Goal: Task Accomplishment & Management: Manage account settings

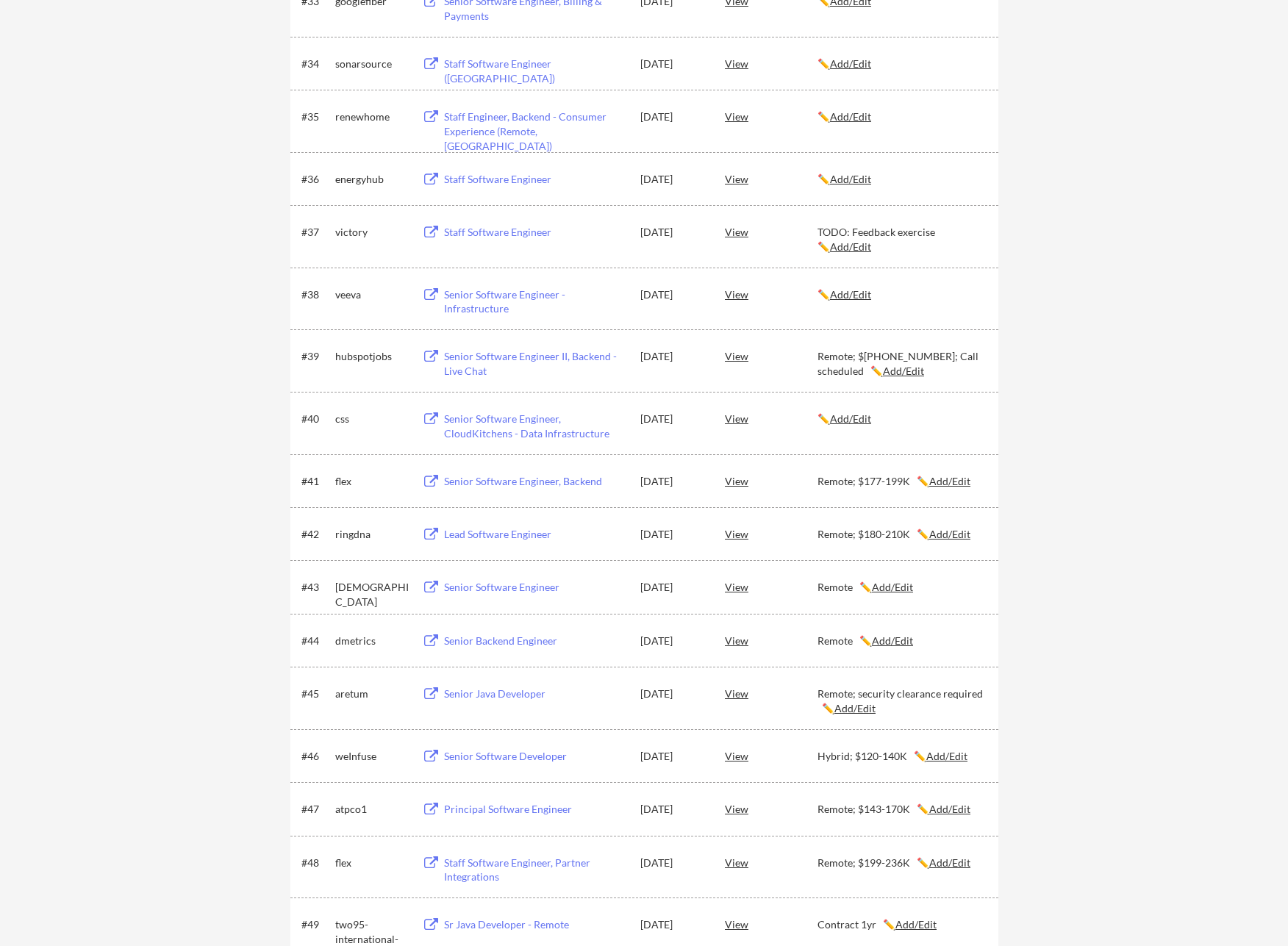
scroll to position [2180, 0]
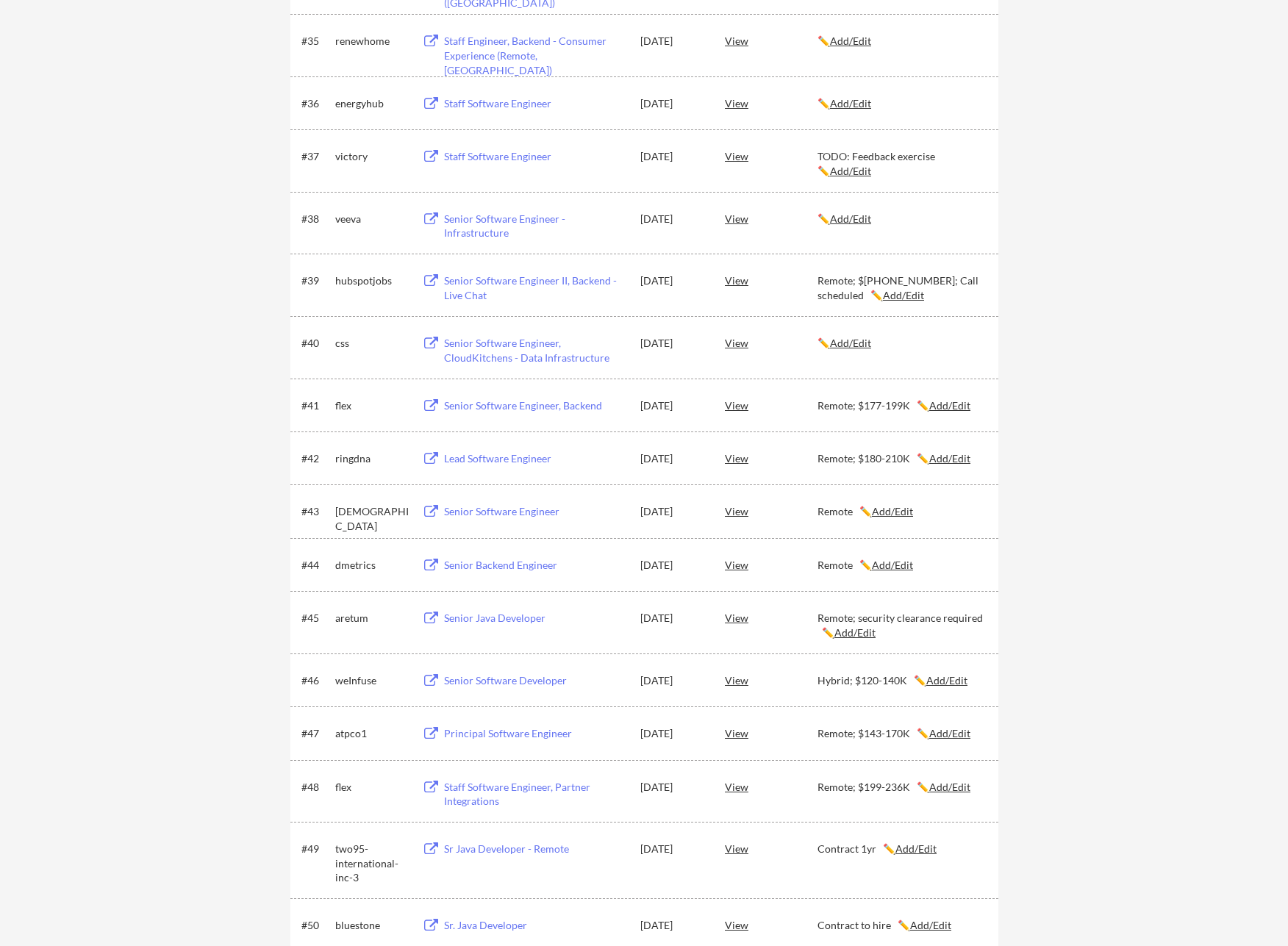
click at [485, 353] on div "Senior Software Engineer, CloudKitchens - Data Infrastructure" at bounding box center [534, 351] width 182 height 29
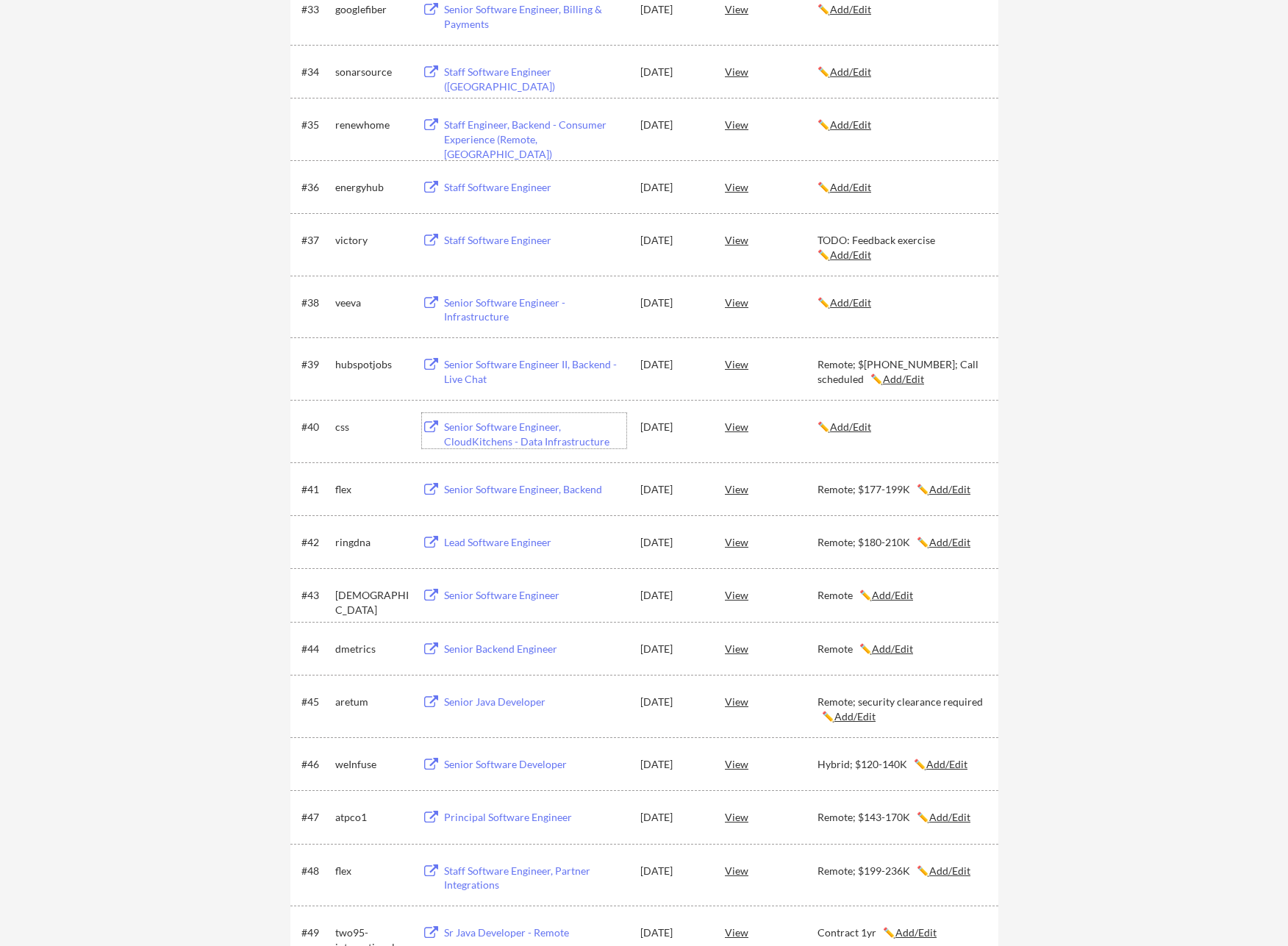
scroll to position [2087, 0]
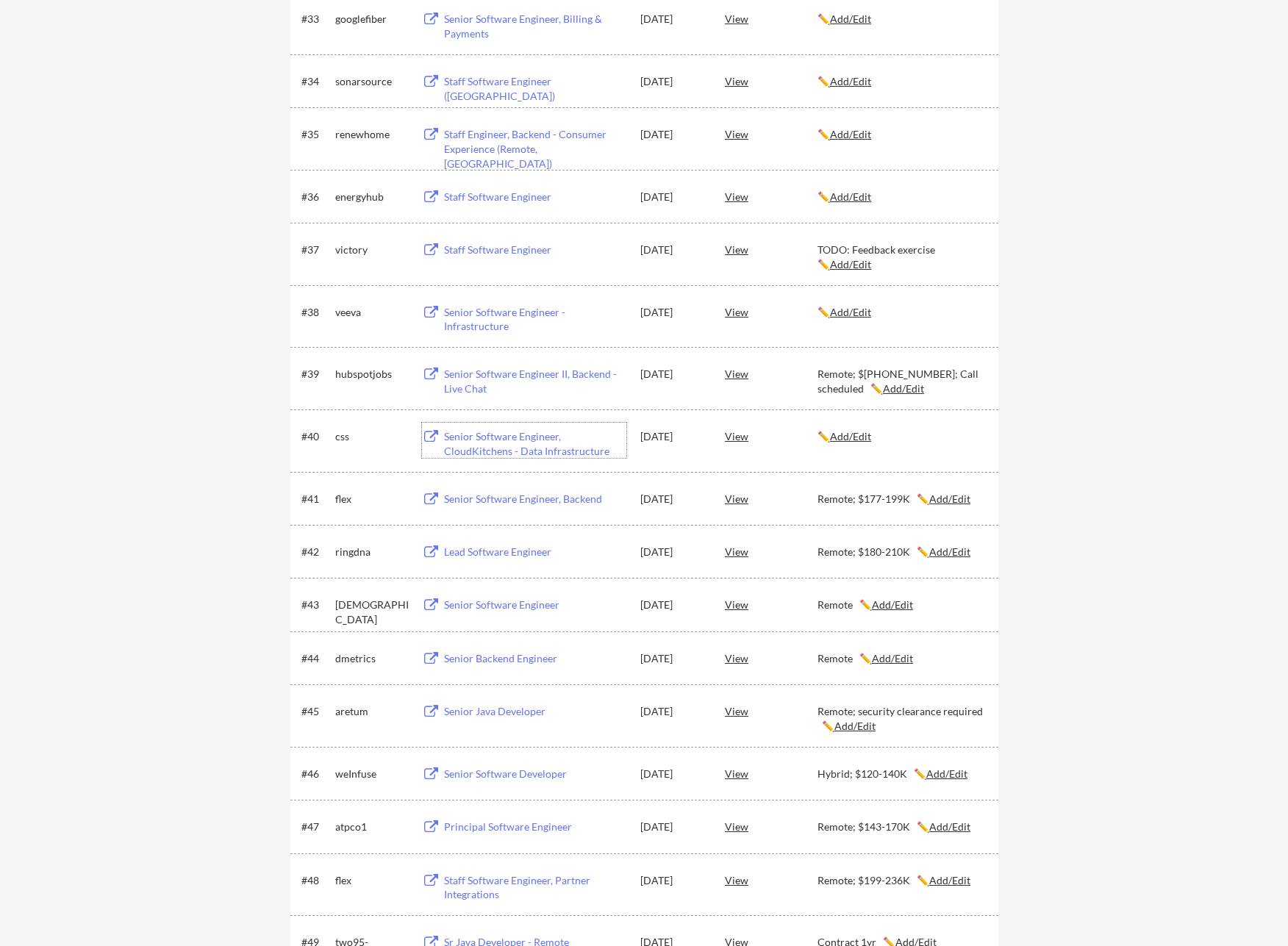
click at [491, 314] on div "Senior Software Engineer - Infrastructure" at bounding box center [534, 320] width 182 height 29
click at [842, 314] on u "Add/Edit" at bounding box center [850, 312] width 41 height 13
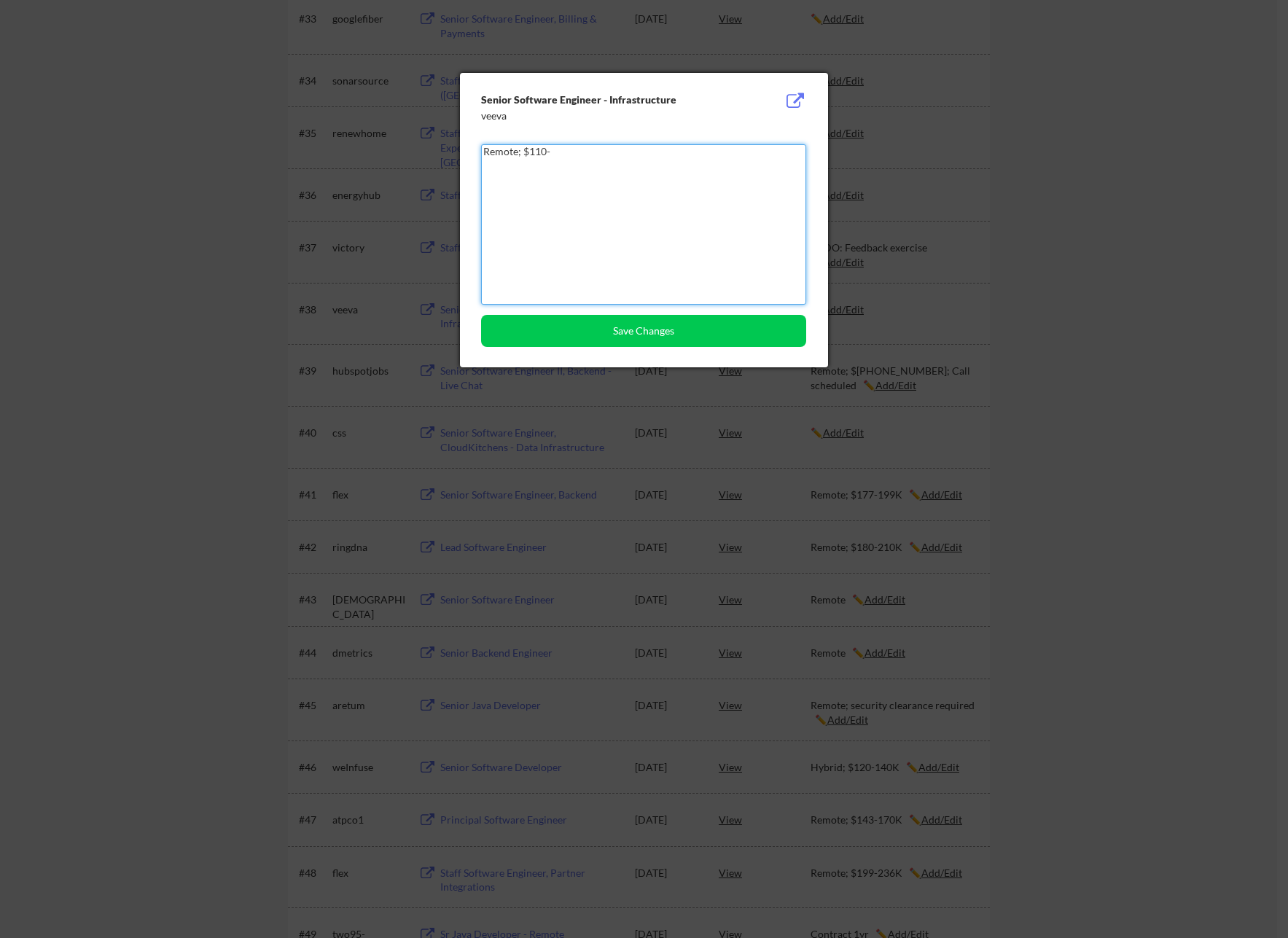
click at [613, 347] on div "Senior Software Engineer - Infrastructure veeva Remote; $110- Save Changes" at bounding box center [644, 220] width 368 height 294
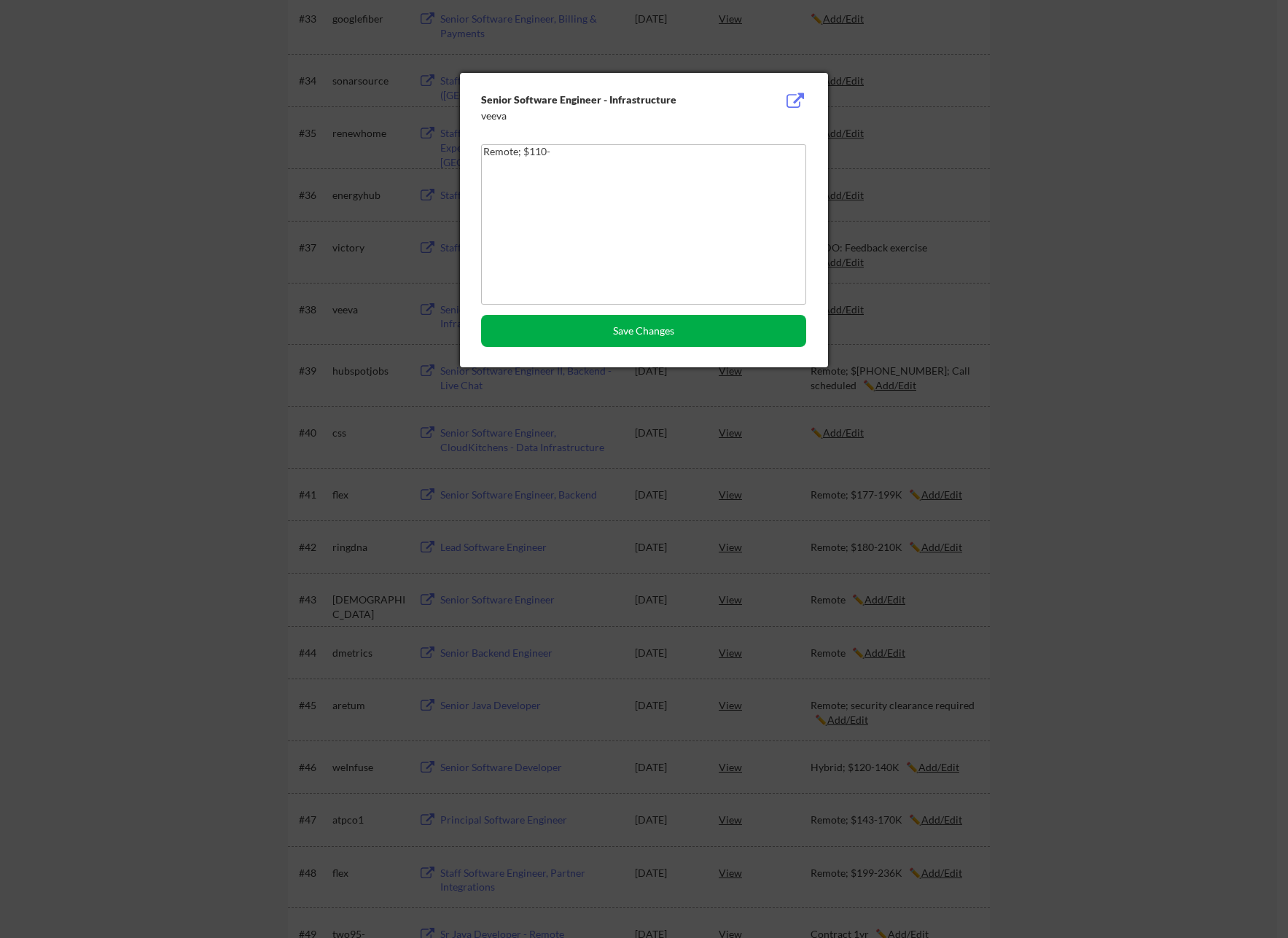
click at [625, 329] on button "Save Changes" at bounding box center [643, 331] width 325 height 32
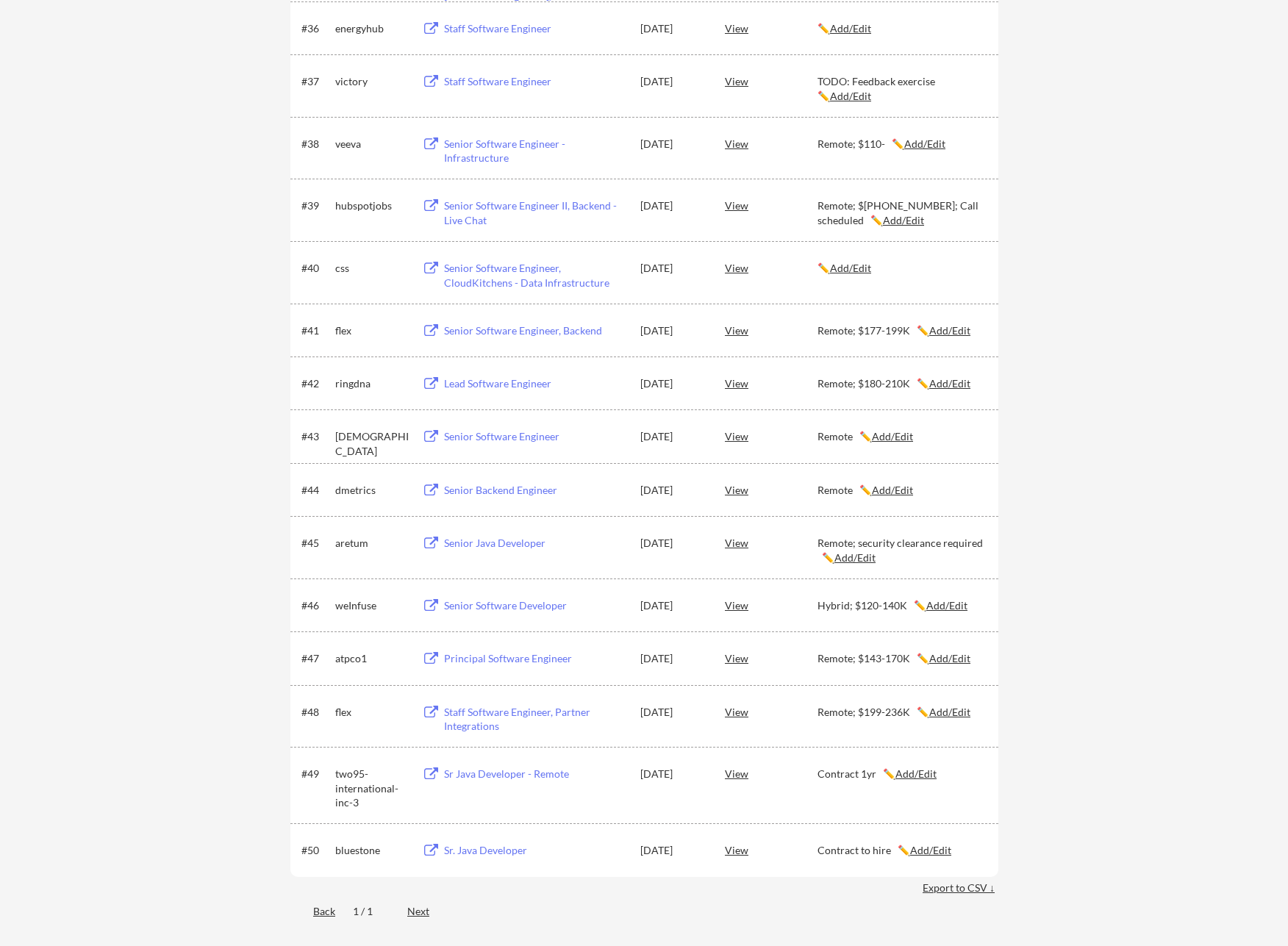
scroll to position [2113, 0]
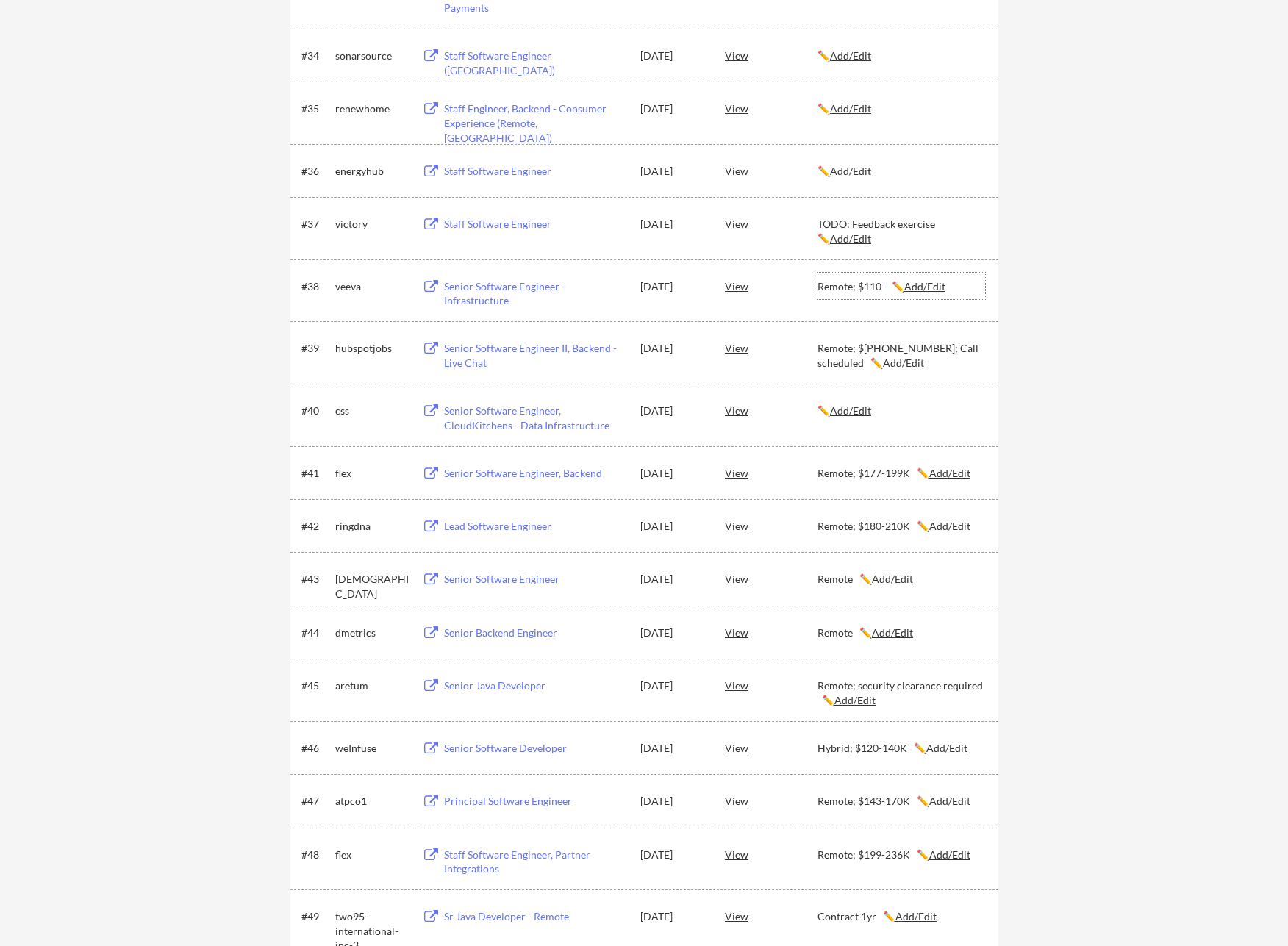
click at [927, 284] on u "Add/Edit" at bounding box center [924, 286] width 41 height 13
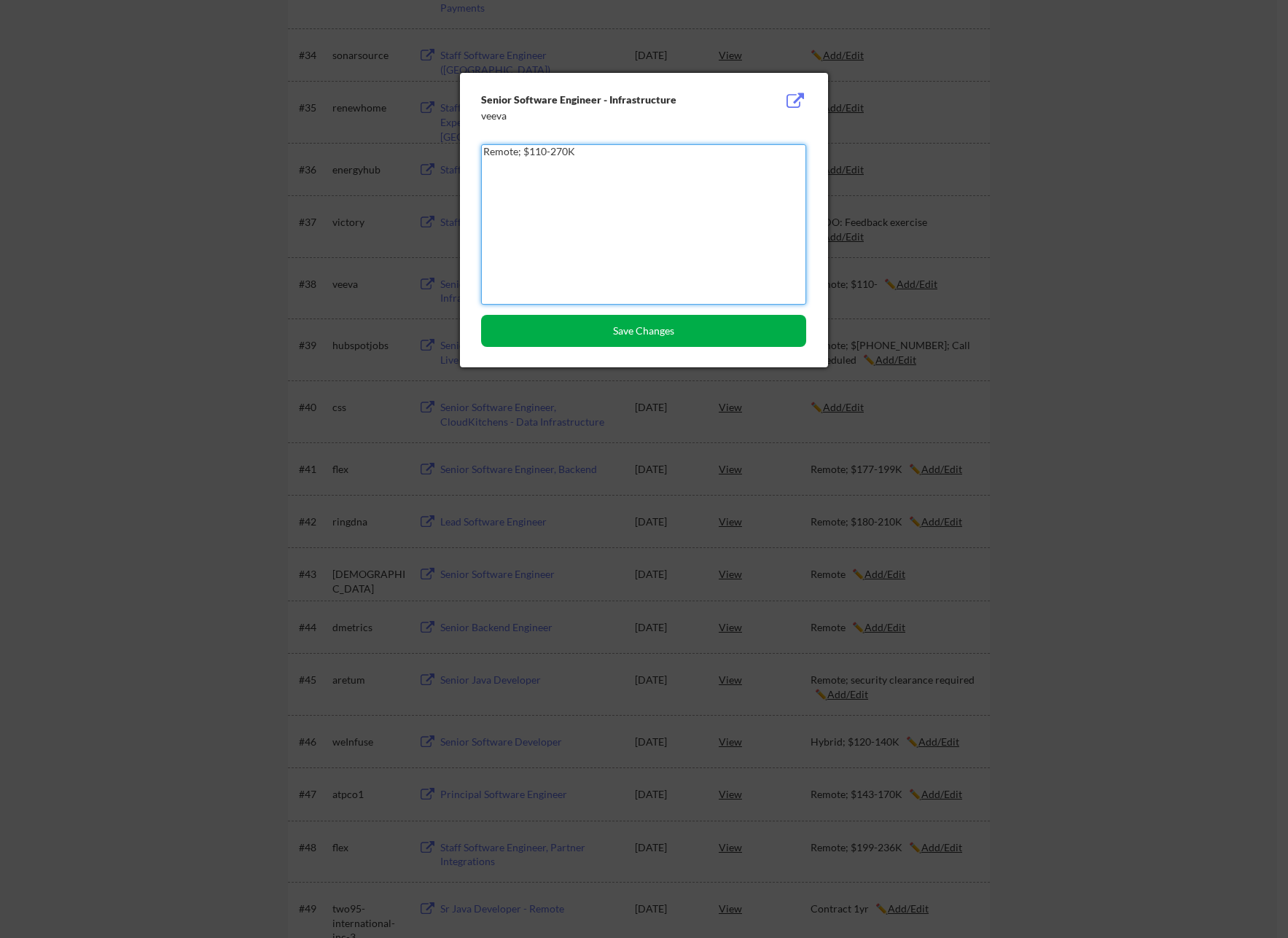
type textarea "Remote; $110-270K"
click at [624, 328] on button "Save Changes" at bounding box center [643, 331] width 325 height 32
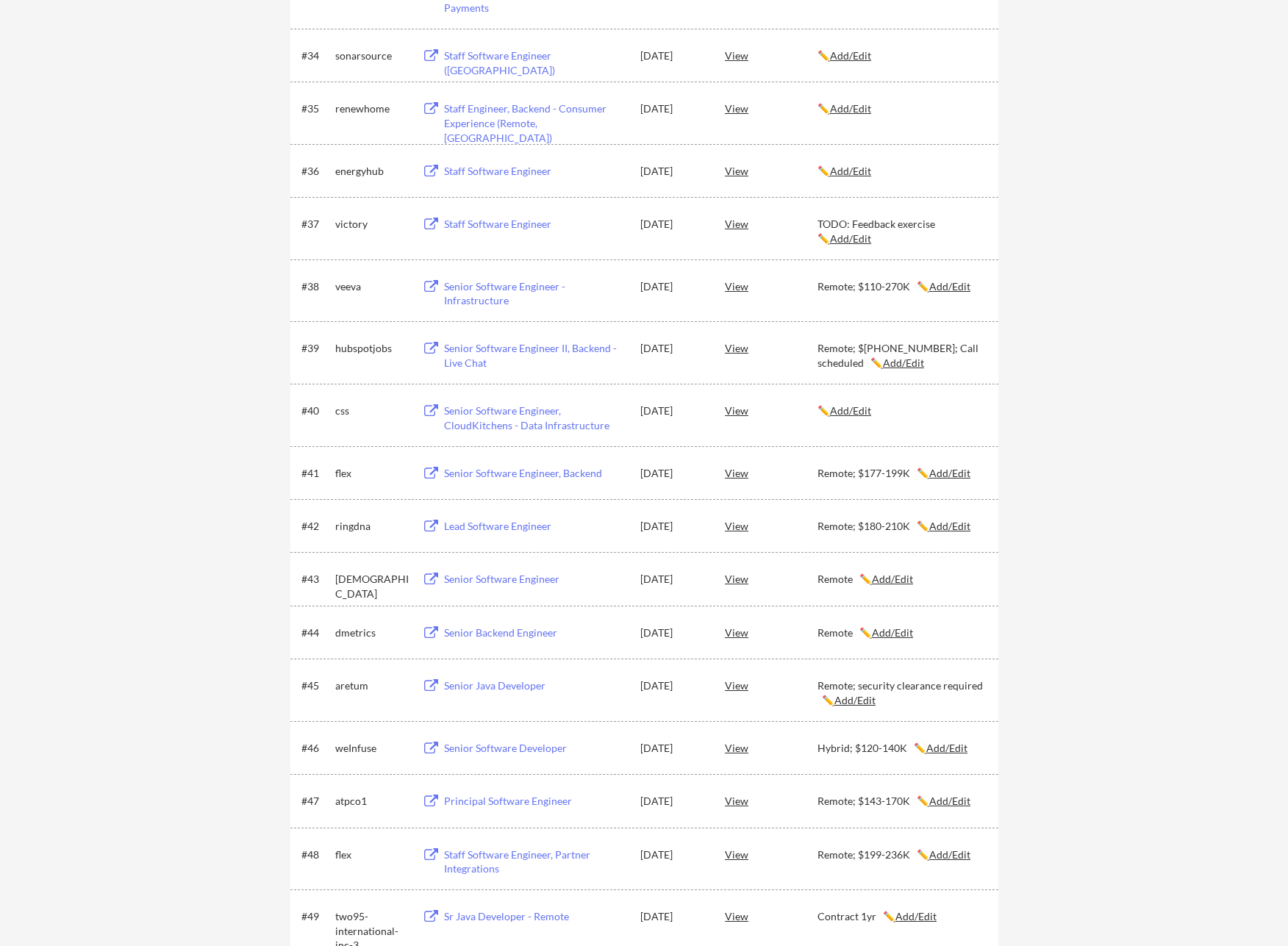
click at [849, 412] on u "Add/Edit" at bounding box center [850, 410] width 41 height 13
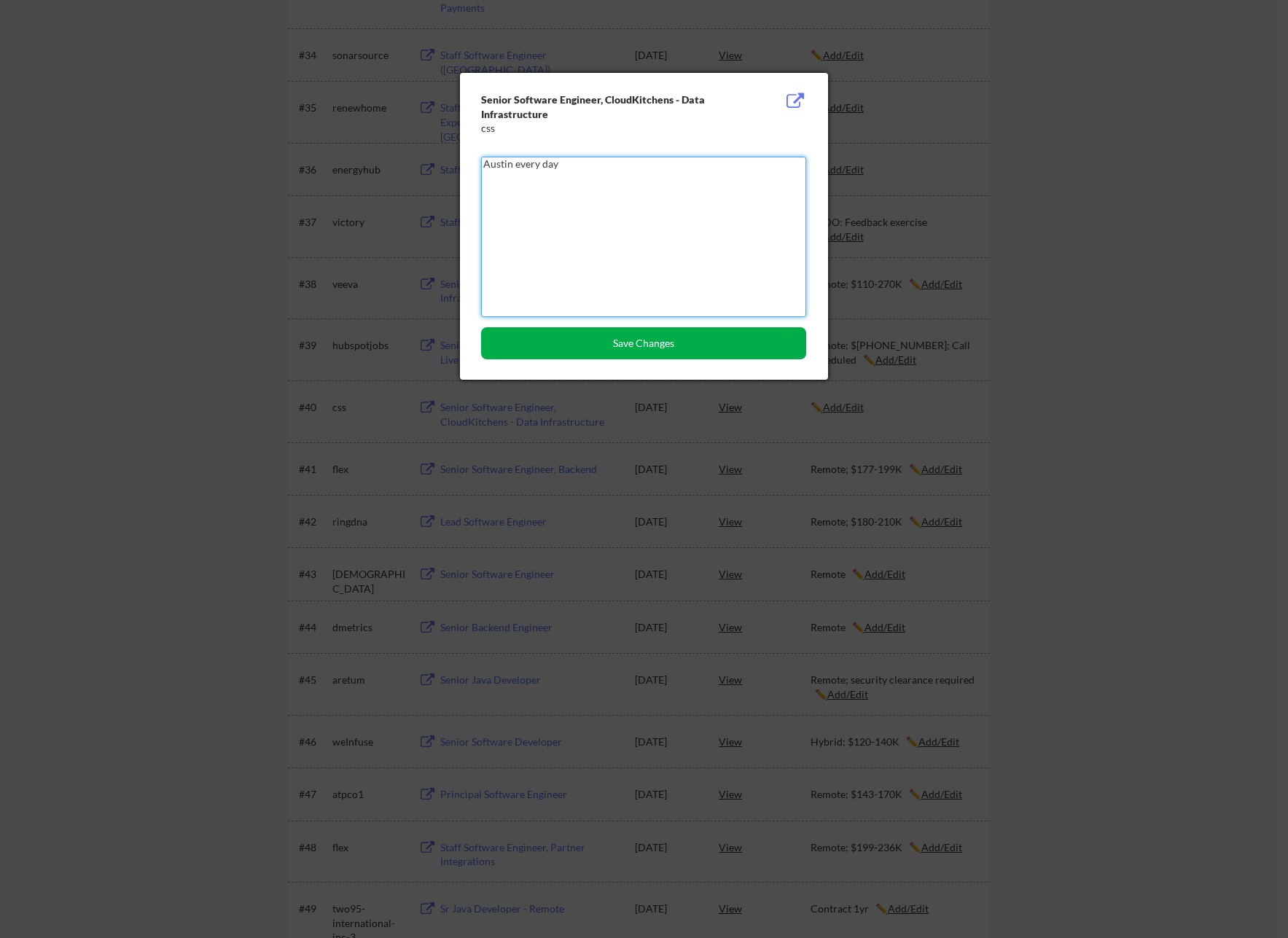
type textarea "Austin every day"
click at [679, 347] on button "Save Changes" at bounding box center [643, 343] width 325 height 32
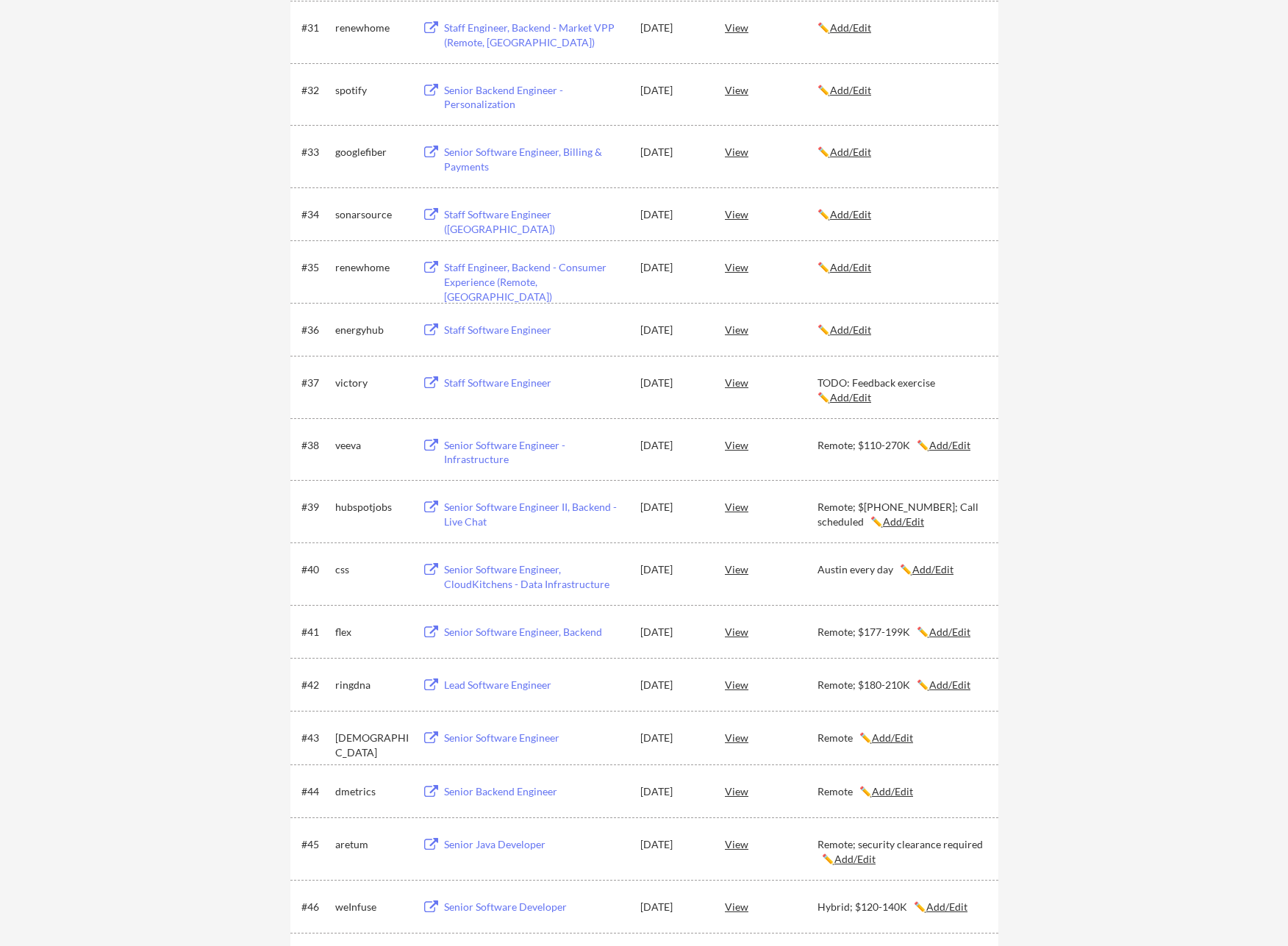
scroll to position [1944, 0]
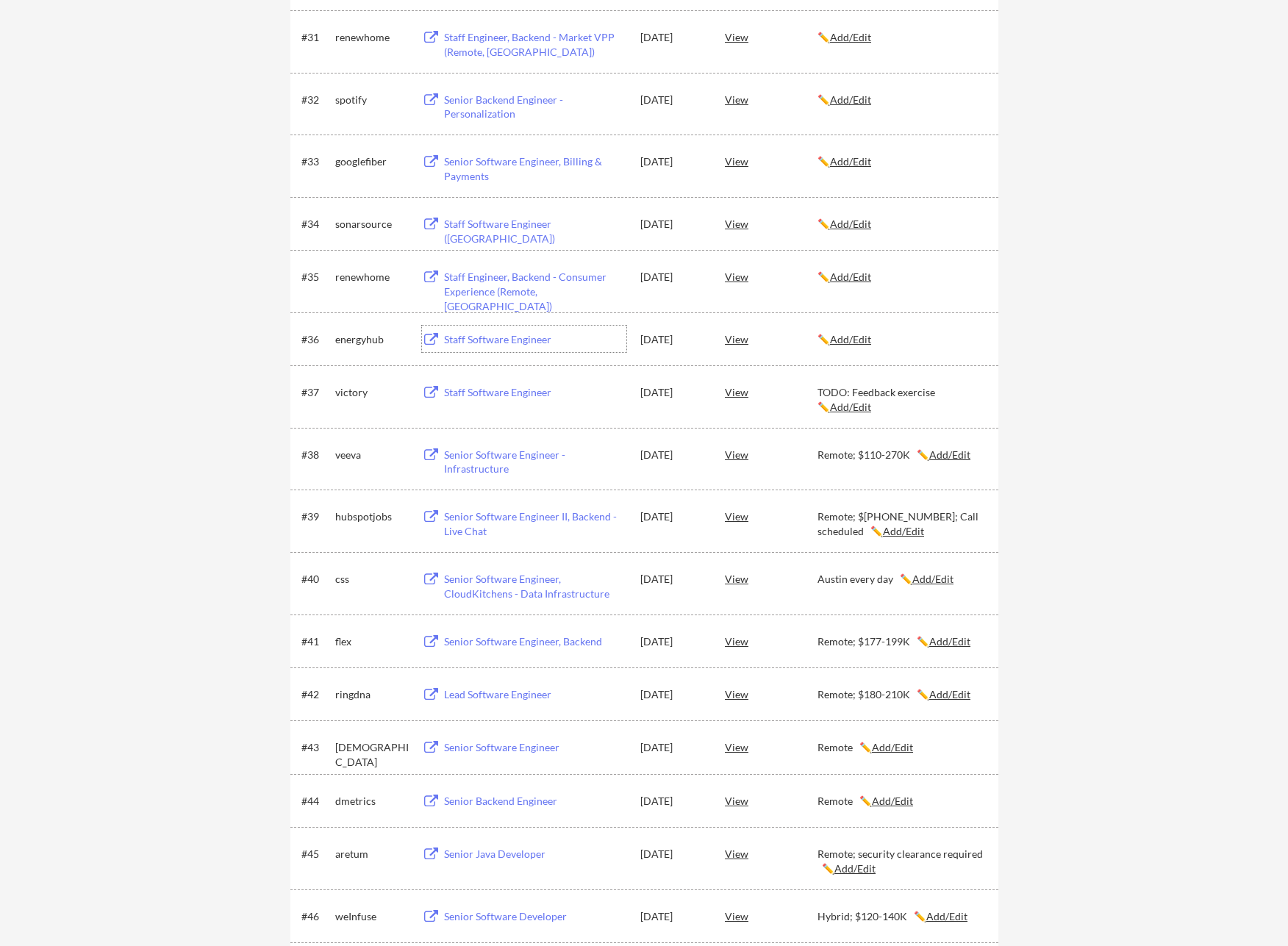
click at [498, 340] on div "Staff Software Engineer" at bounding box center [534, 340] width 182 height 15
click at [842, 337] on u "Add/Edit" at bounding box center [850, 339] width 41 height 13
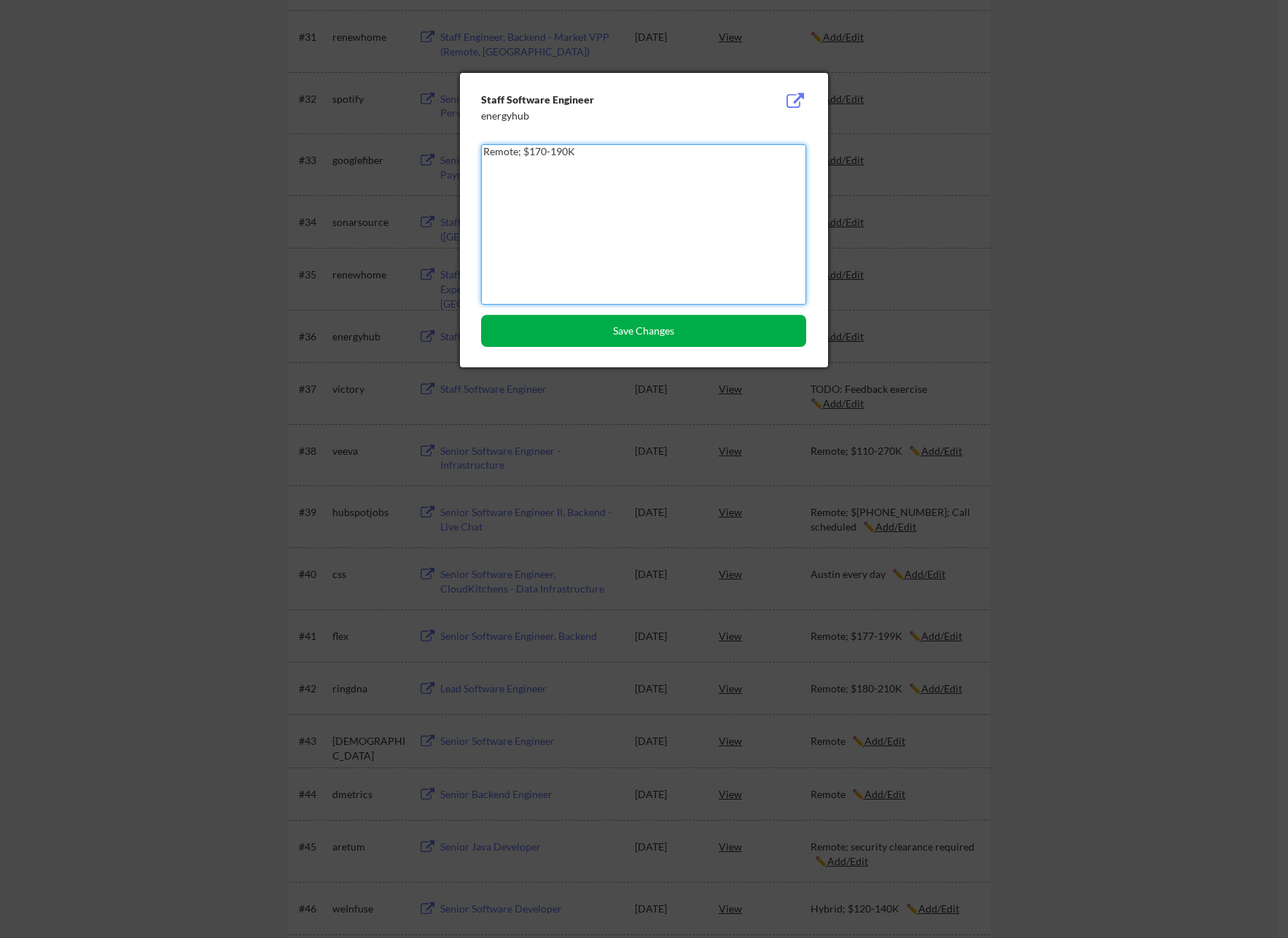
type textarea "Remote; $170-190K"
click at [696, 339] on button "Save Changes" at bounding box center [643, 331] width 325 height 32
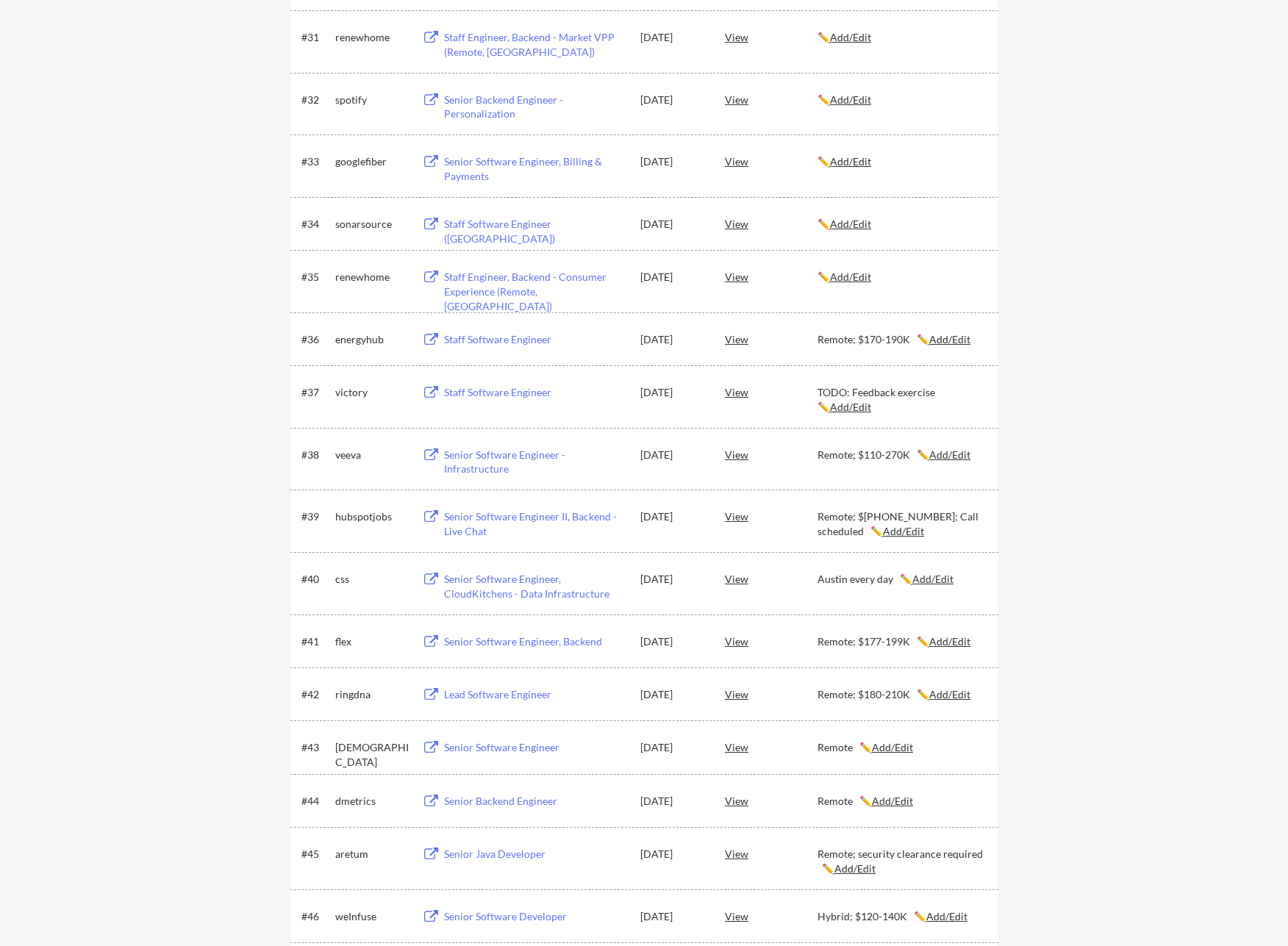
click at [540, 282] on div "Staff Engineer, Backend - Consumer Experience (Remote, [GEOGRAPHIC_DATA])" at bounding box center [534, 292] width 182 height 44
click at [865, 277] on u "Add/Edit" at bounding box center [850, 277] width 41 height 13
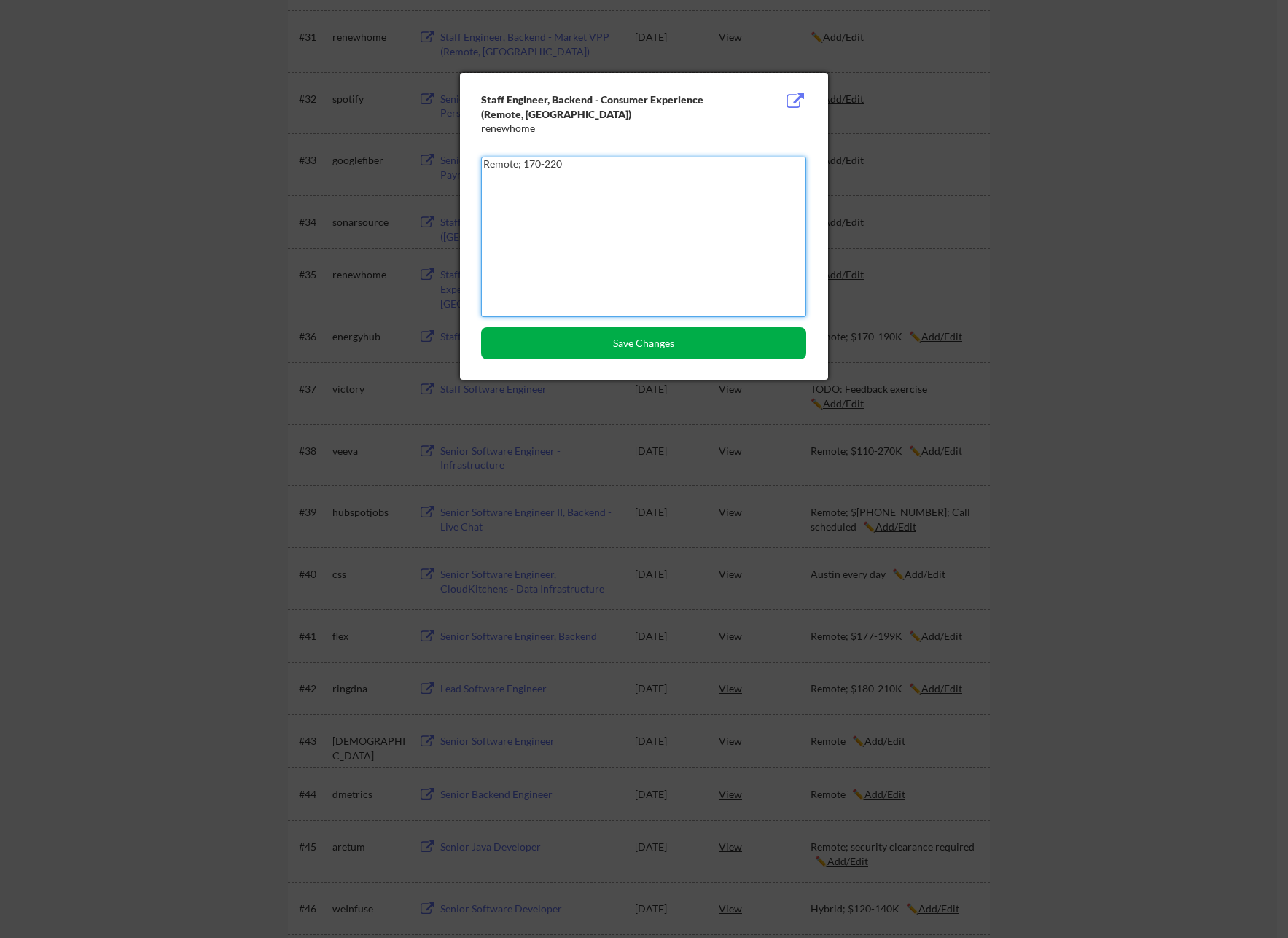
click at [656, 339] on button "Save Changes" at bounding box center [643, 343] width 325 height 32
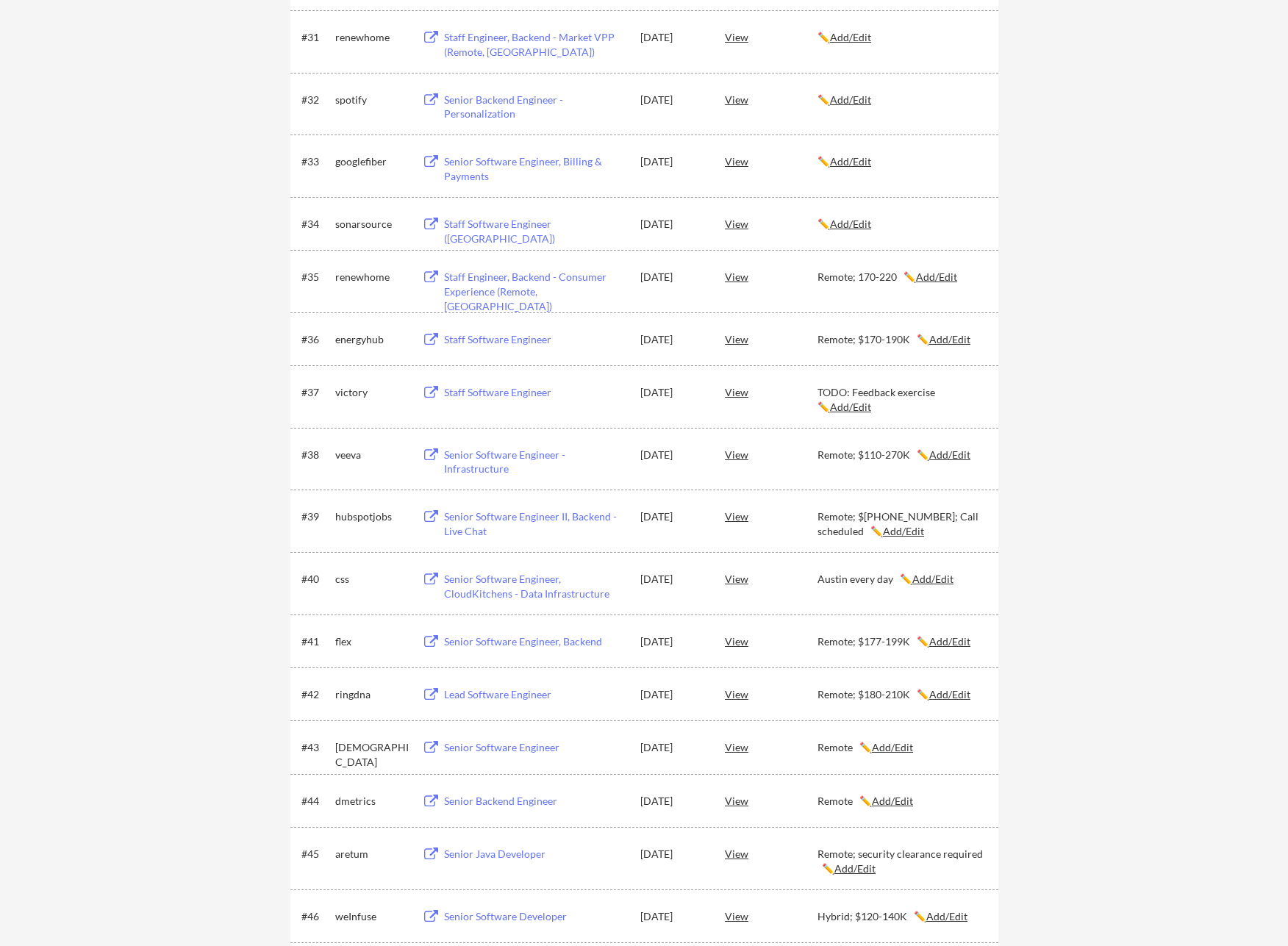
click at [921, 279] on u "Add/Edit" at bounding box center [936, 277] width 41 height 13
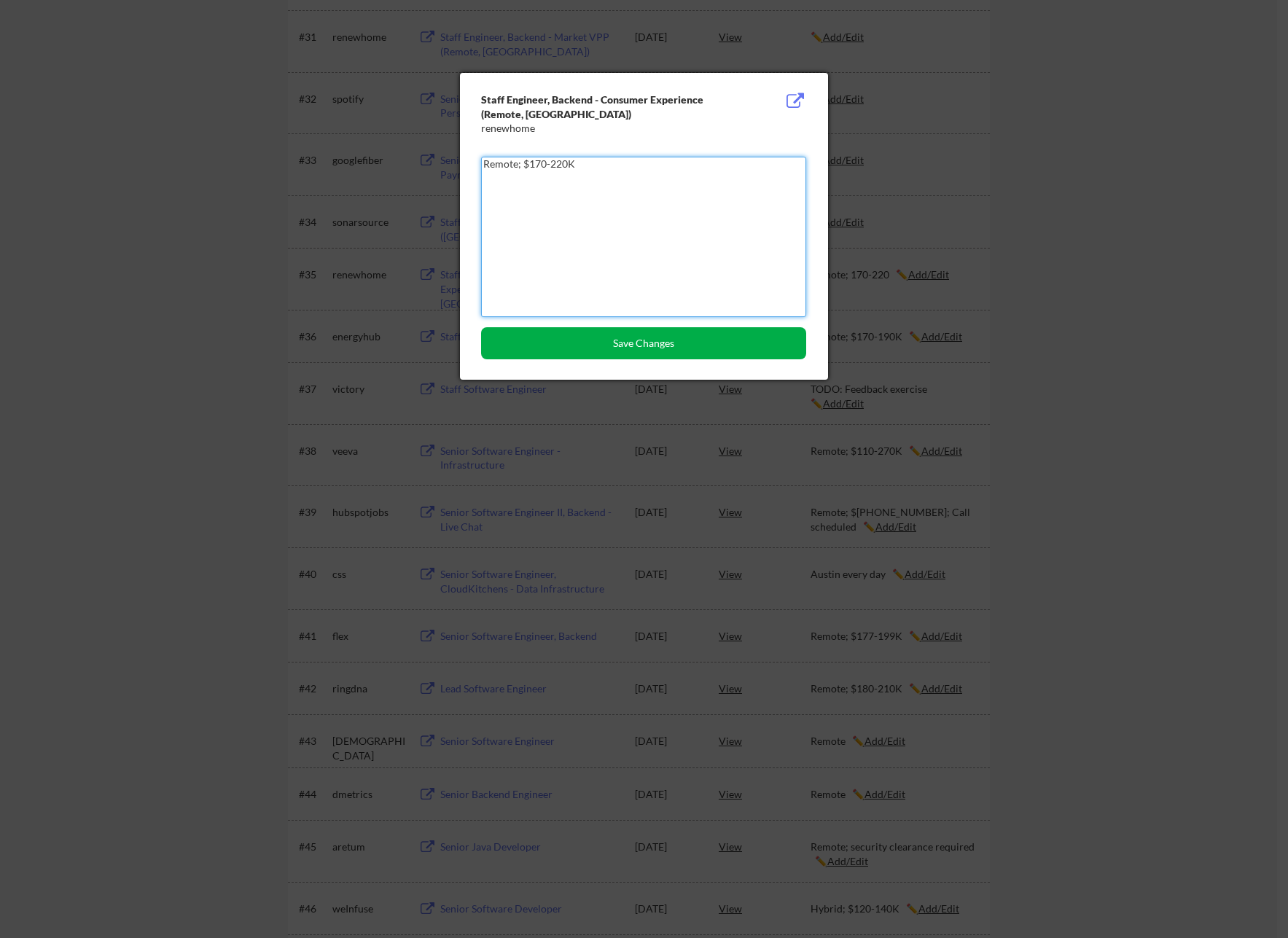
type textarea "Remote; $170-220K"
click at [638, 340] on button "Save Changes" at bounding box center [643, 343] width 325 height 32
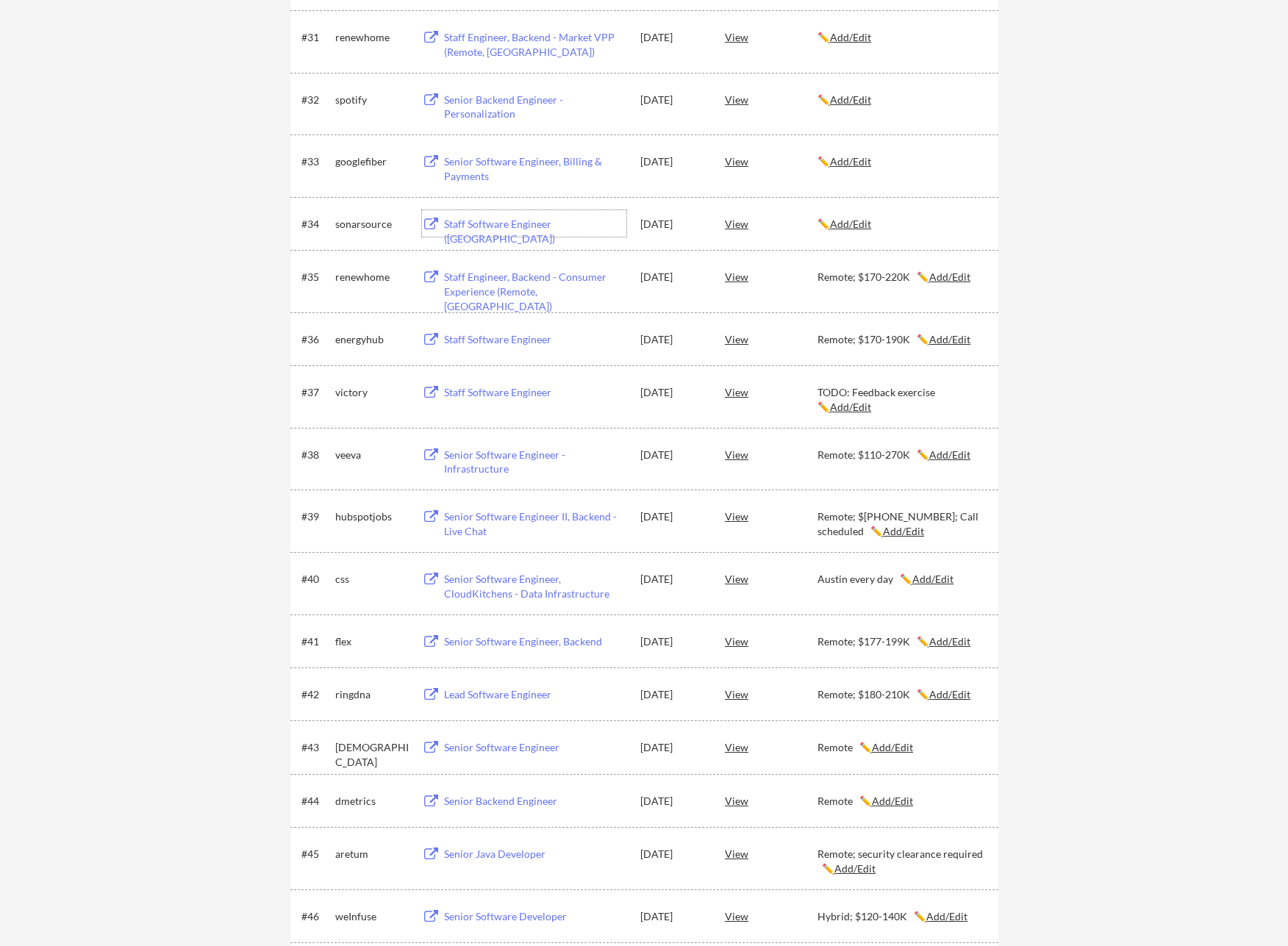
click at [538, 221] on div "Staff Software Engineer ([GEOGRAPHIC_DATA])" at bounding box center [534, 231] width 182 height 29
click at [847, 224] on u "Add/Edit" at bounding box center [850, 223] width 41 height 13
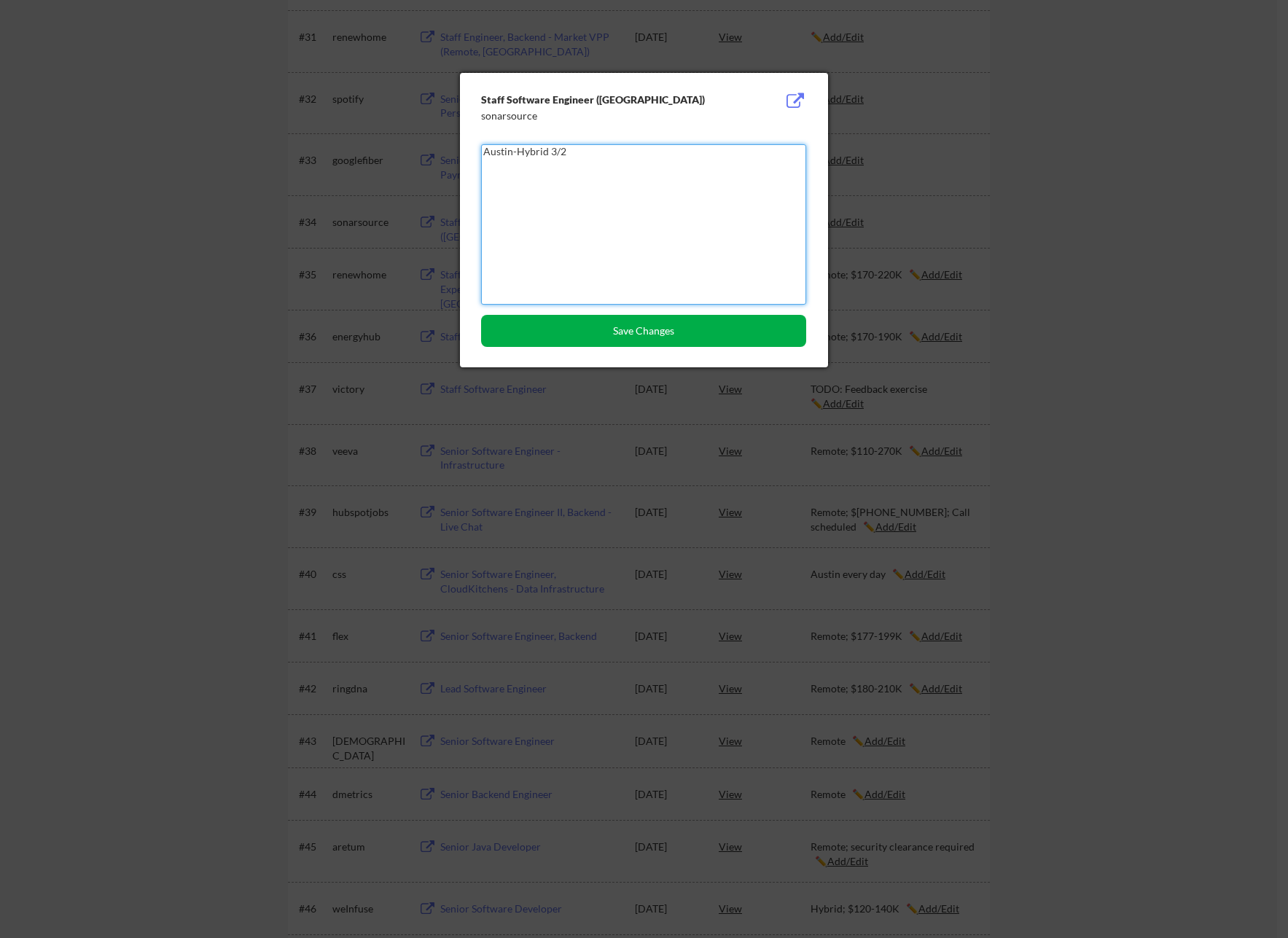
type textarea "Austin-Hybrid 3/2"
click at [659, 333] on button "Save Changes" at bounding box center [643, 331] width 325 height 32
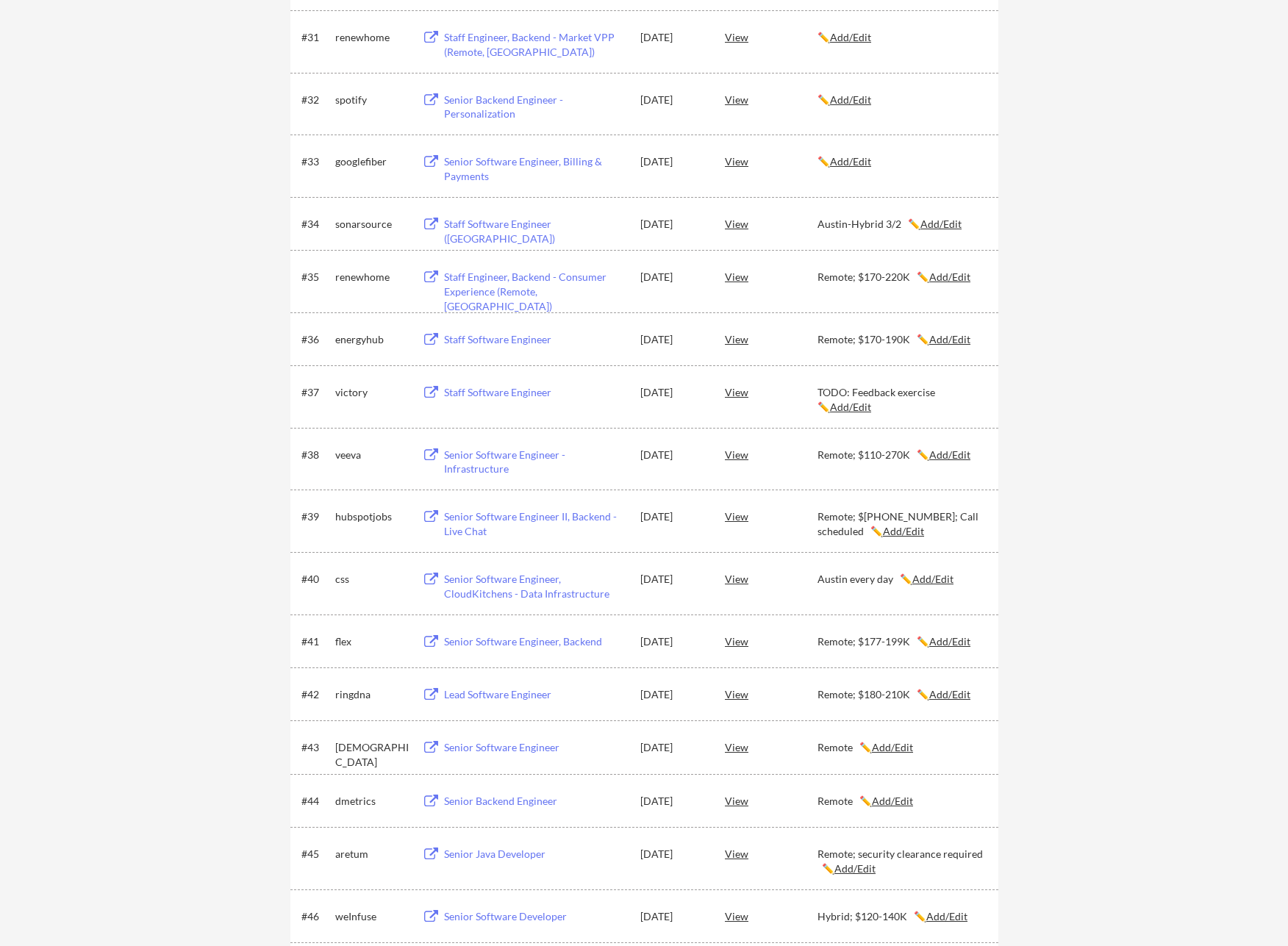
click at [846, 166] on u "Add/Edit" at bounding box center [850, 161] width 41 height 13
click at [509, 166] on div "Senior Software Engineer, Billing & Payments" at bounding box center [534, 169] width 182 height 29
click at [841, 161] on u "Add/Edit" at bounding box center [850, 161] width 41 height 13
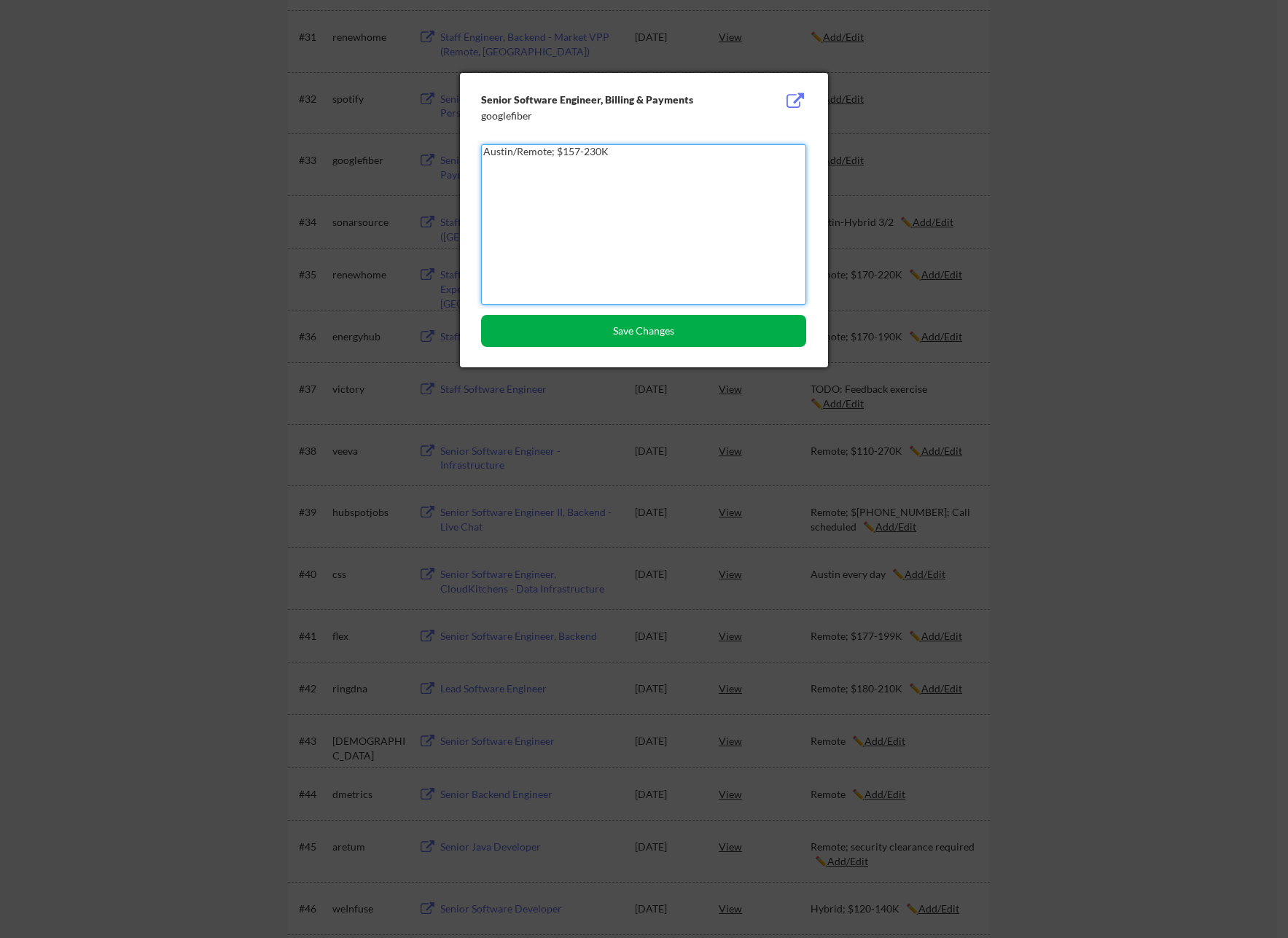
type textarea "Austin/Remote; $157-230K"
click at [673, 333] on button "Save Changes" at bounding box center [643, 331] width 325 height 32
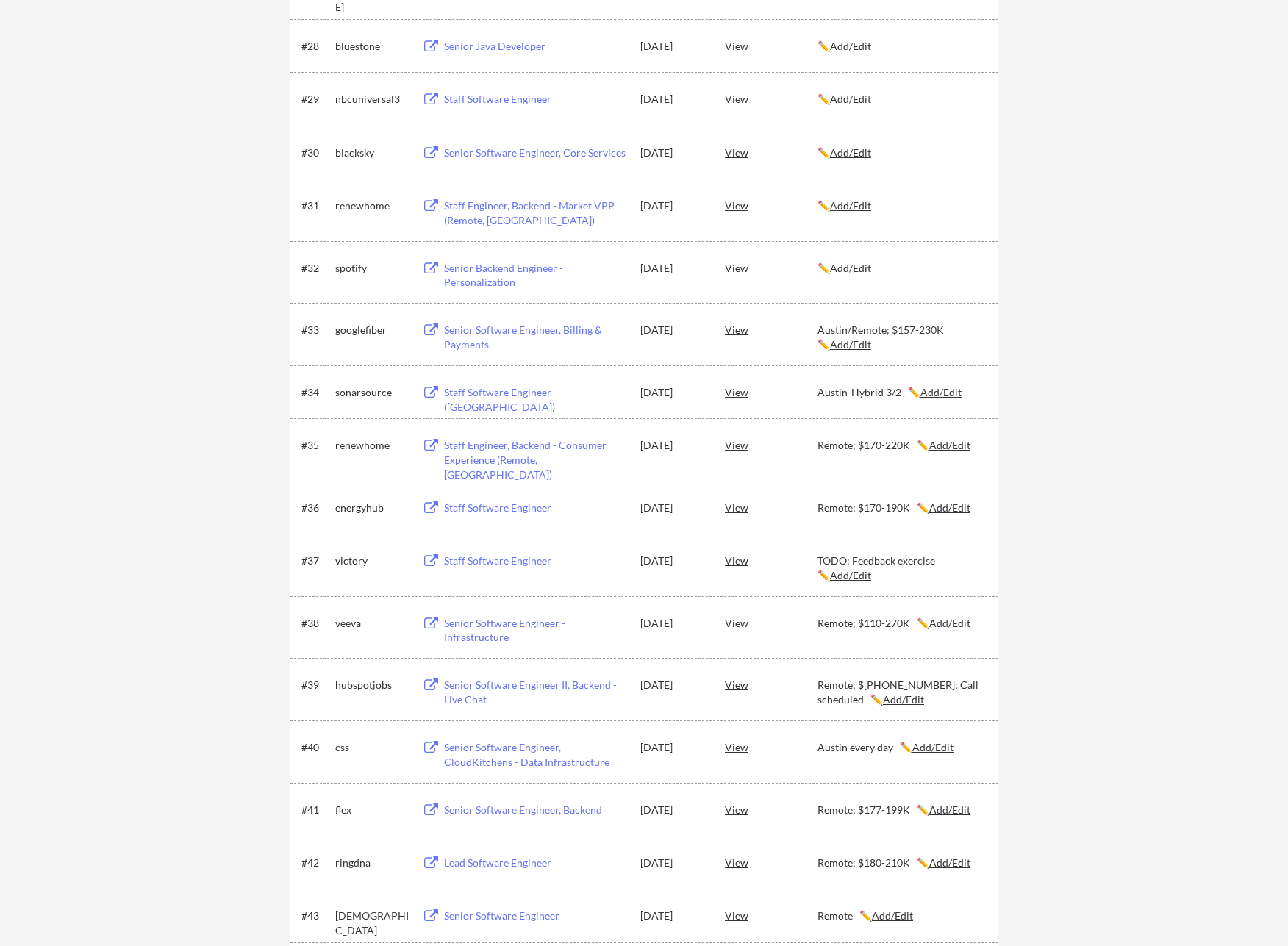
scroll to position [1624, 0]
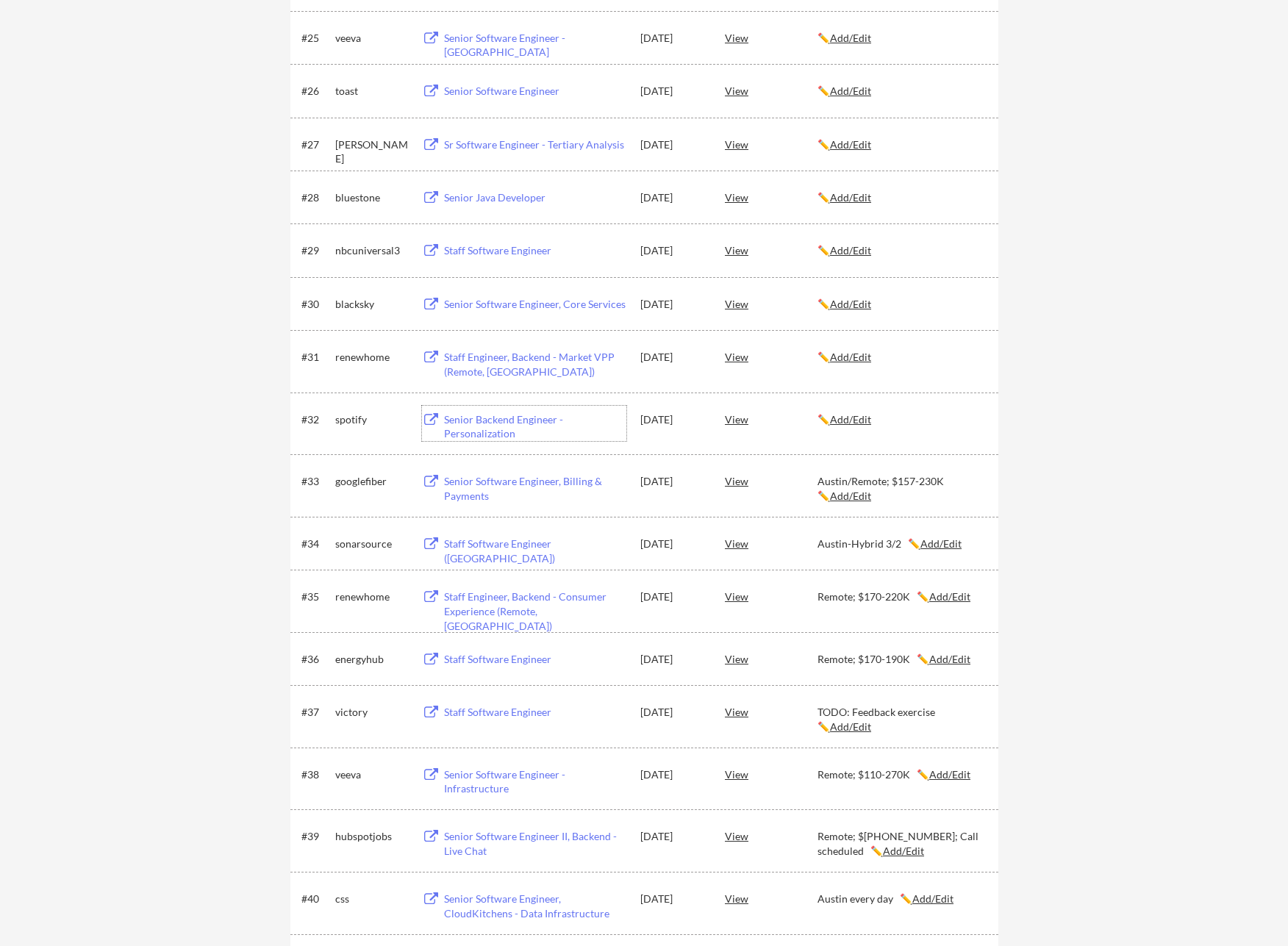
click at [505, 418] on div "Senior Backend Engineer - Personalization" at bounding box center [534, 427] width 182 height 29
click at [119, 448] on div "← Back to Dashboard My Applications 50 applications sent Applied (50) More Jobs…" at bounding box center [644, 7] width 1288 height 3146
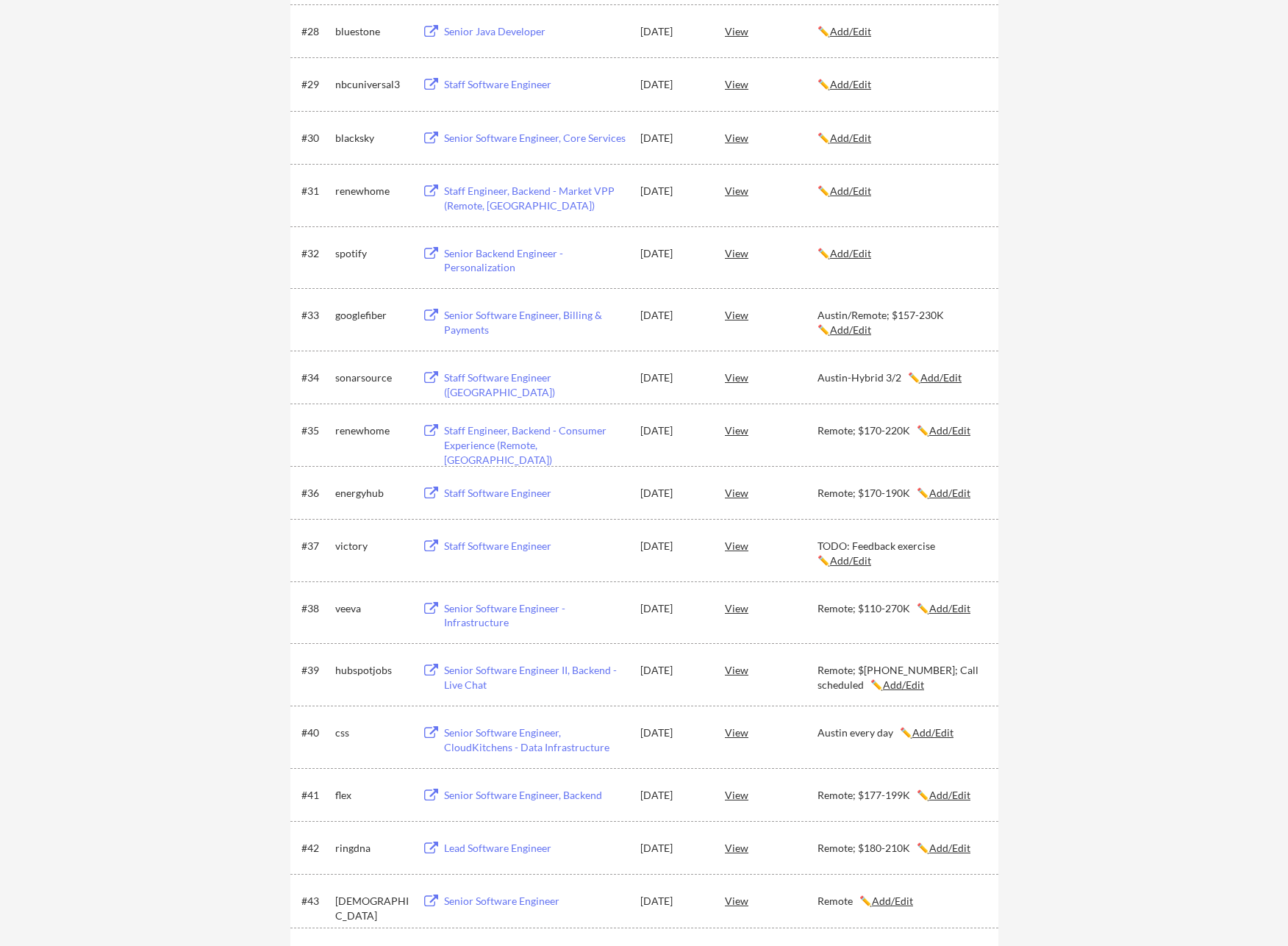
scroll to position [1762, 0]
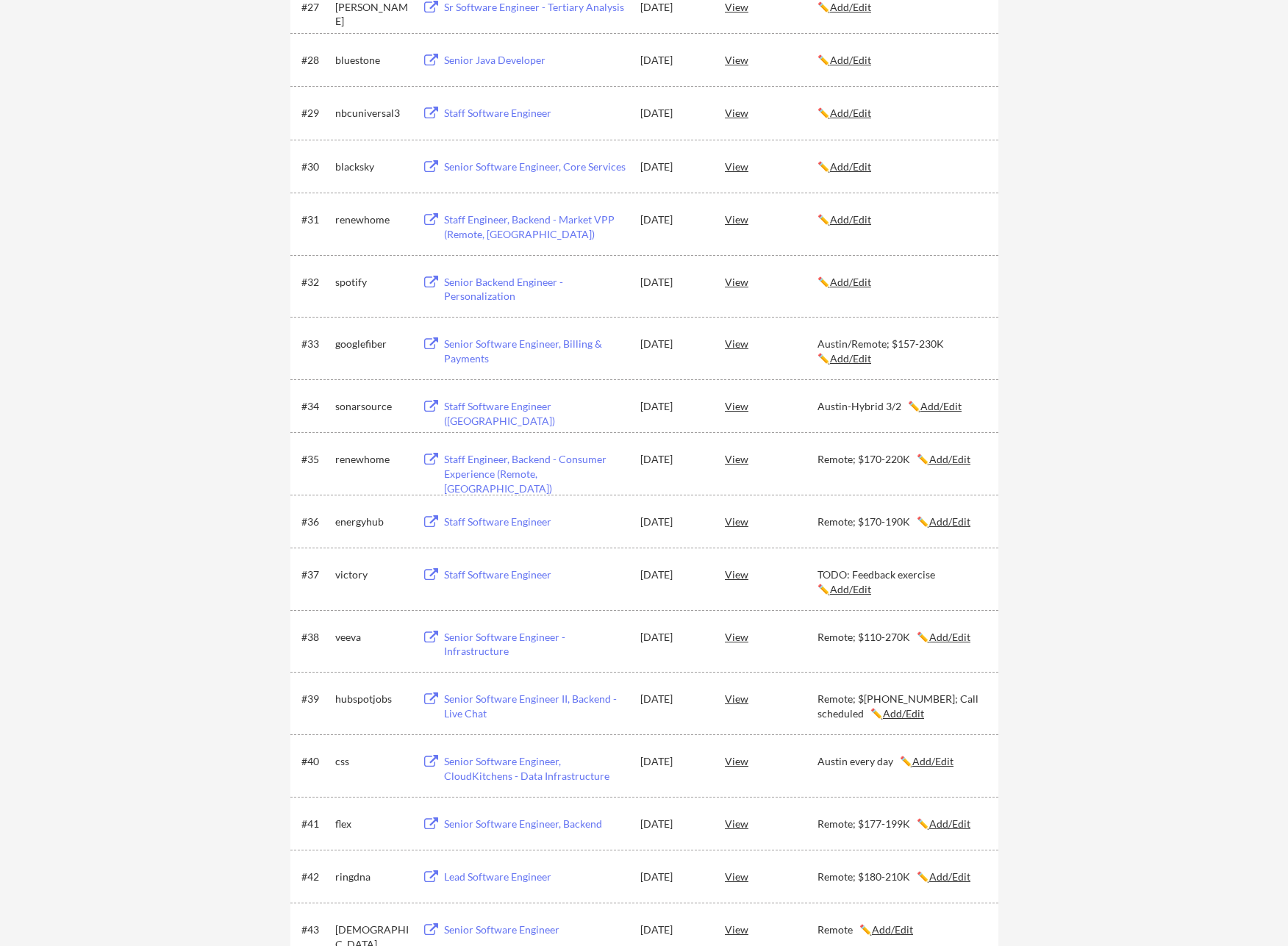
click at [499, 283] on div "Senior Backend Engineer - Personalization" at bounding box center [534, 289] width 182 height 29
click at [734, 282] on div "View" at bounding box center [771, 282] width 92 height 27
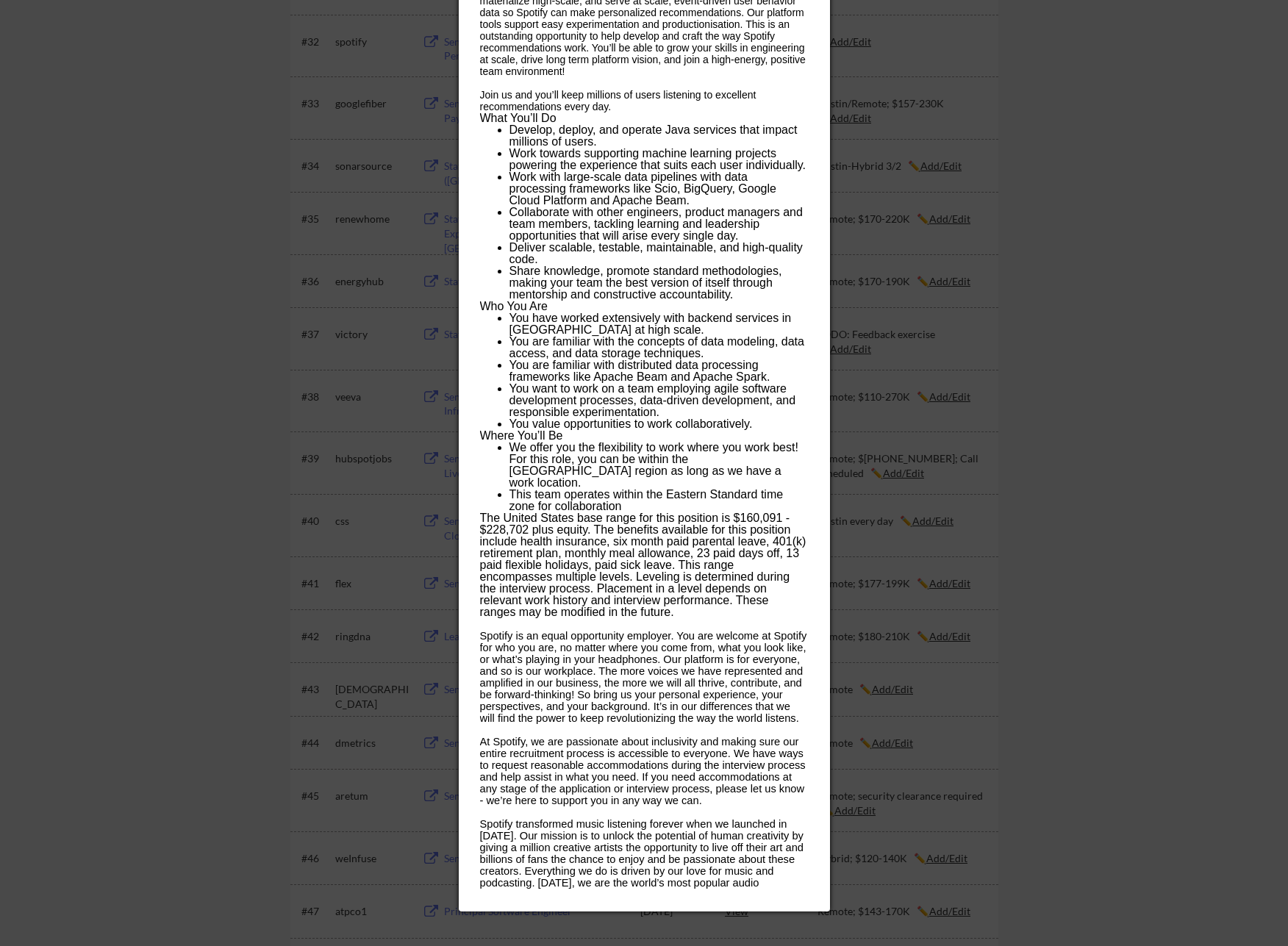
scroll to position [2012, 0]
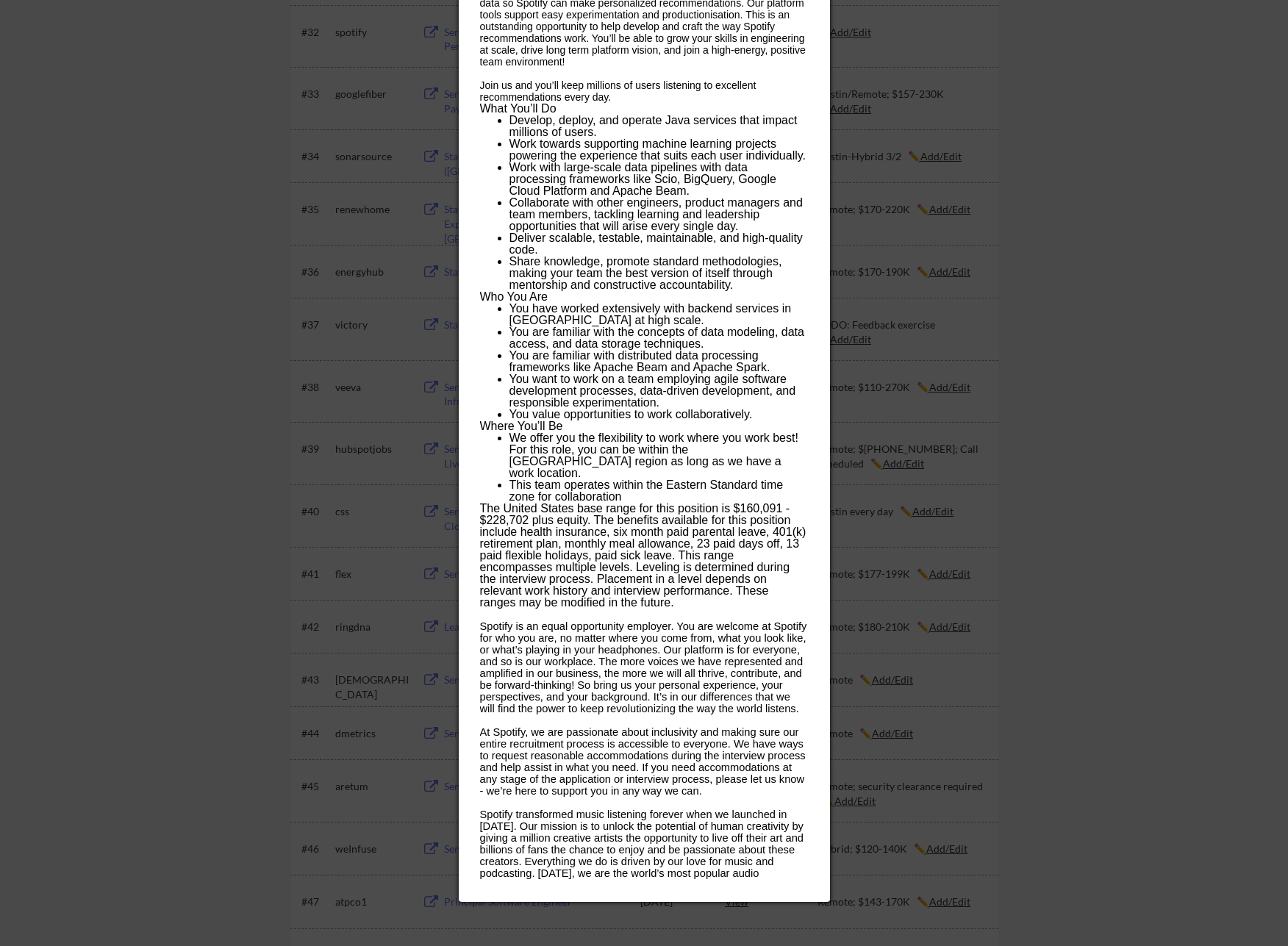
click at [151, 283] on div at bounding box center [644, 473] width 1288 height 946
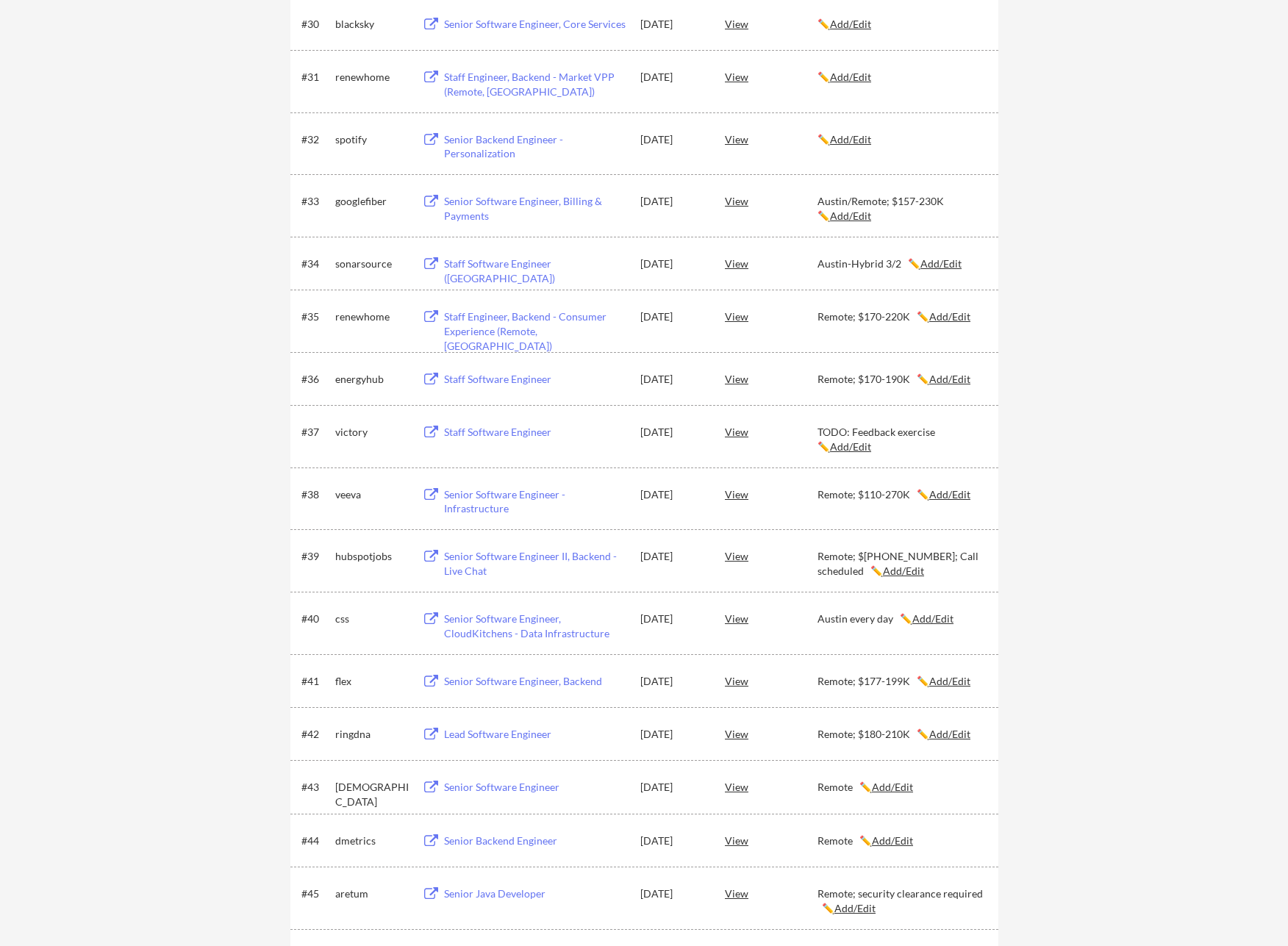
scroll to position [1867, 0]
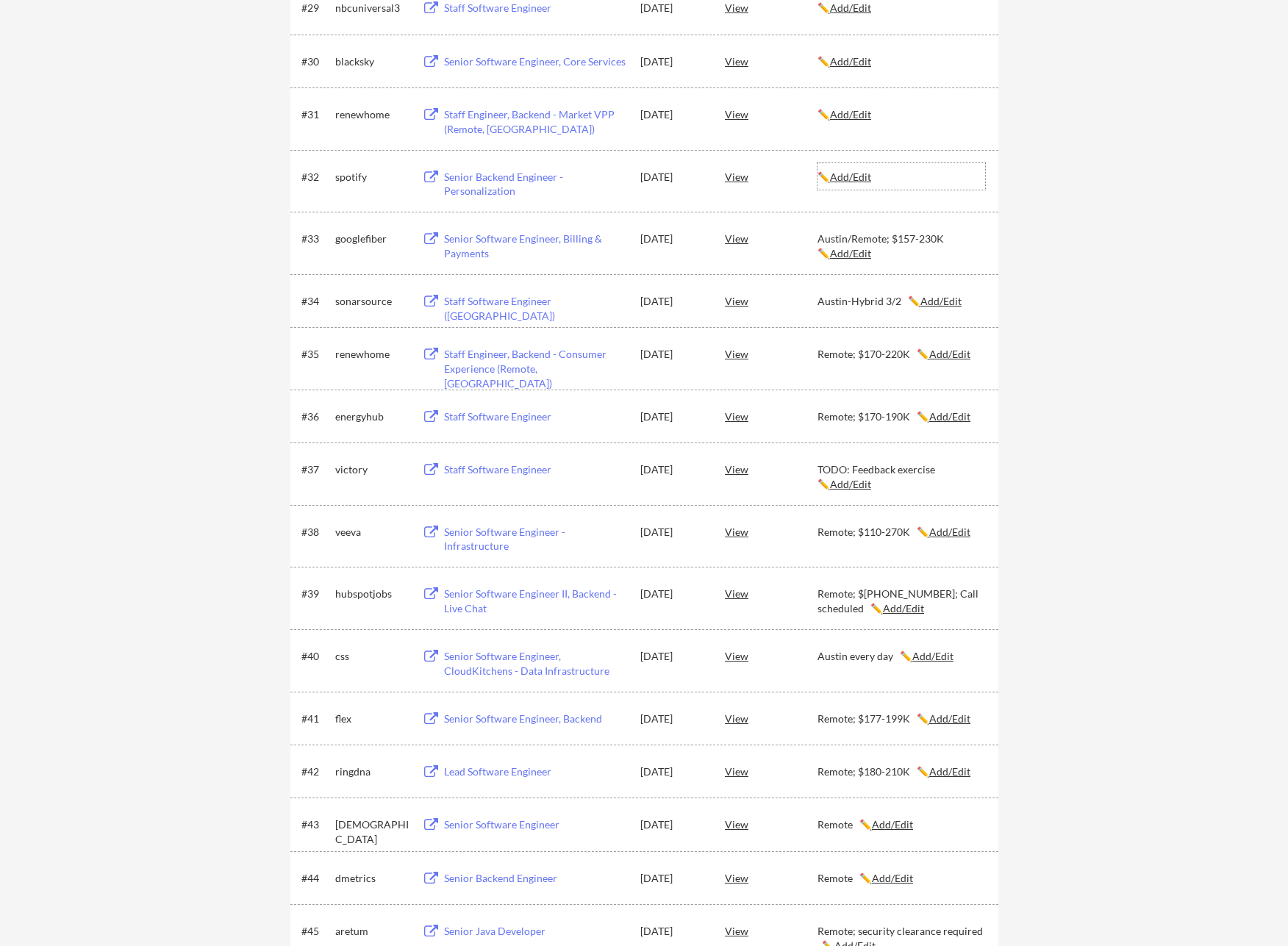
click at [850, 175] on u "Add/Edit" at bounding box center [850, 176] width 41 height 13
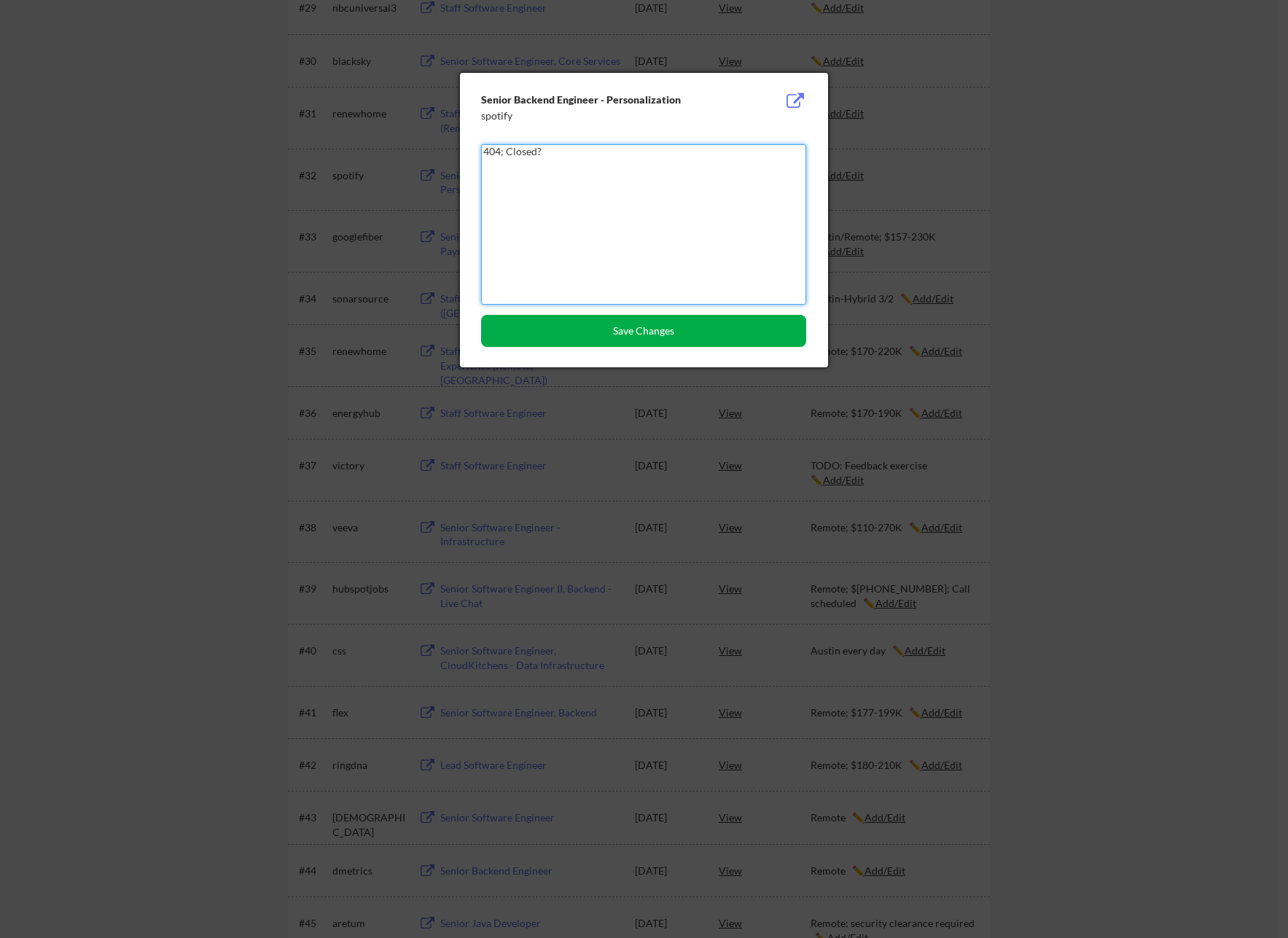
type textarea "404; Closed?"
click at [669, 324] on button "Save Changes" at bounding box center [643, 331] width 325 height 32
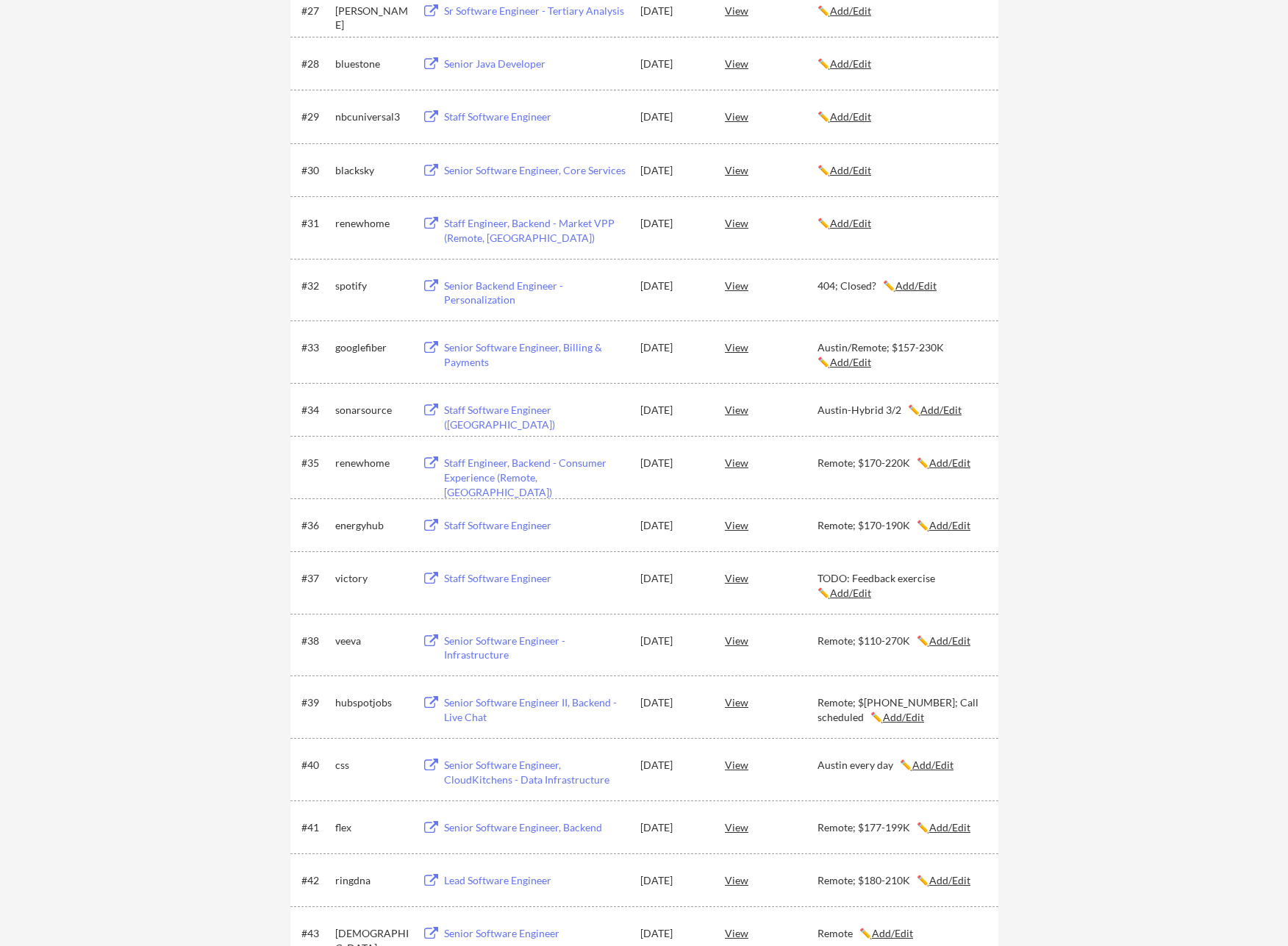
scroll to position [1707, 0]
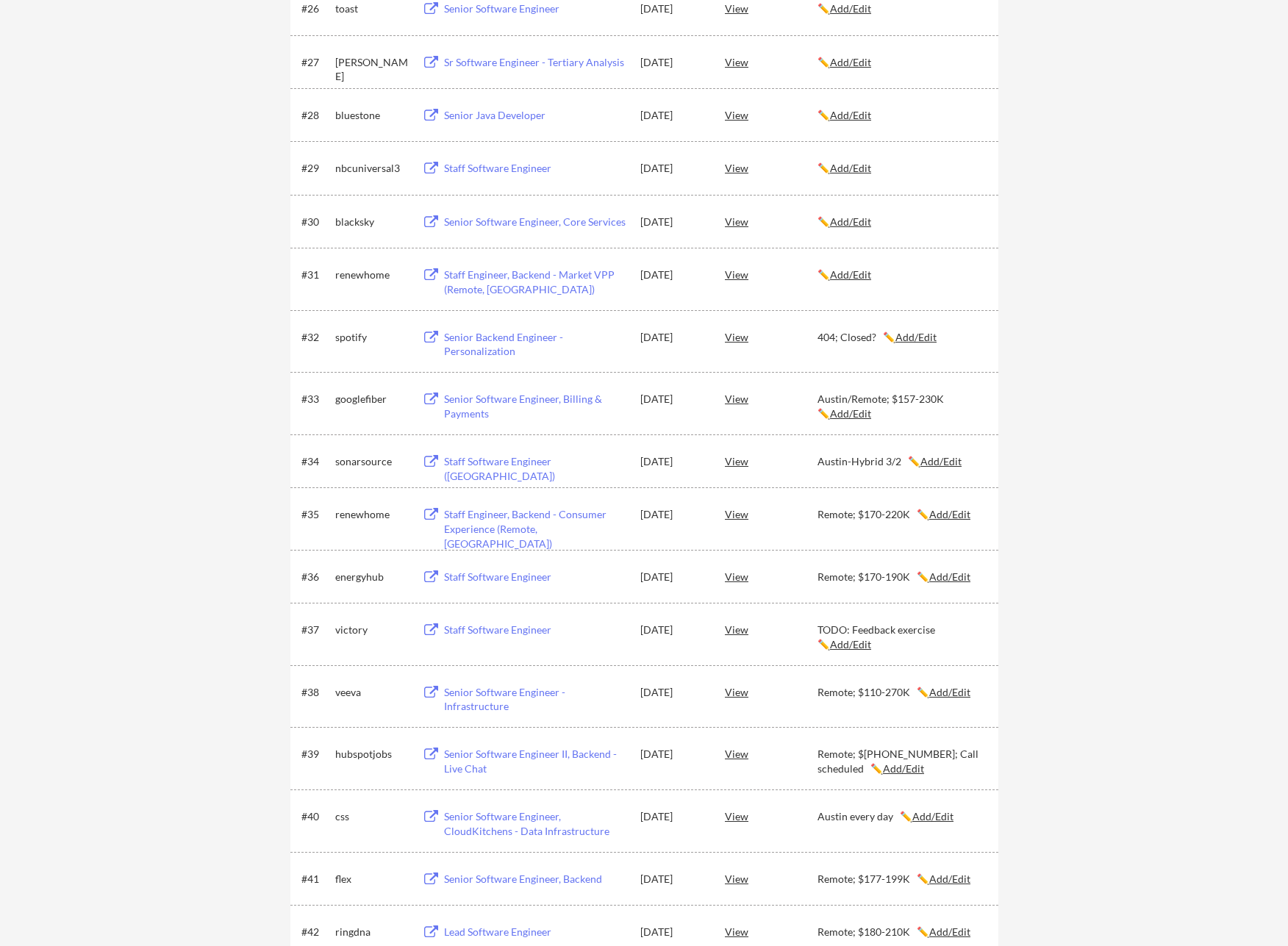
click at [493, 273] on div "Staff Engineer, Backend - Market VPP (Remote, [GEOGRAPHIC_DATA])" at bounding box center [534, 282] width 182 height 29
click at [867, 278] on u "Add/Edit" at bounding box center [850, 274] width 41 height 13
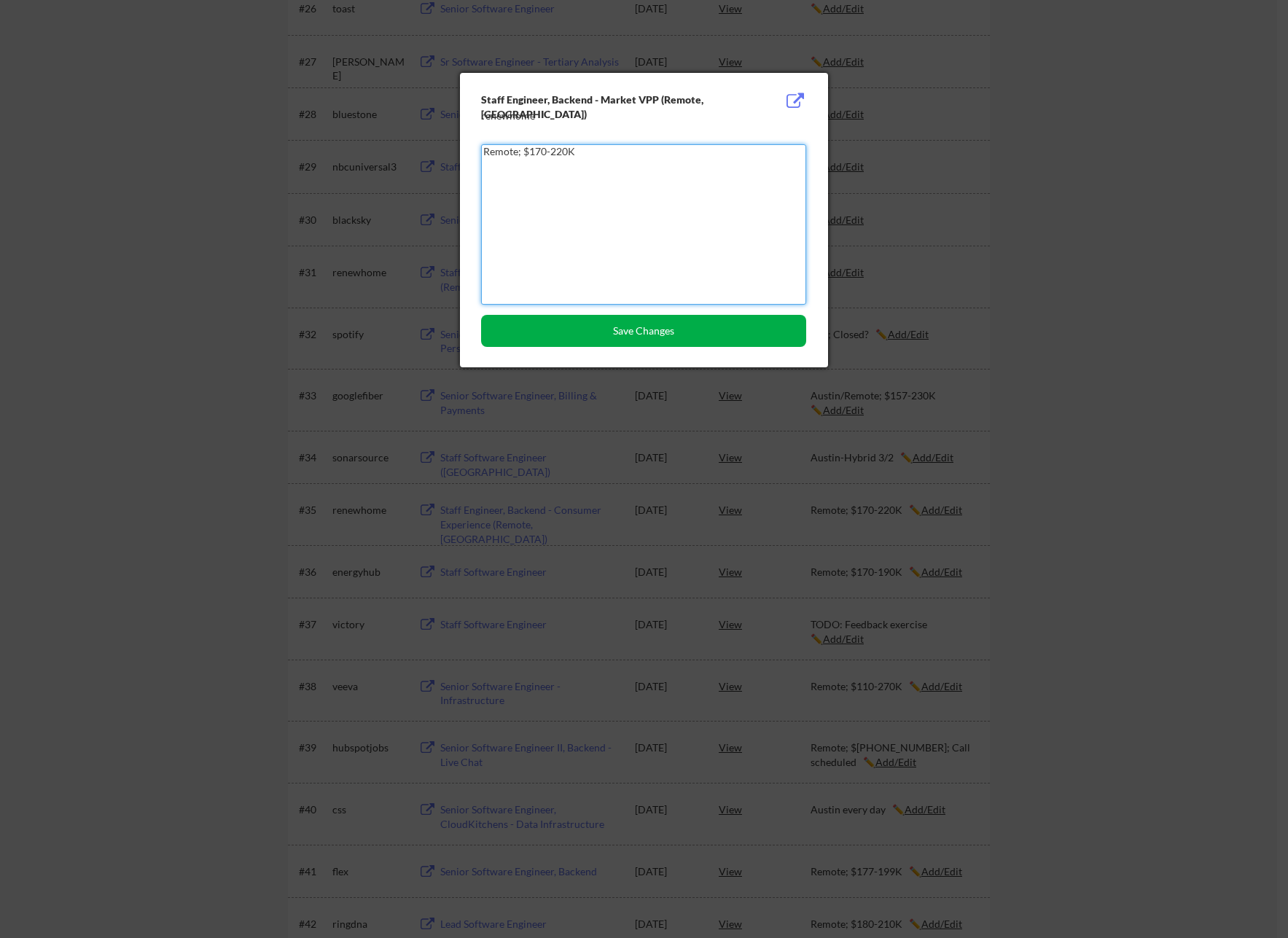
type textarea "Remote; $170-220K"
click at [674, 338] on button "Save Changes" at bounding box center [643, 331] width 325 height 32
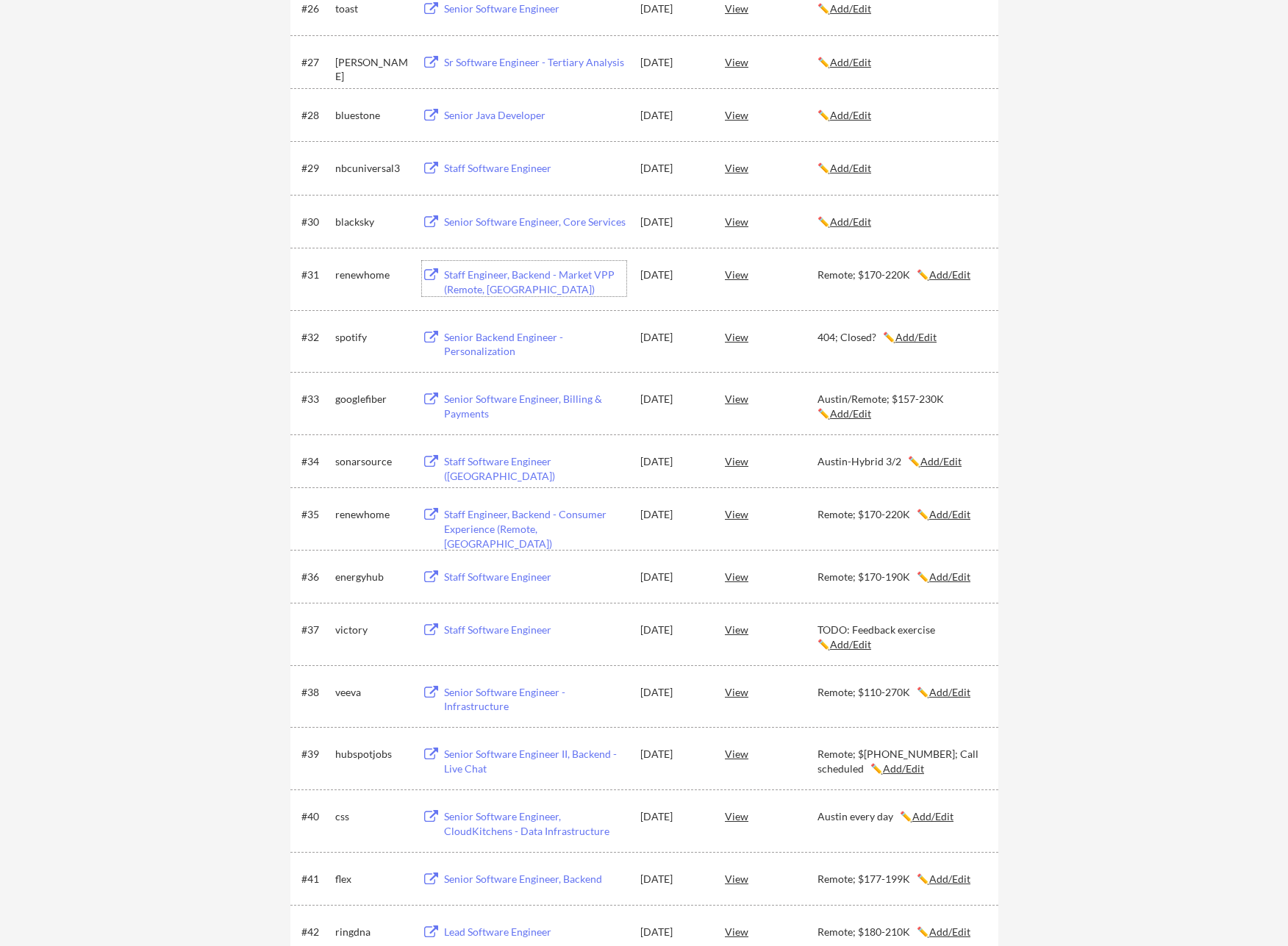
click at [504, 277] on div "Staff Engineer, Backend - Market VPP (Remote, [GEOGRAPHIC_DATA])" at bounding box center [534, 282] width 182 height 29
click at [538, 221] on div "Senior Software Engineer, Core Services" at bounding box center [534, 222] width 182 height 15
click at [850, 222] on u "Add/Edit" at bounding box center [850, 221] width 41 height 13
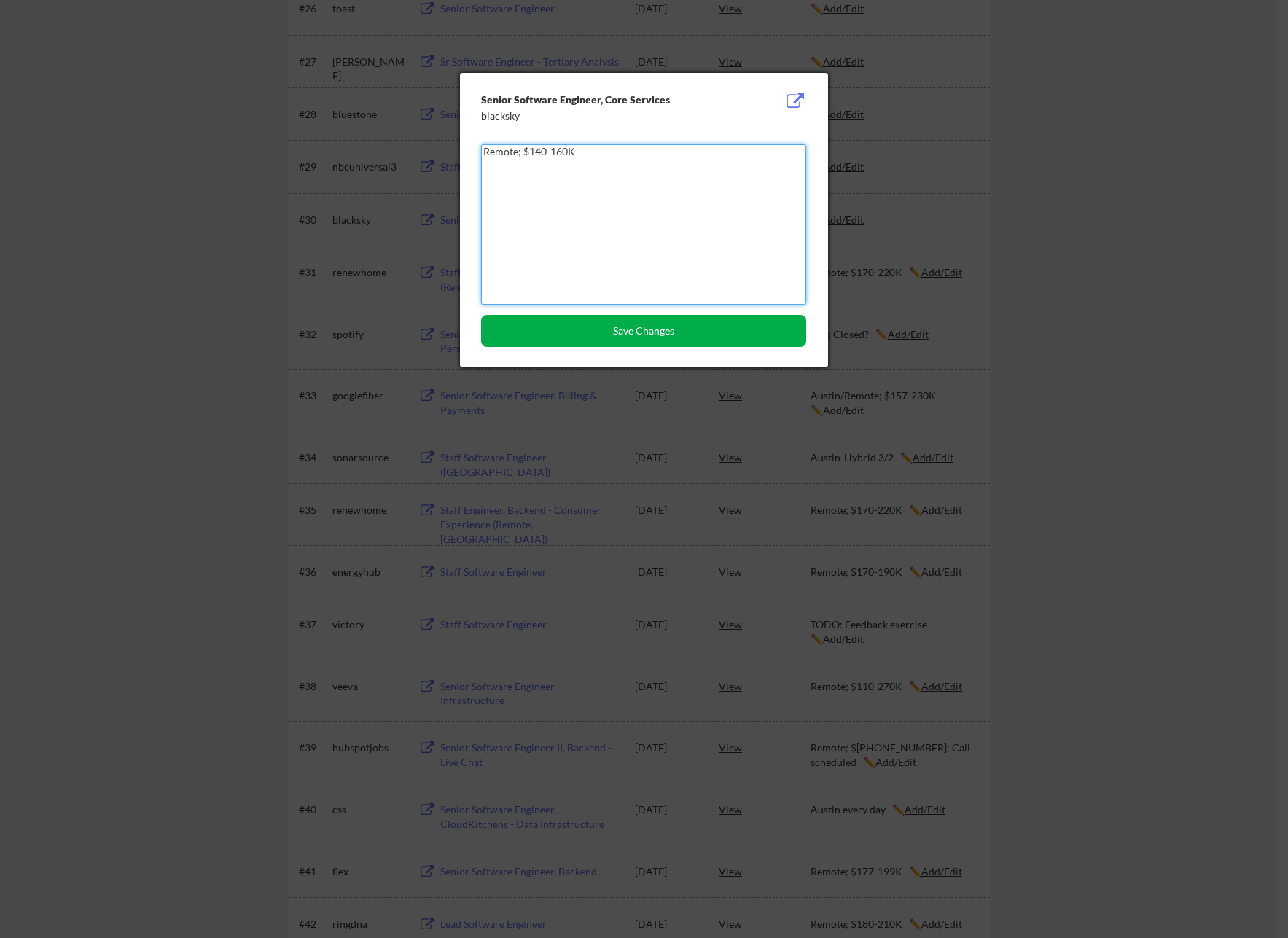
type textarea "Remote; $140-160K"
click at [671, 323] on button "Save Changes" at bounding box center [643, 331] width 325 height 32
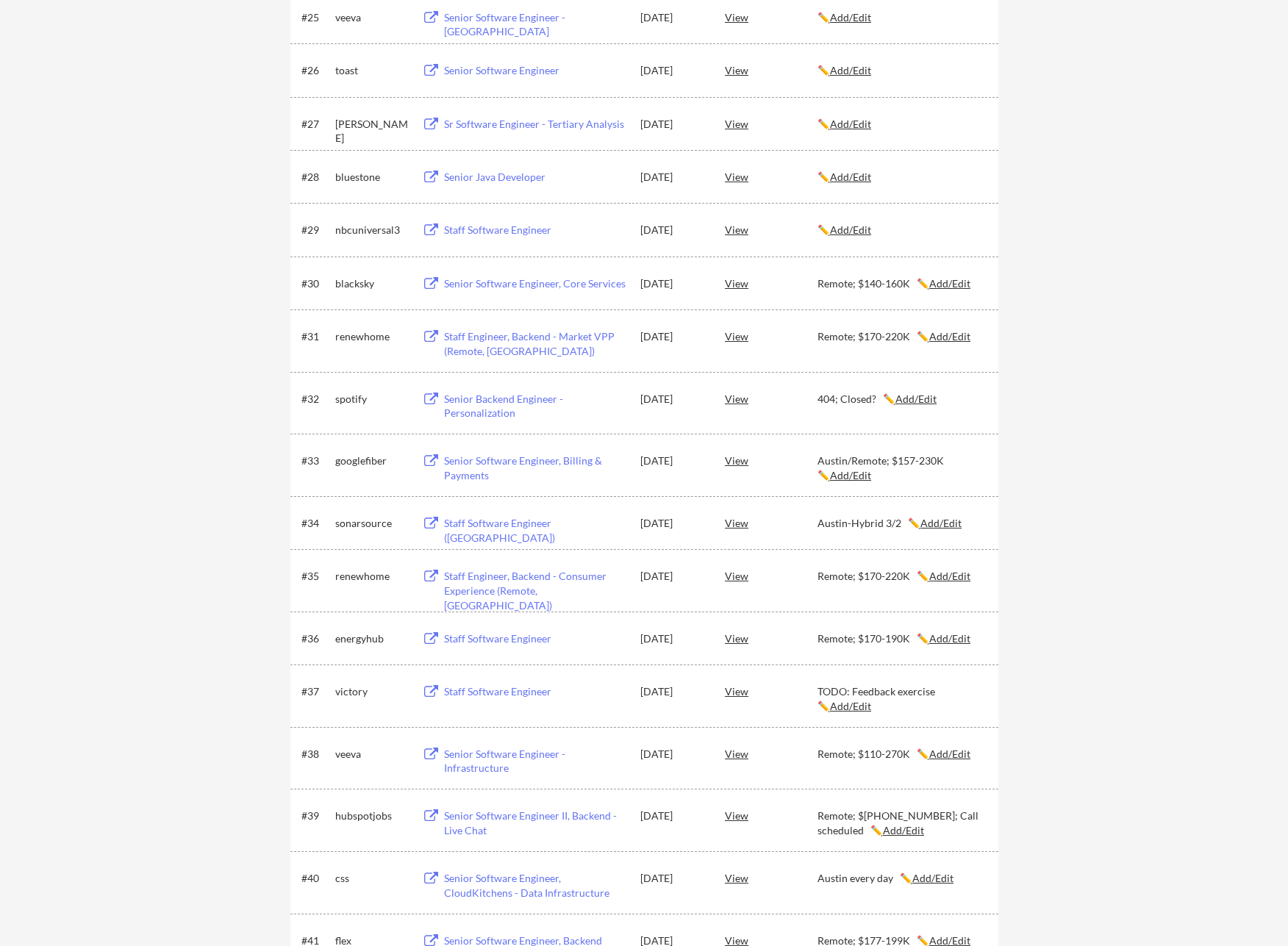
scroll to position [1626, 0]
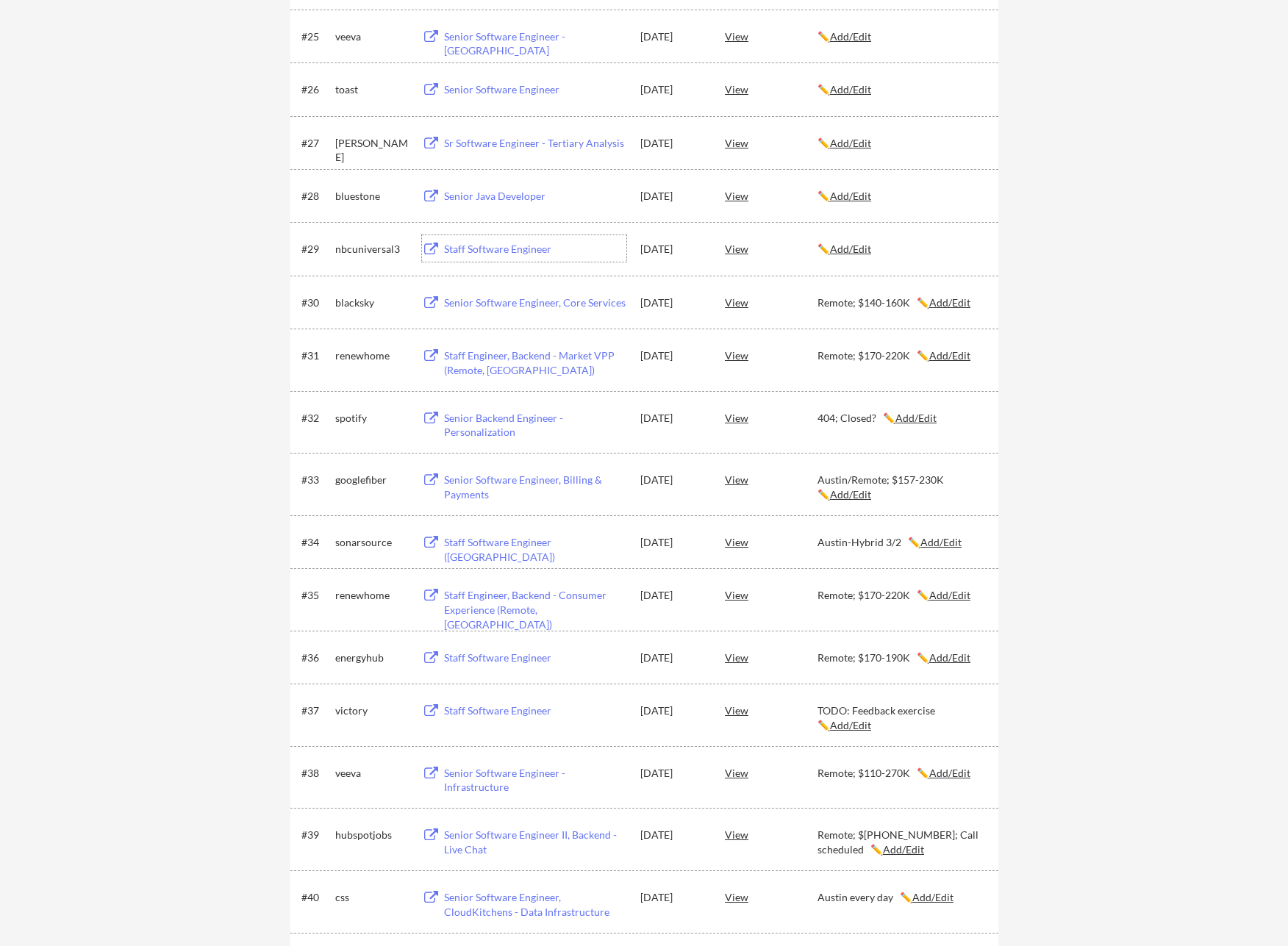
click at [466, 249] on div "Staff Software Engineer" at bounding box center [534, 249] width 182 height 15
click at [843, 252] on u "Add/Edit" at bounding box center [850, 248] width 41 height 13
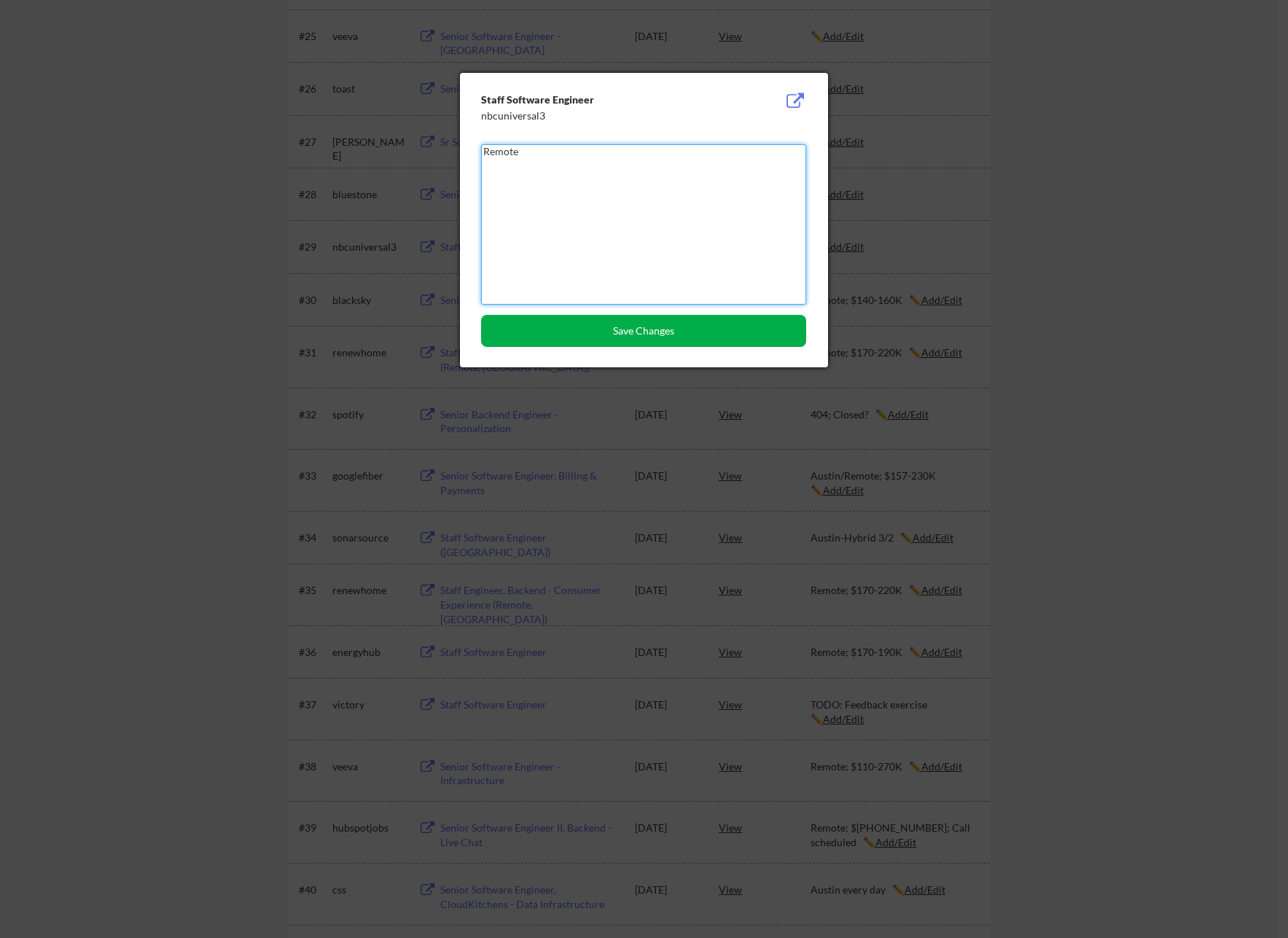
type textarea "Remote"
click at [699, 329] on button "Save Changes" at bounding box center [643, 331] width 325 height 32
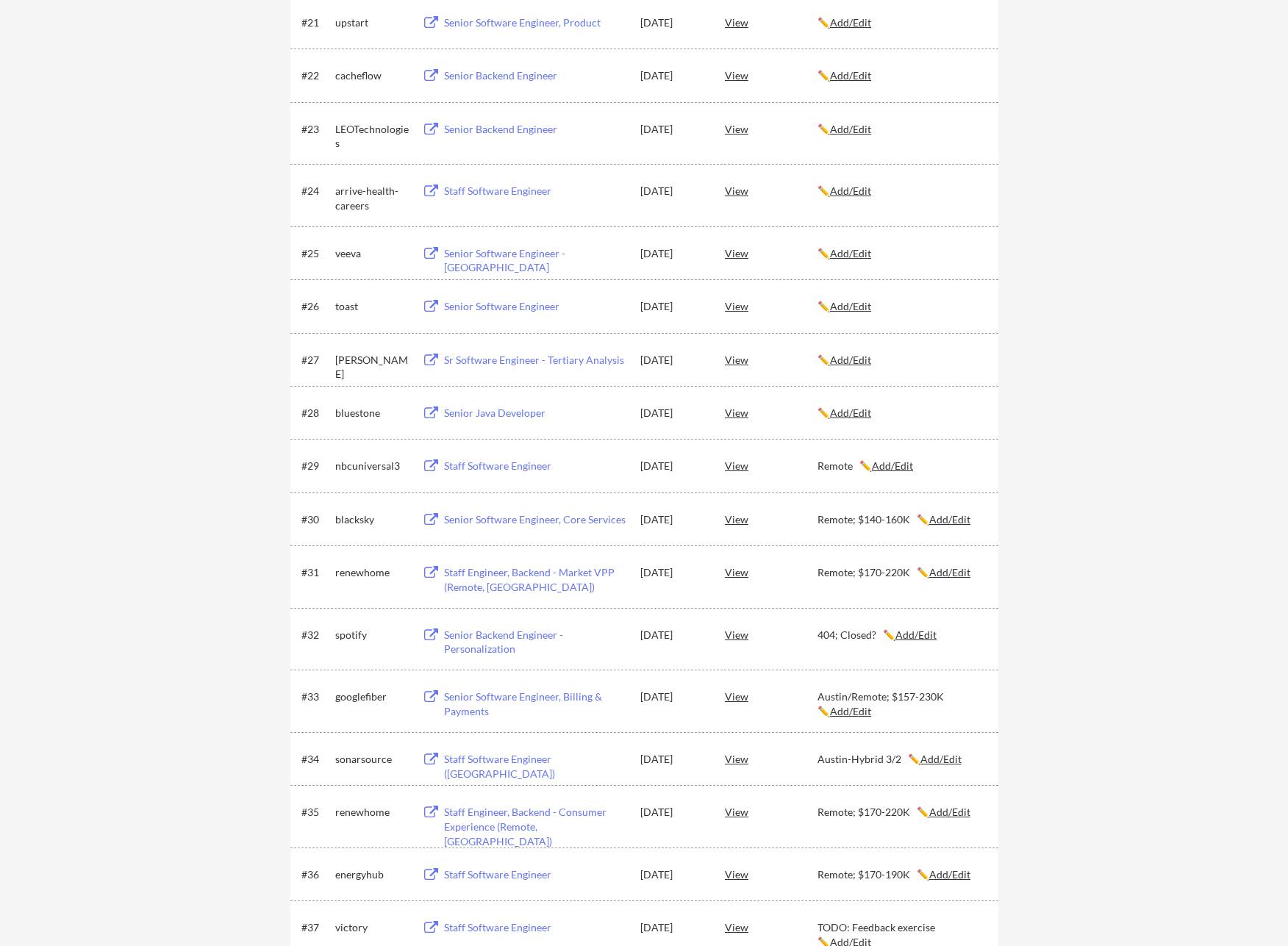
scroll to position [1375, 0]
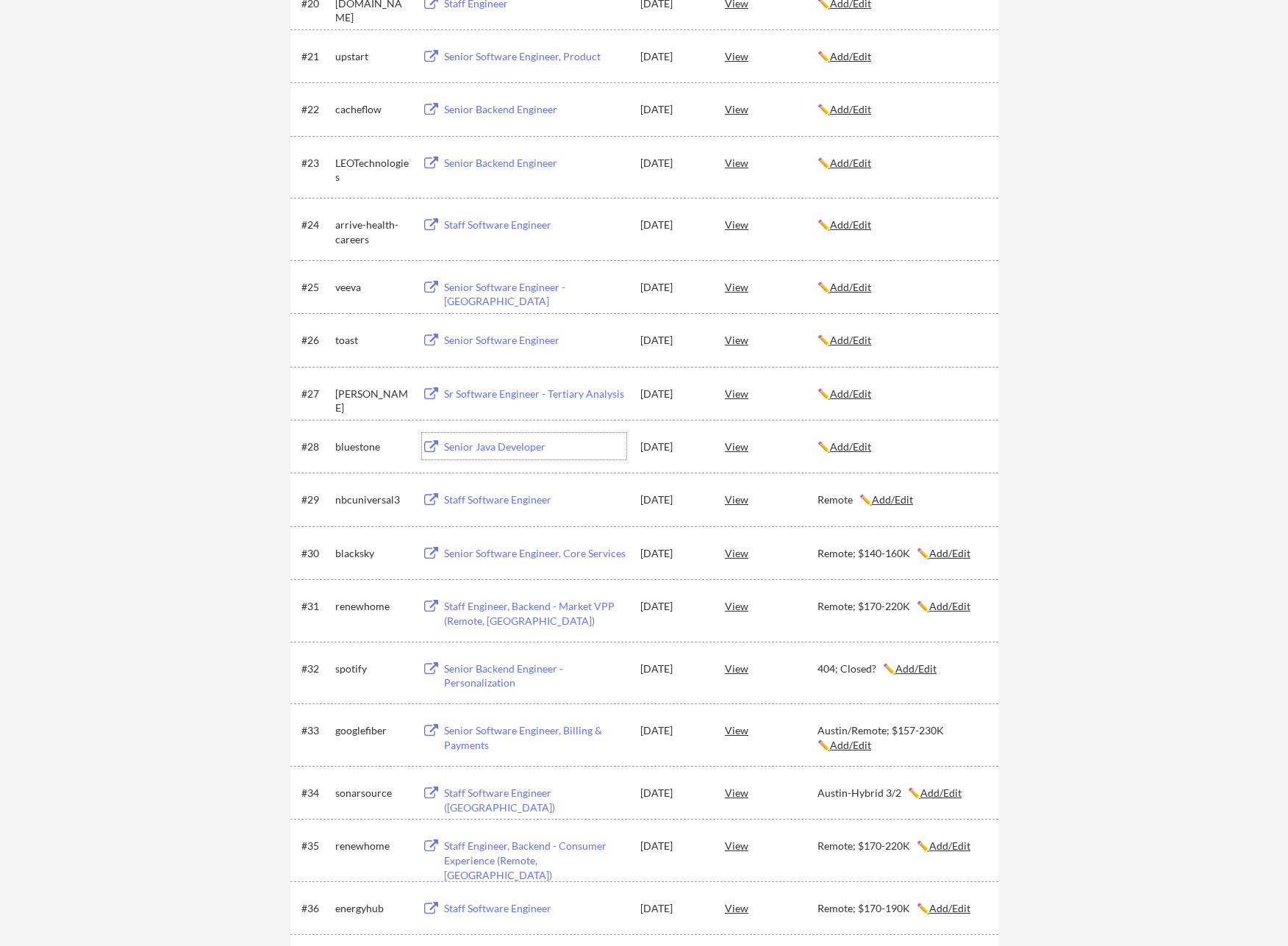
click at [465, 446] on div "Senior Java Developer" at bounding box center [534, 447] width 182 height 15
click at [860, 444] on u "Add/Edit" at bounding box center [850, 446] width 41 height 13
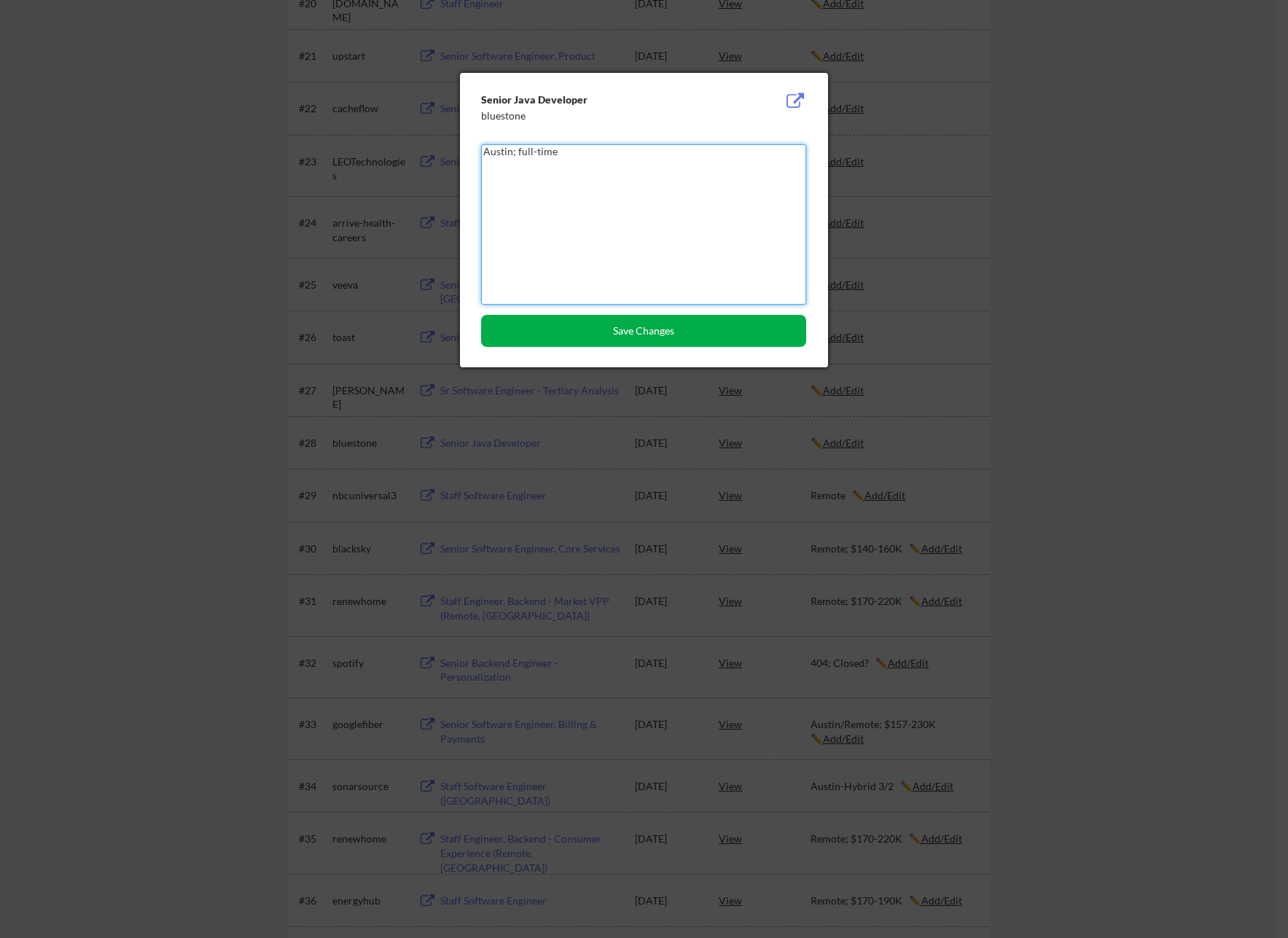
type textarea "Austin; full-time"
click at [651, 325] on button "Save Changes" at bounding box center [643, 331] width 325 height 32
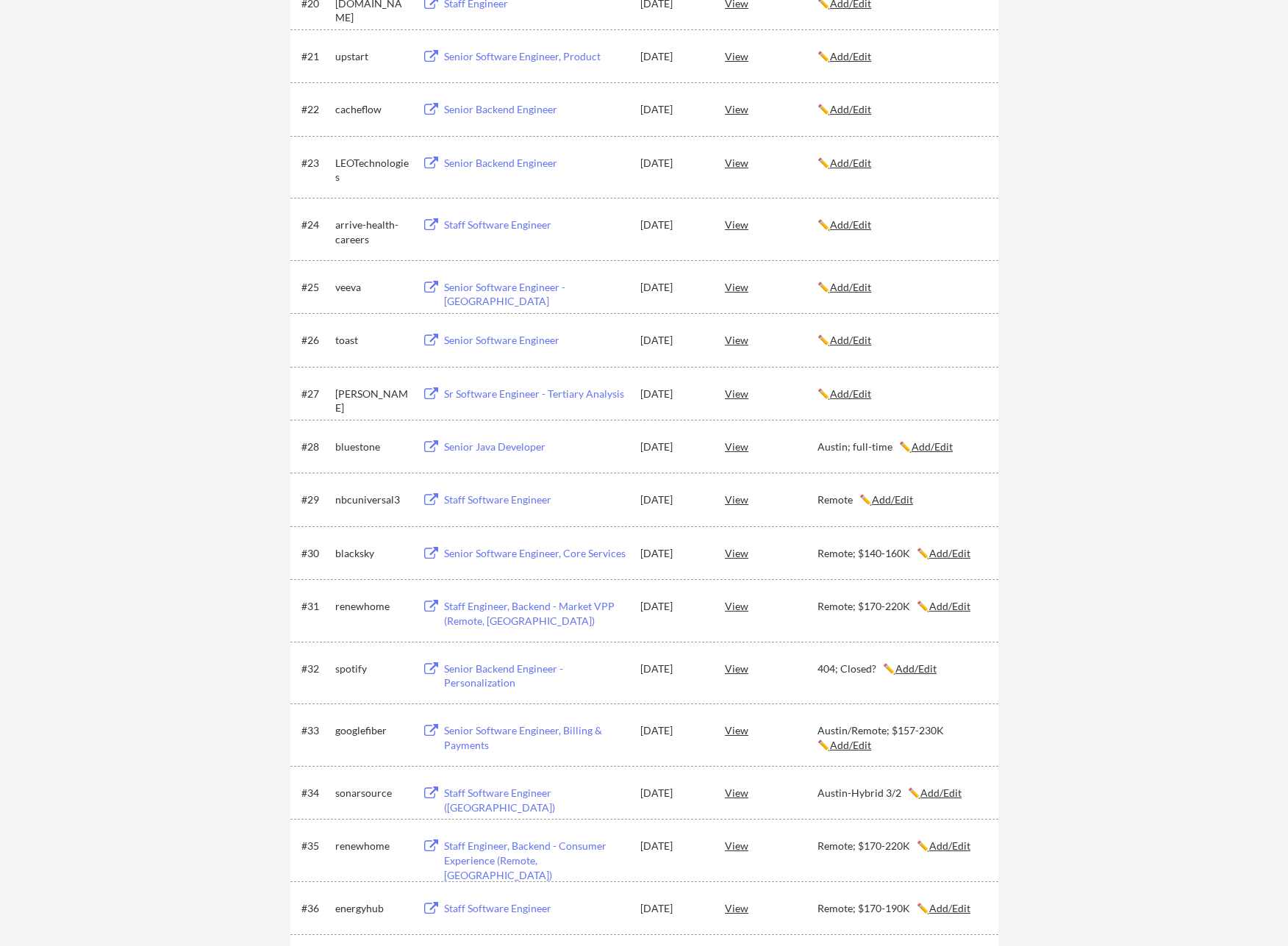
click at [575, 392] on div "Sr Software Engineer - Tertiary Analysis" at bounding box center [534, 394] width 182 height 15
click at [855, 396] on u "Add/Edit" at bounding box center [850, 393] width 41 height 13
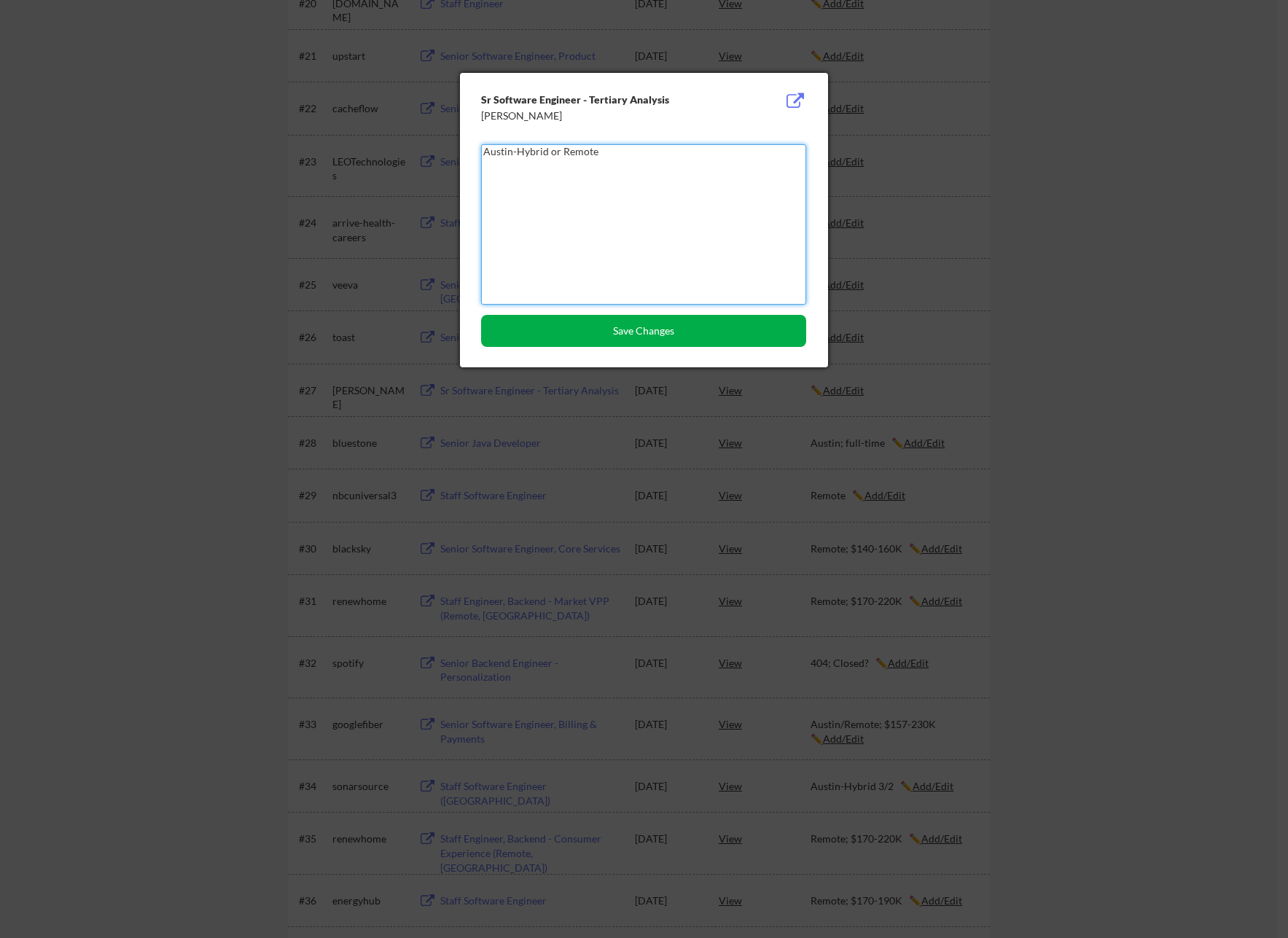
click at [674, 333] on button "Save Changes" at bounding box center [643, 331] width 325 height 32
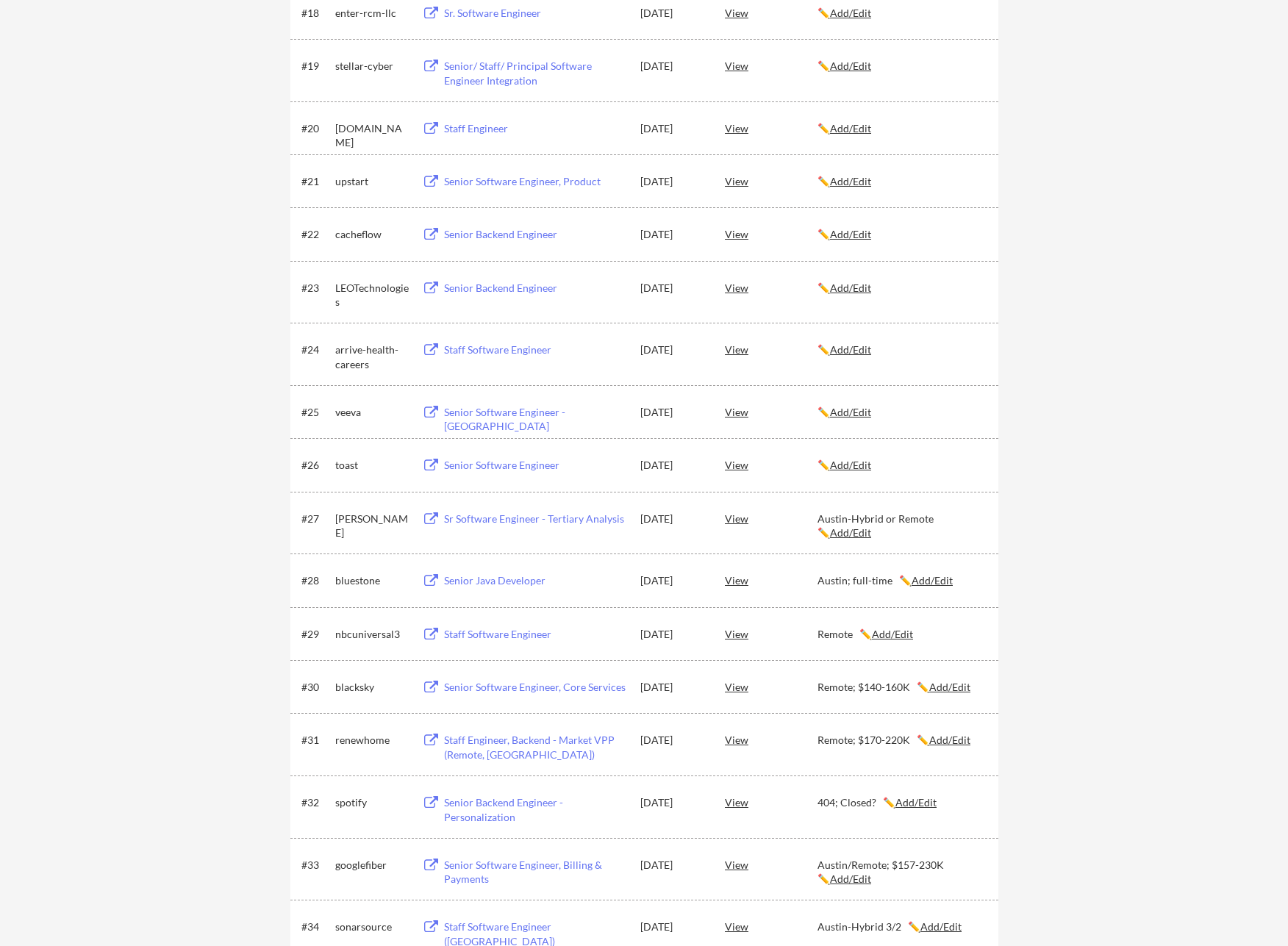
scroll to position [1260, 0]
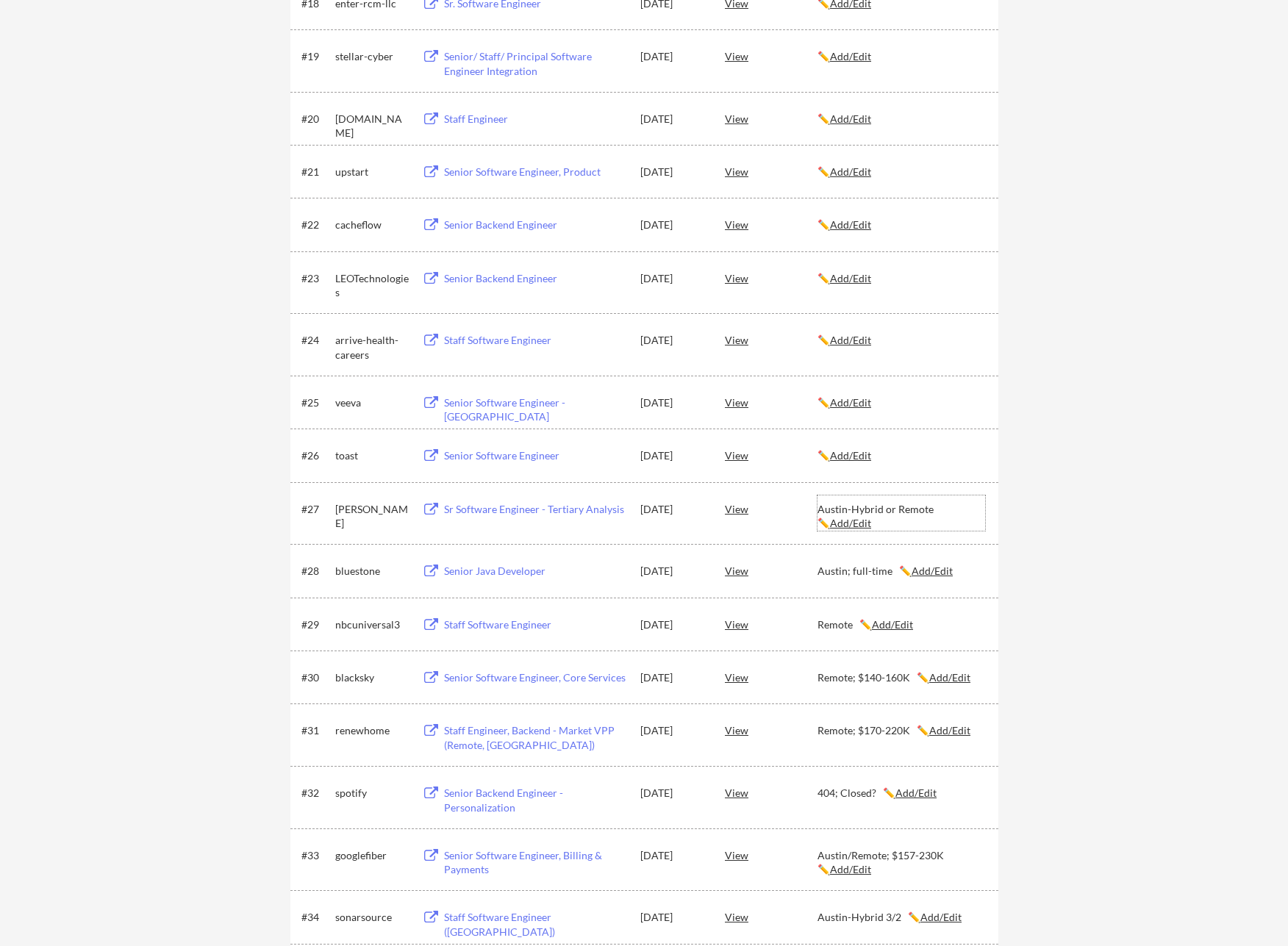
click at [848, 522] on u "Add/Edit" at bounding box center [850, 522] width 41 height 13
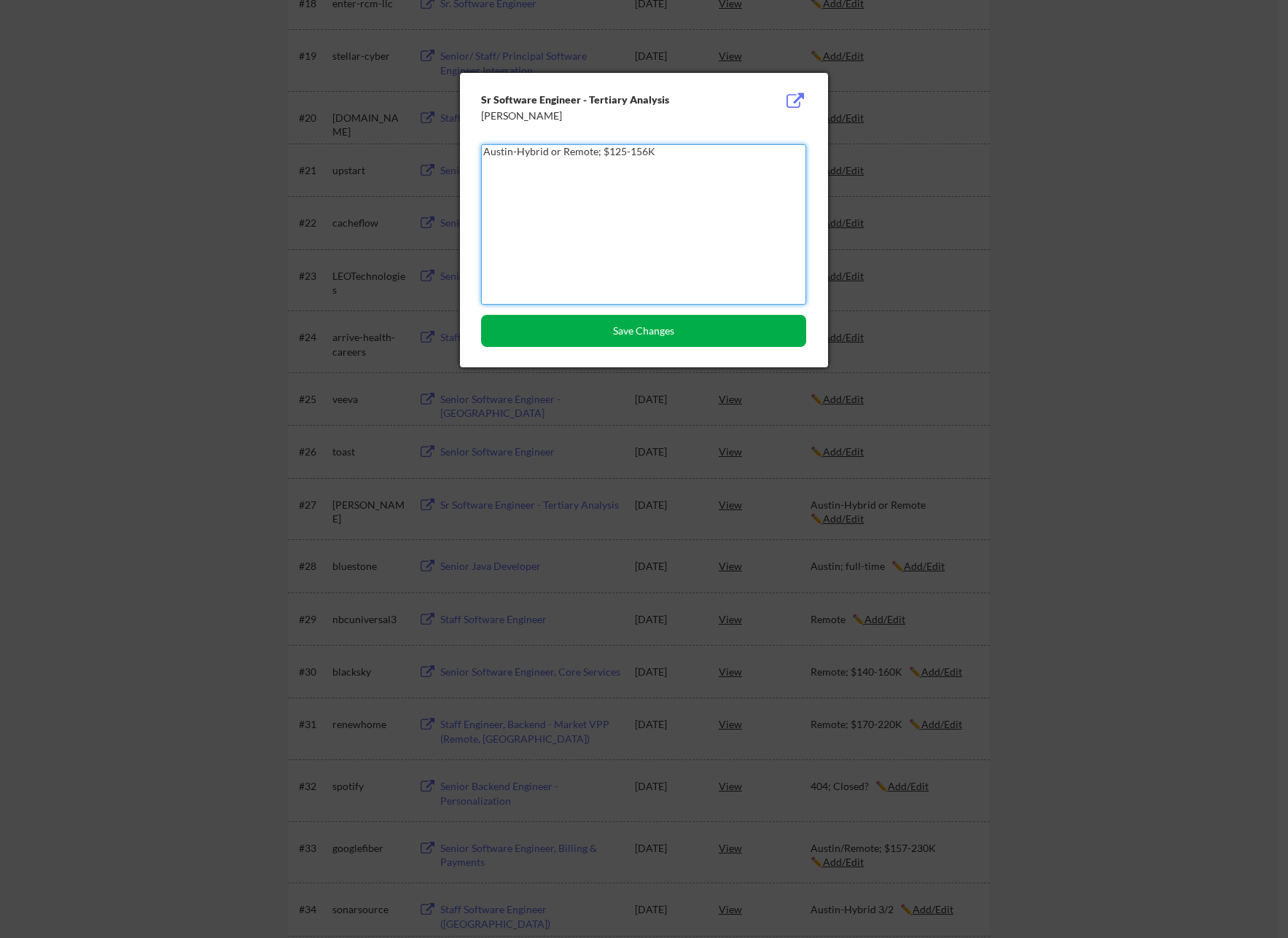
type textarea "Austin-Hybrid or Remote; $125-156K"
click at [672, 323] on button "Save Changes" at bounding box center [643, 331] width 325 height 32
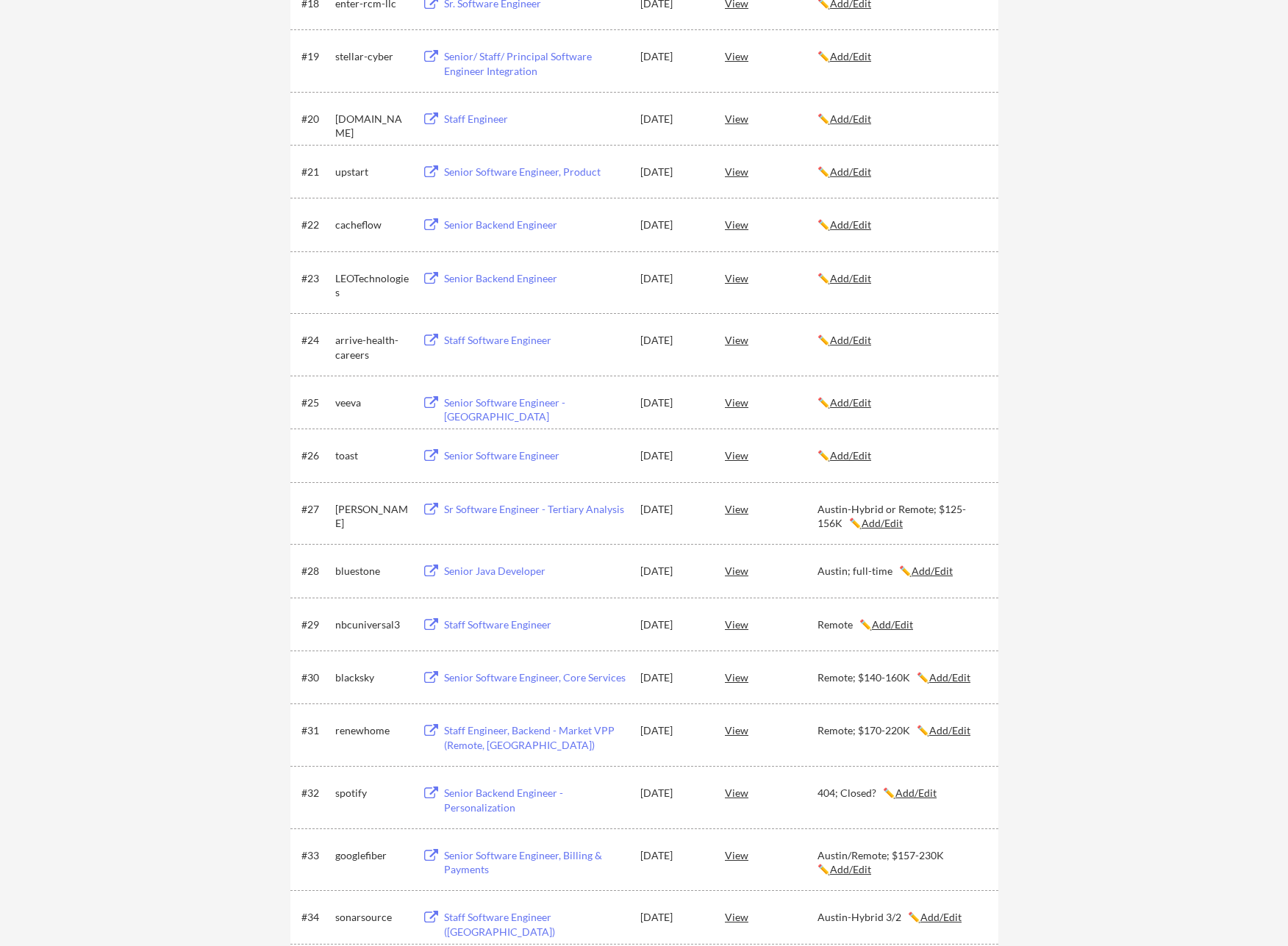
click at [544, 457] on div "Senior Software Engineer" at bounding box center [534, 456] width 182 height 15
click at [859, 454] on u "Add/Edit" at bounding box center [850, 455] width 41 height 13
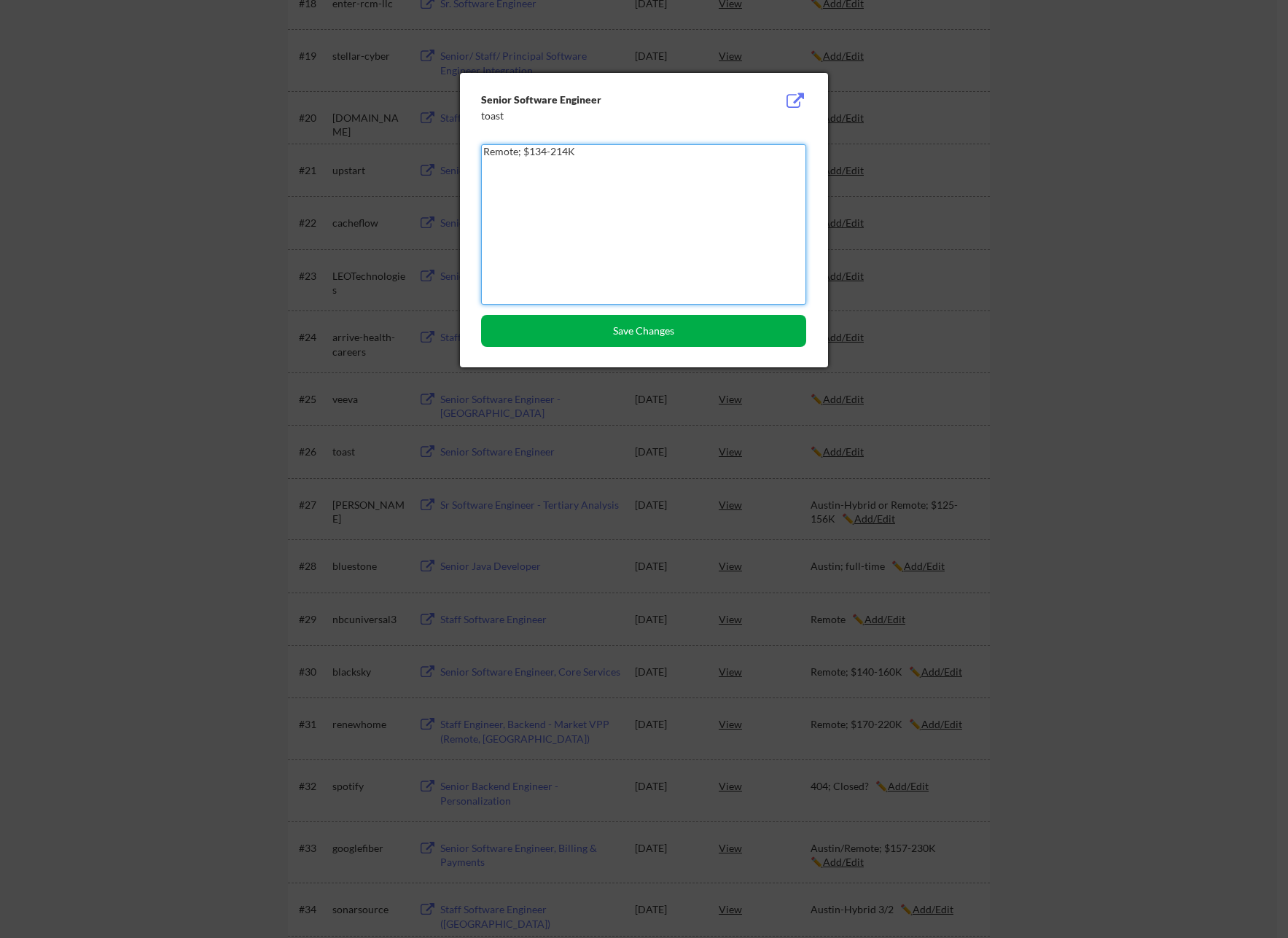
type textarea "Remote; $134-214K"
click at [674, 339] on button "Save Changes" at bounding box center [643, 331] width 325 height 32
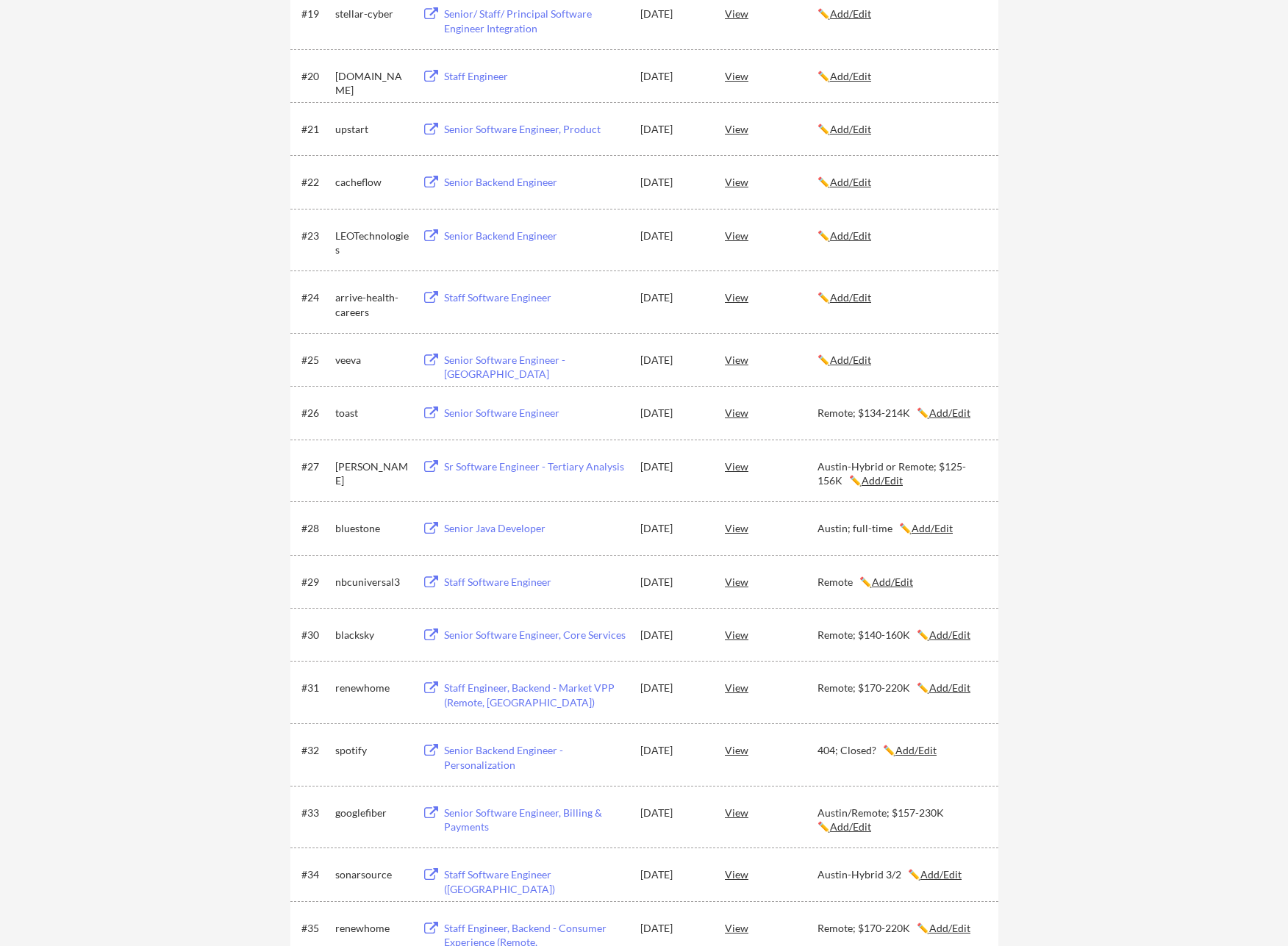
scroll to position [1328, 0]
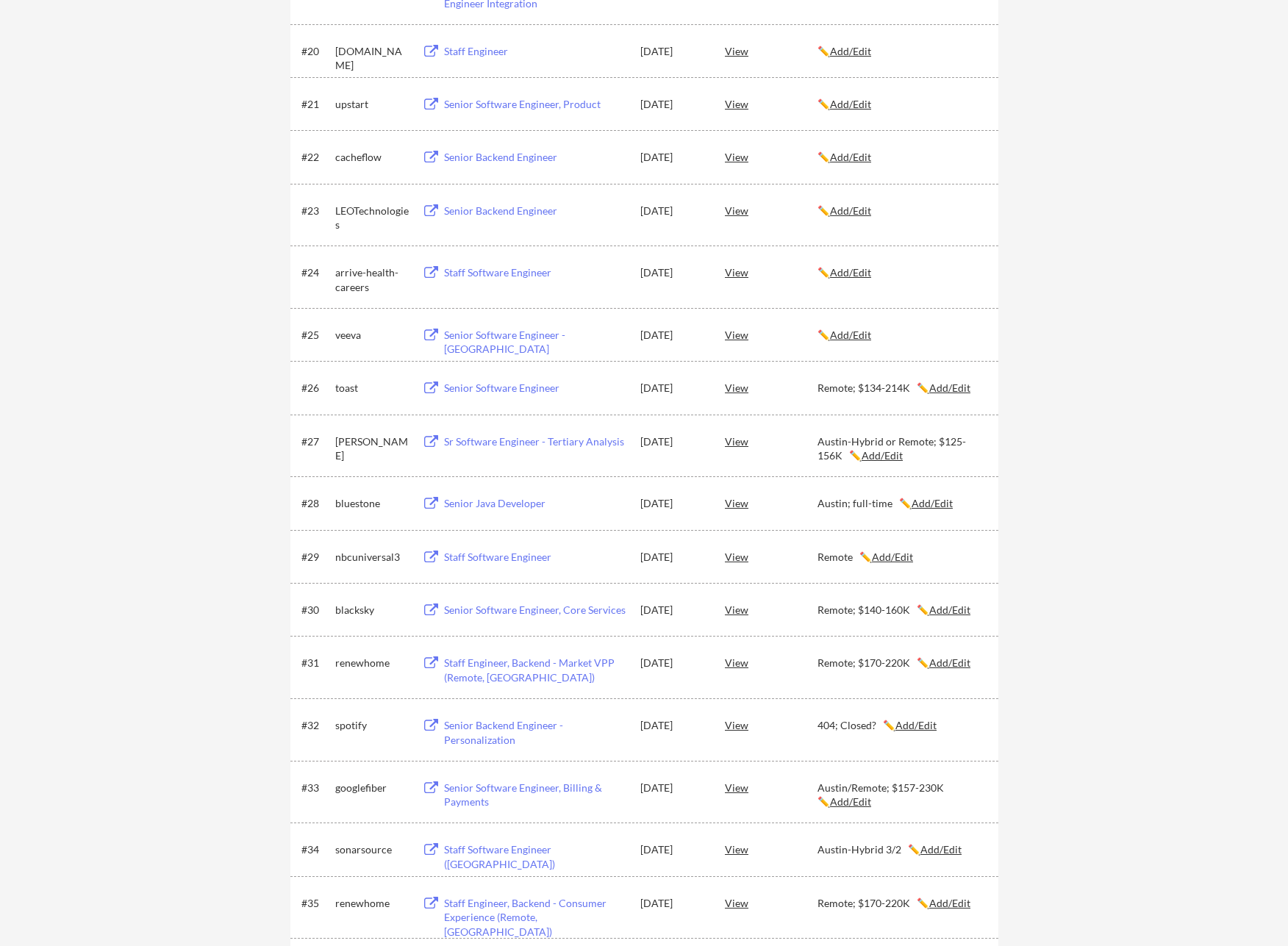
click at [544, 330] on div "Senior Software Engineer - [GEOGRAPHIC_DATA]" at bounding box center [534, 342] width 182 height 29
click at [856, 336] on u "Add/Edit" at bounding box center [850, 335] width 41 height 13
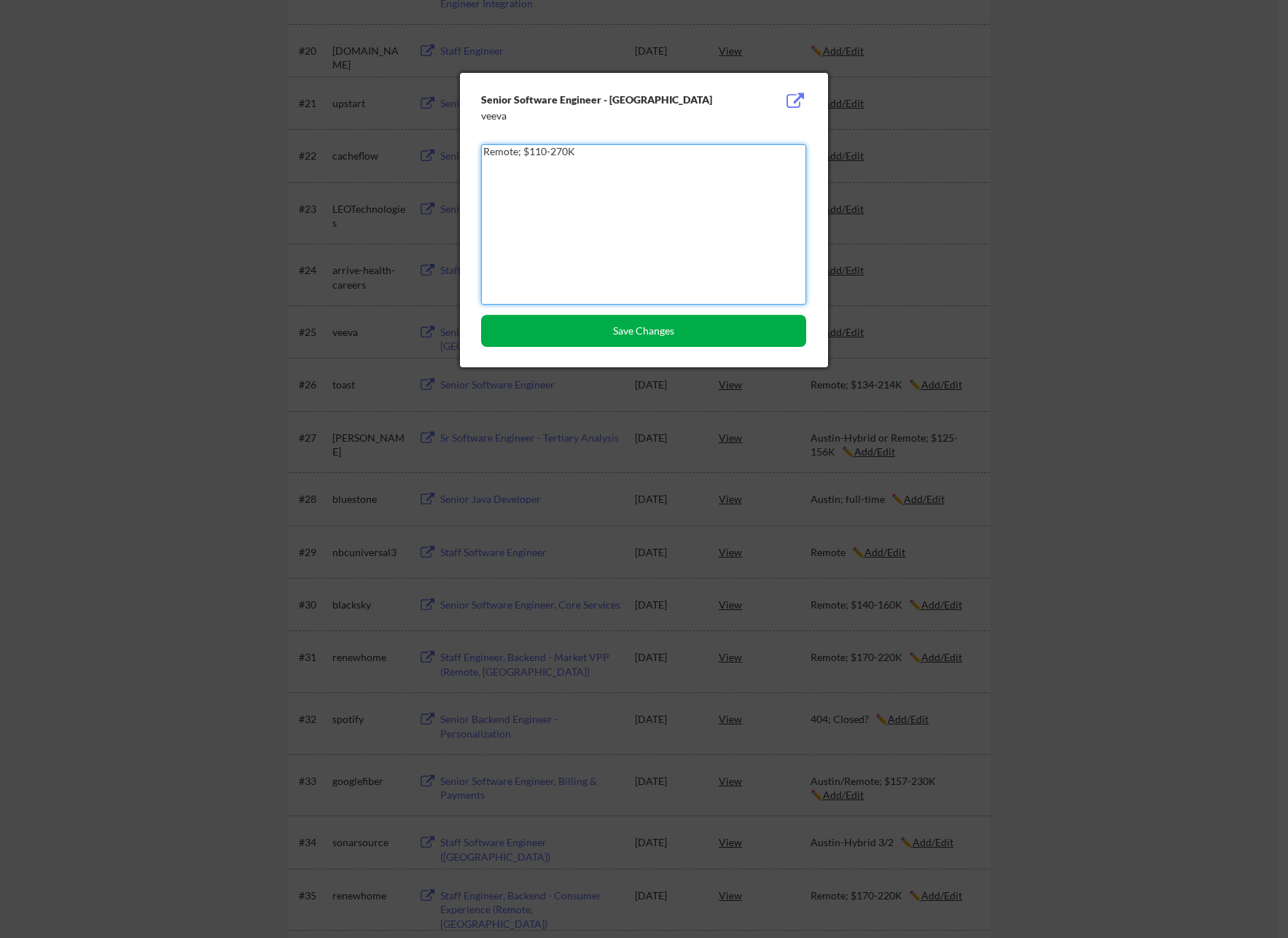
type textarea "Remote; $110-270K"
click at [654, 340] on button "Save Changes" at bounding box center [643, 331] width 325 height 32
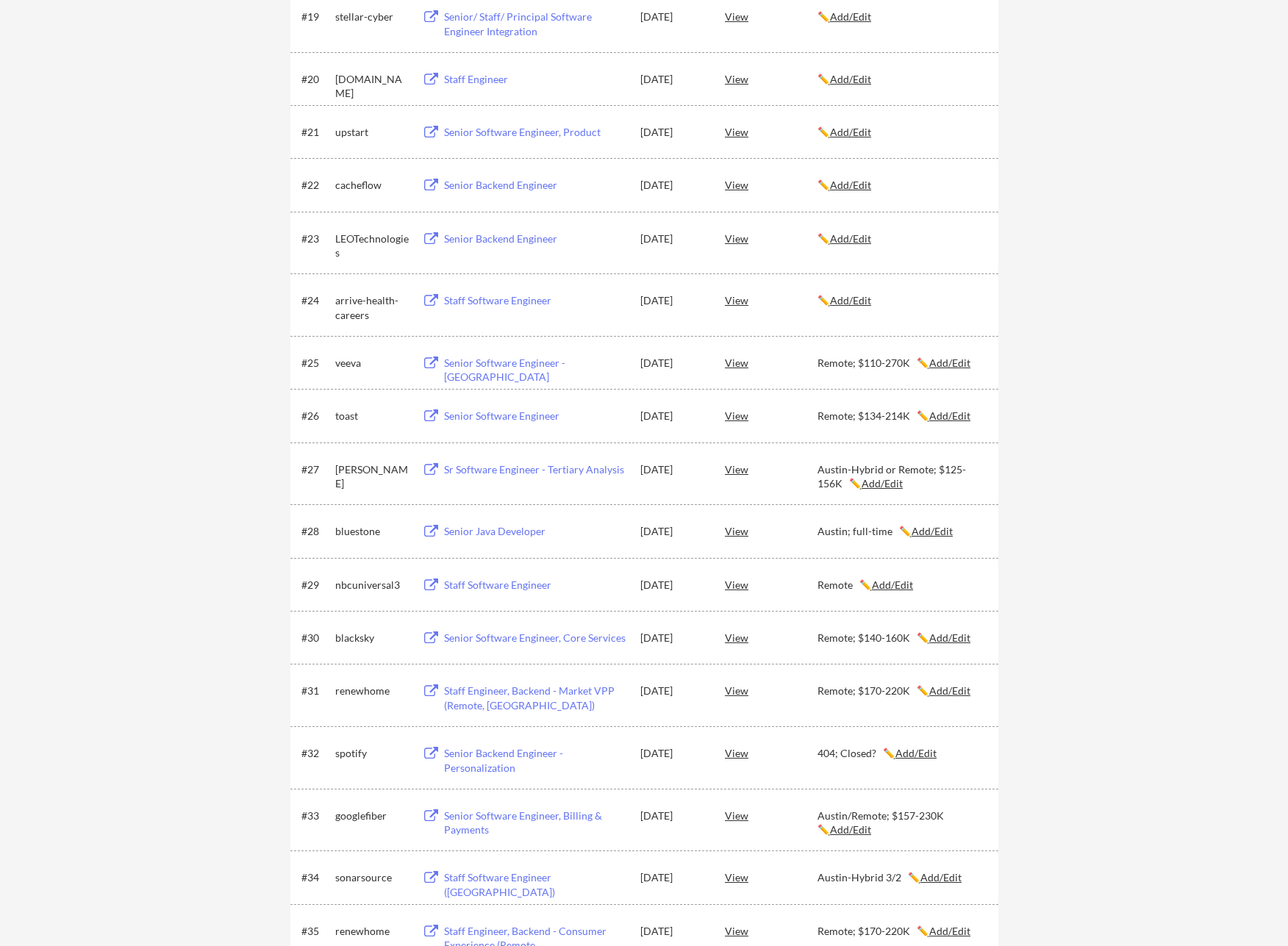
scroll to position [1246, 0]
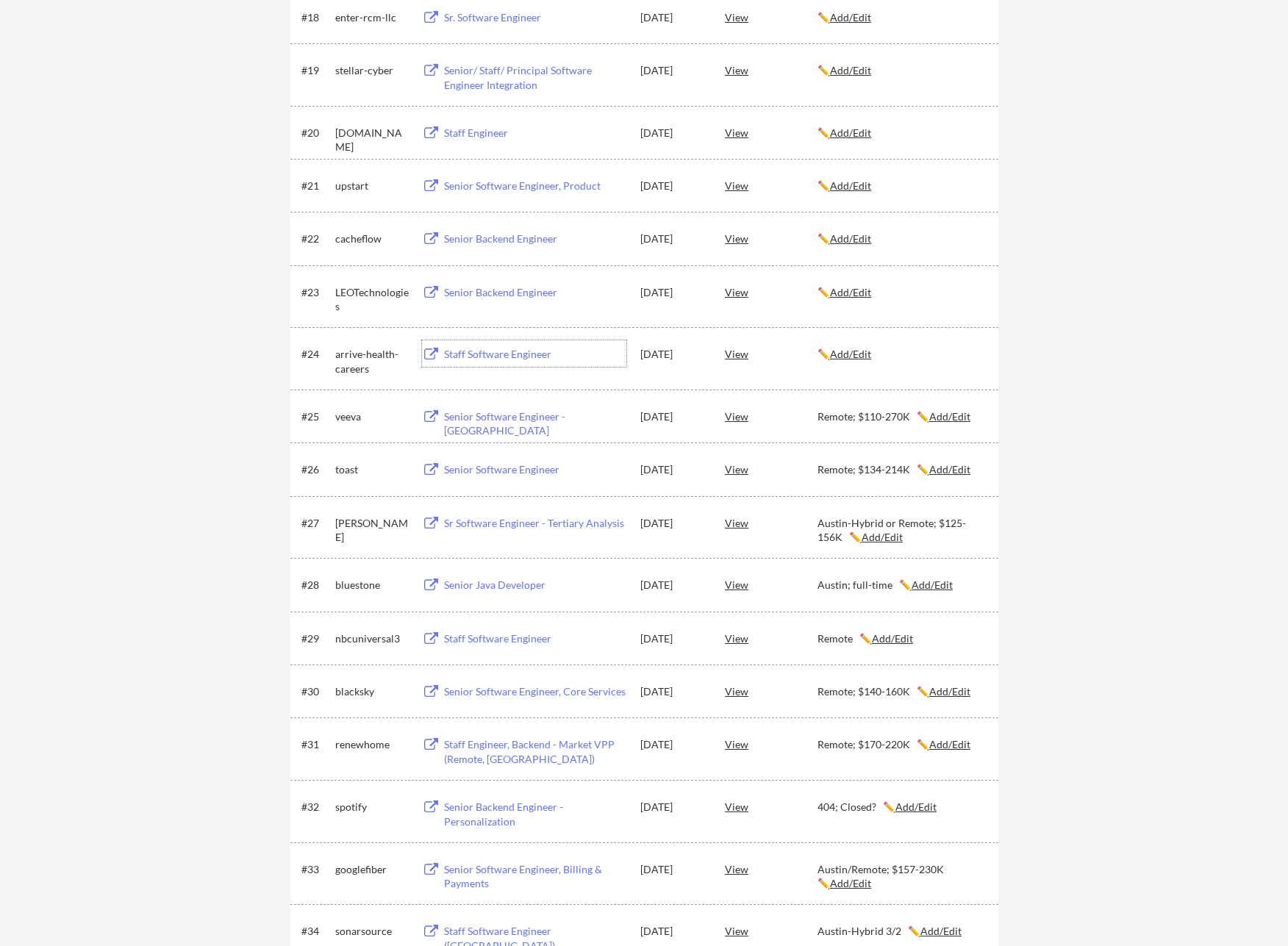
click at [533, 350] on div "Staff Software Engineer" at bounding box center [534, 355] width 182 height 15
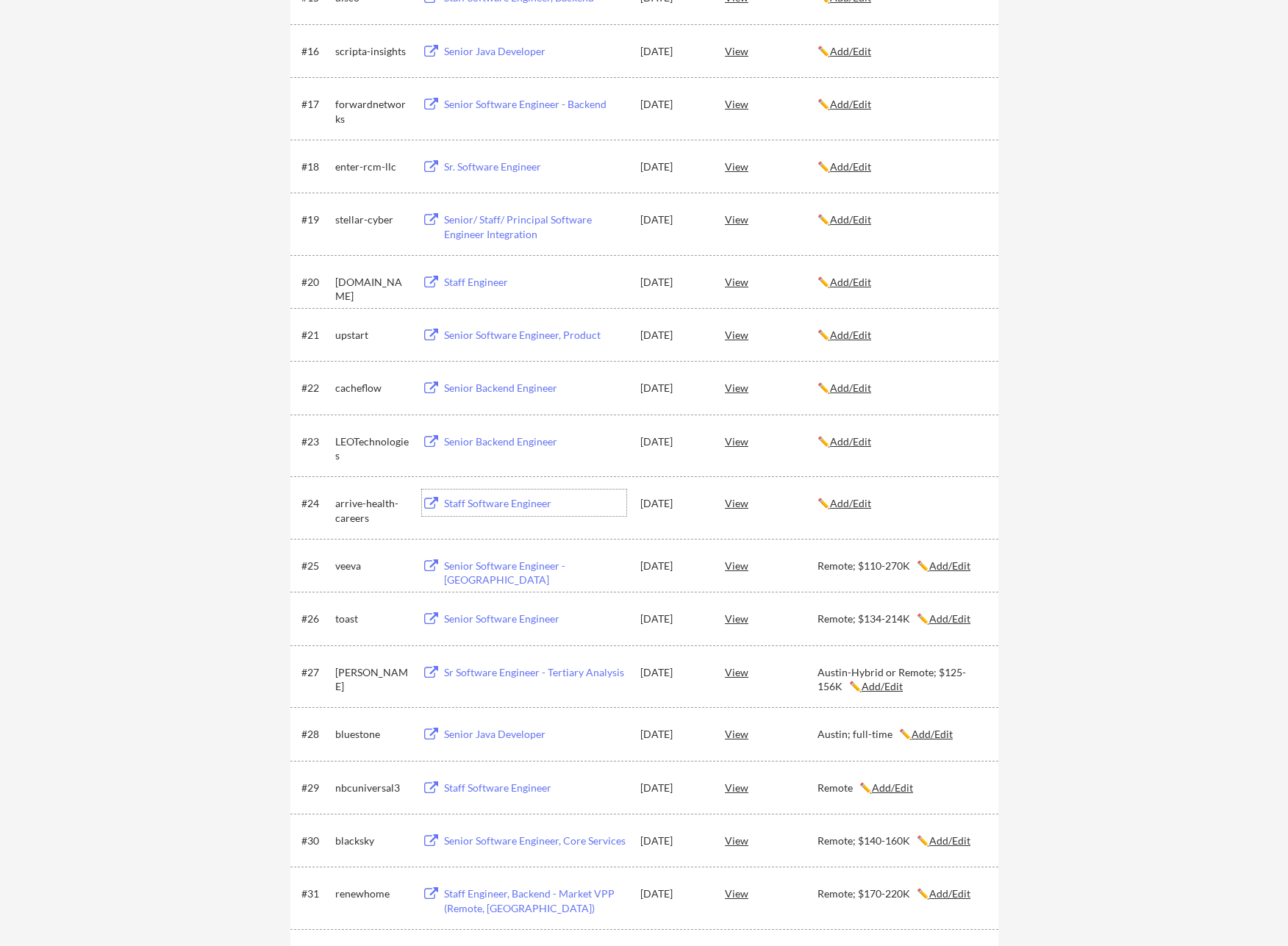
scroll to position [1172, 0]
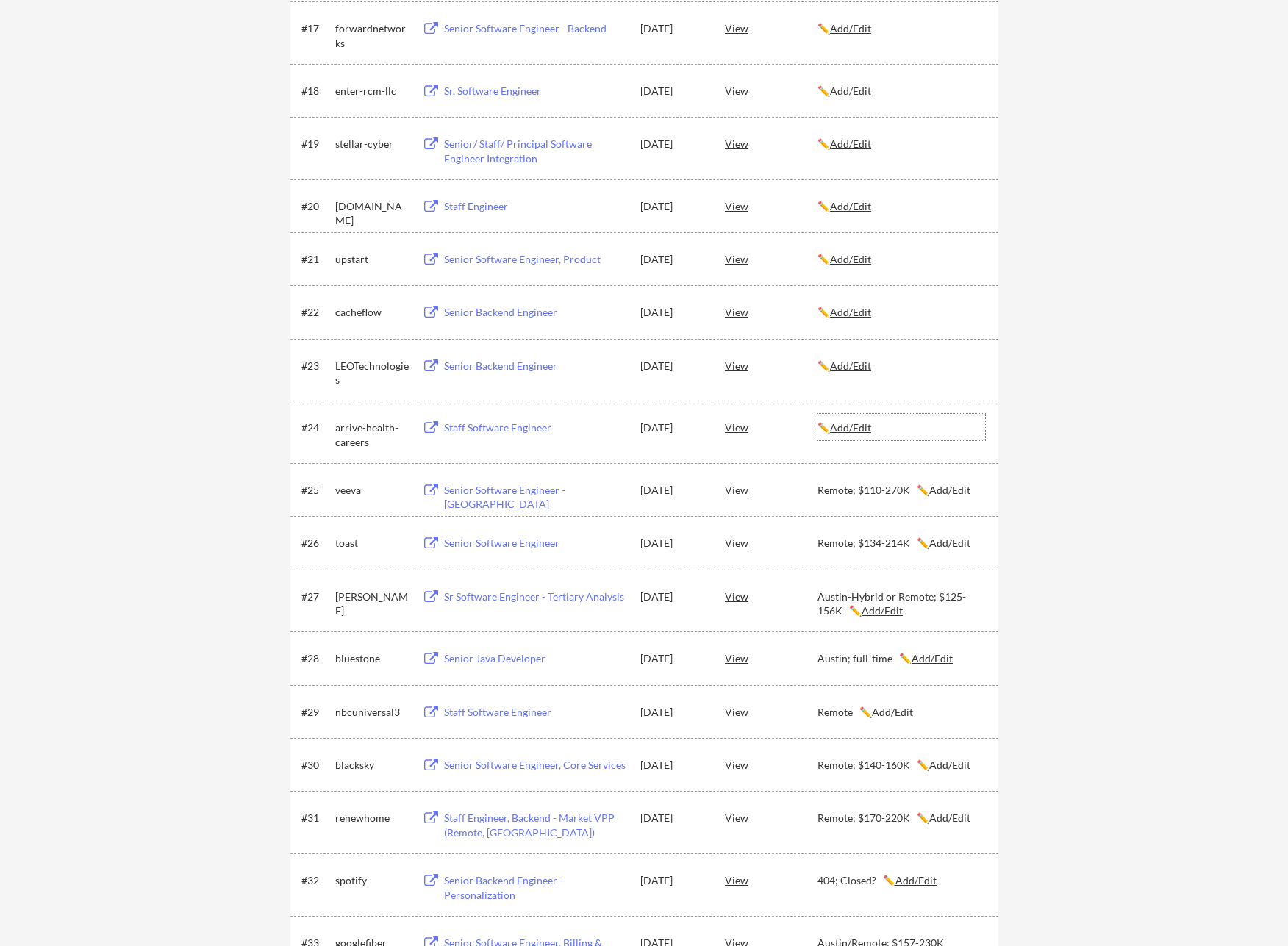
click at [871, 431] on u "Add/Edit" at bounding box center [850, 427] width 41 height 13
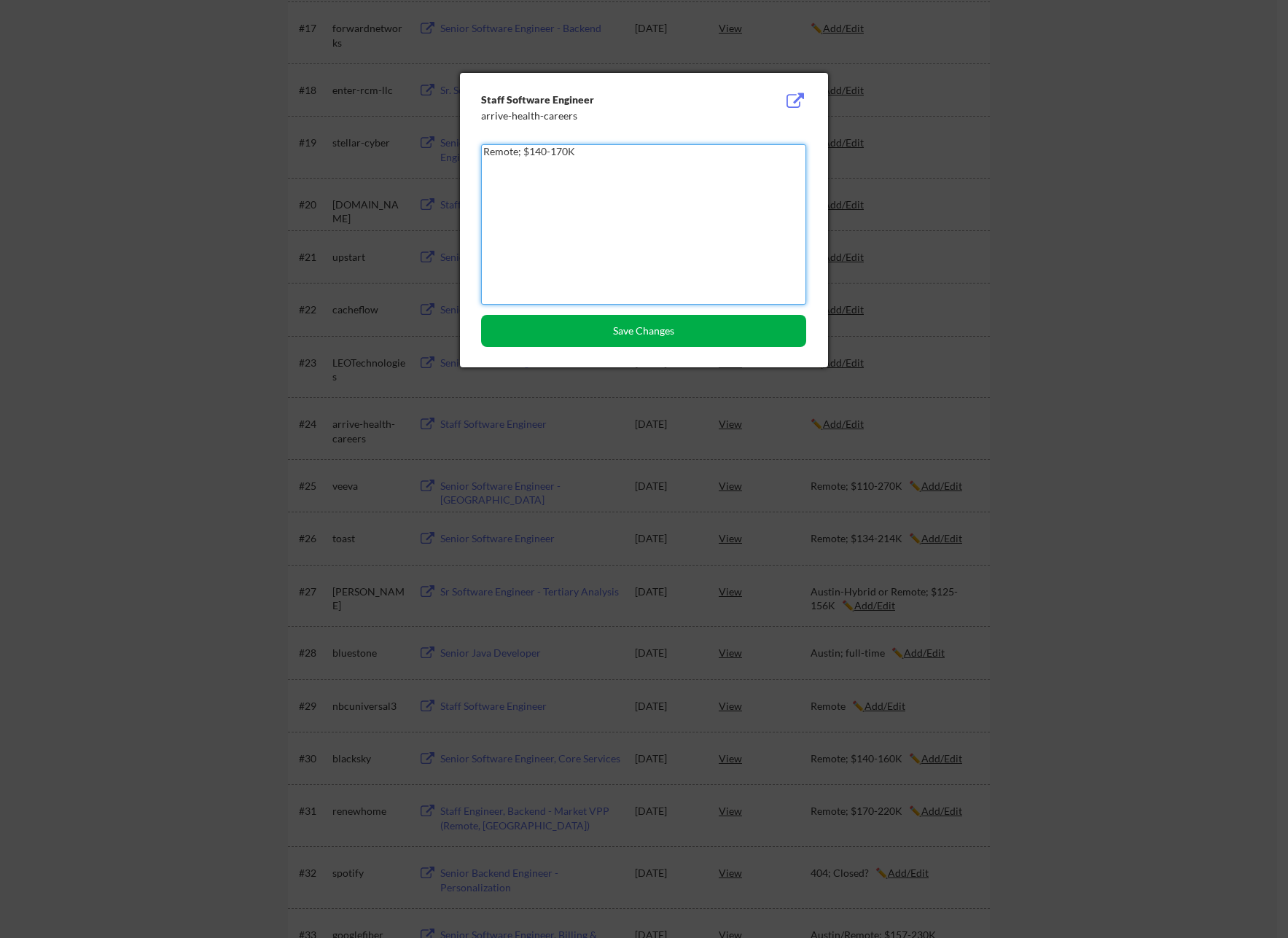
type textarea "Remote; $140-170K"
click at [662, 342] on button "Save Changes" at bounding box center [643, 331] width 325 height 32
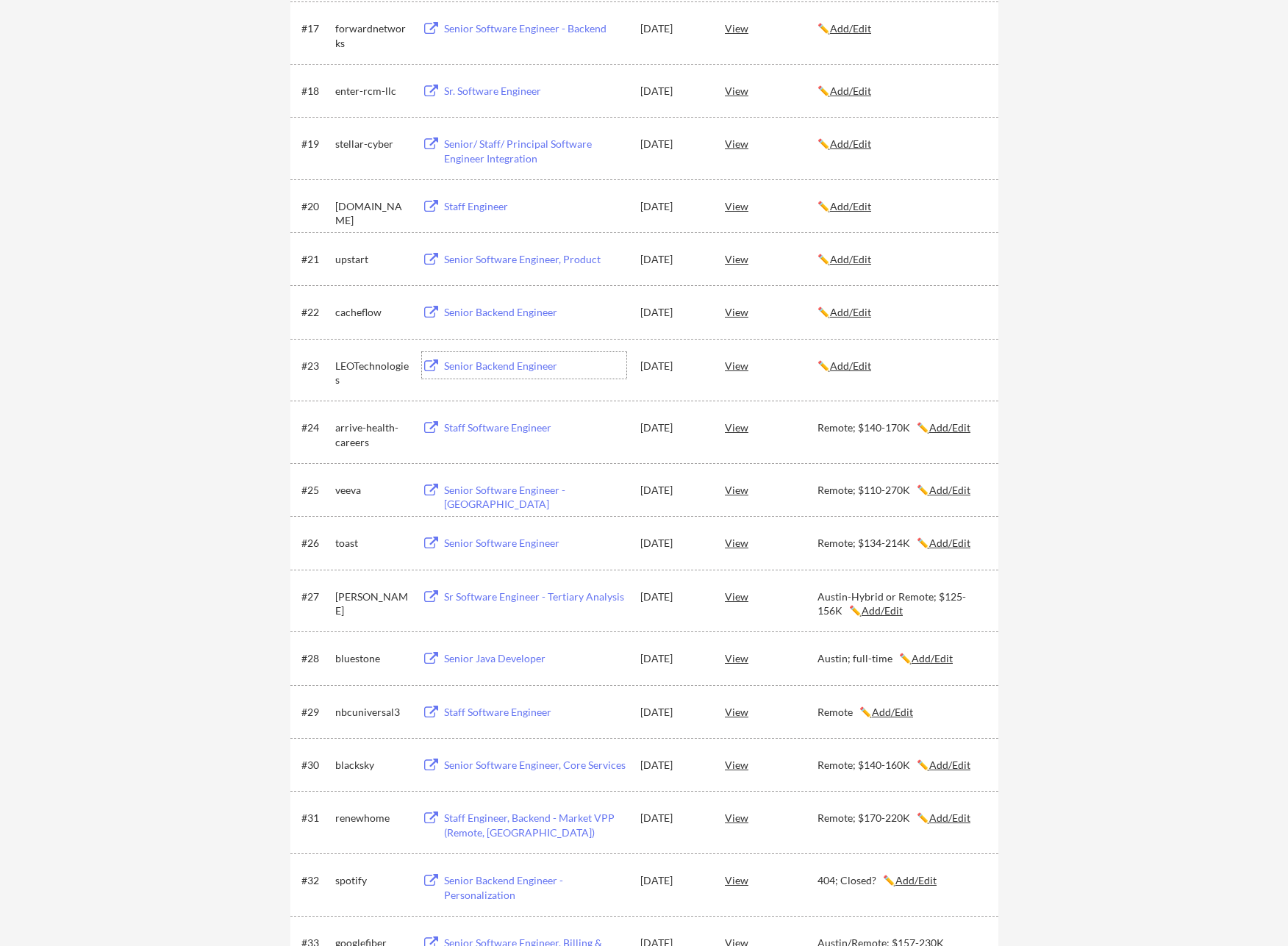
click at [483, 368] on div "Senior Backend Engineer" at bounding box center [534, 366] width 182 height 15
click at [859, 372] on div "✏️ Add/Edit" at bounding box center [901, 366] width 168 height 15
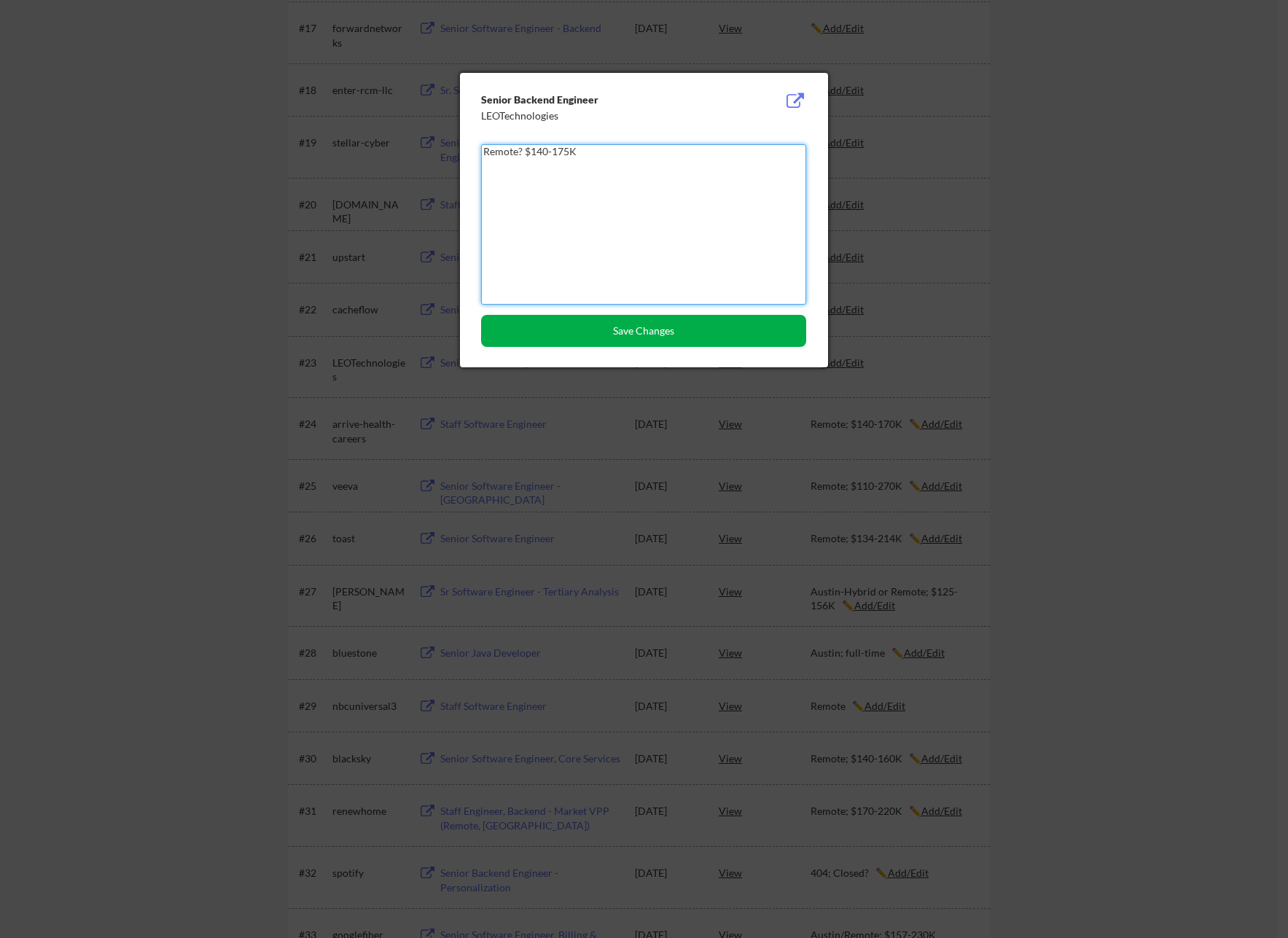
type textarea "Remote? $140-175K"
click at [661, 343] on button "Save Changes" at bounding box center [643, 331] width 325 height 32
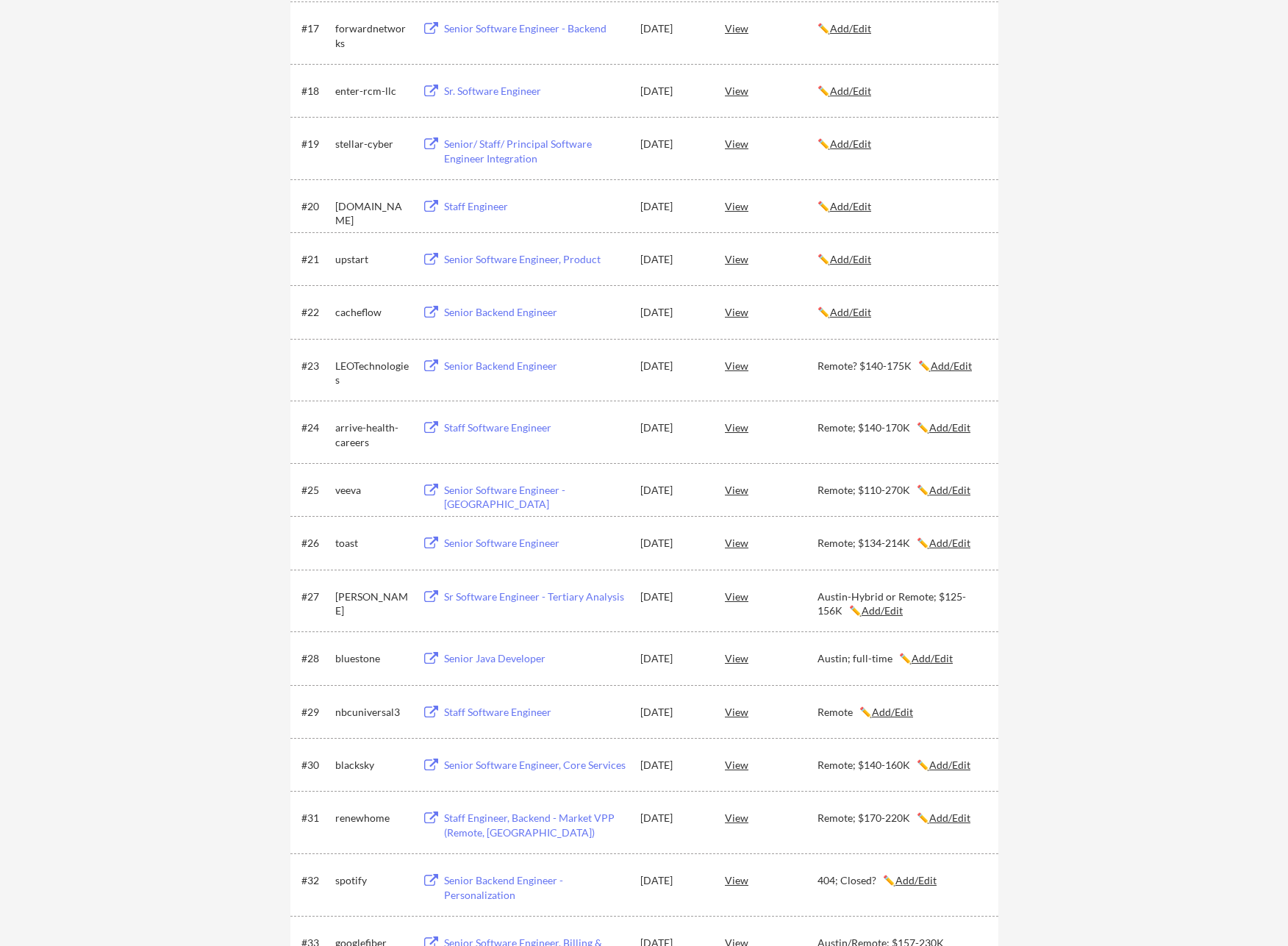
click at [451, 309] on div "Senior Backend Engineer" at bounding box center [534, 313] width 182 height 15
click at [861, 312] on u "Add/Edit" at bounding box center [850, 312] width 41 height 13
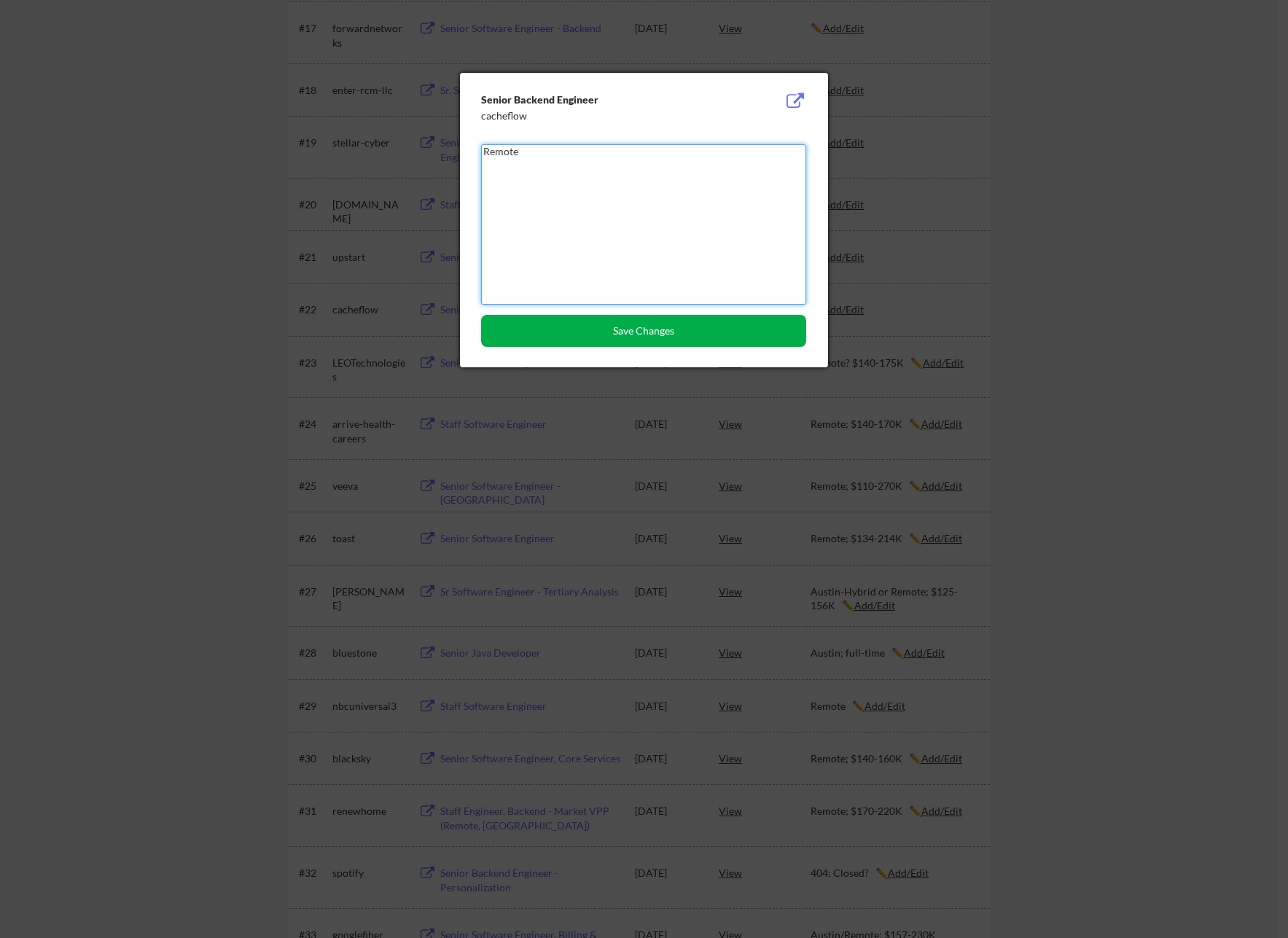
type textarea "Remote"
click at [676, 334] on button "Save Changes" at bounding box center [643, 331] width 325 height 32
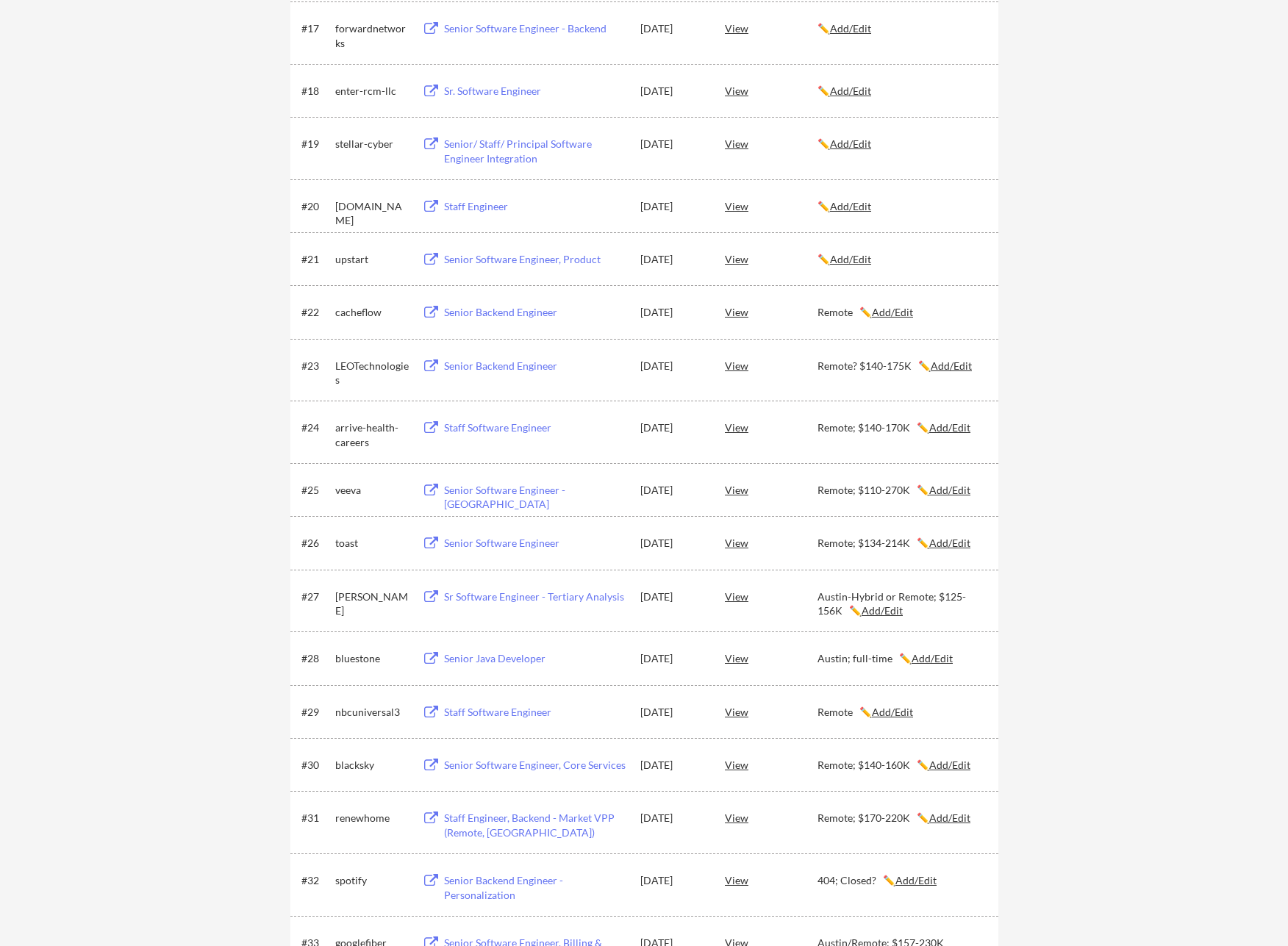
click at [468, 255] on div "Senior Software Engineer, Product" at bounding box center [534, 260] width 182 height 15
click at [865, 264] on u "Add/Edit" at bounding box center [850, 259] width 41 height 13
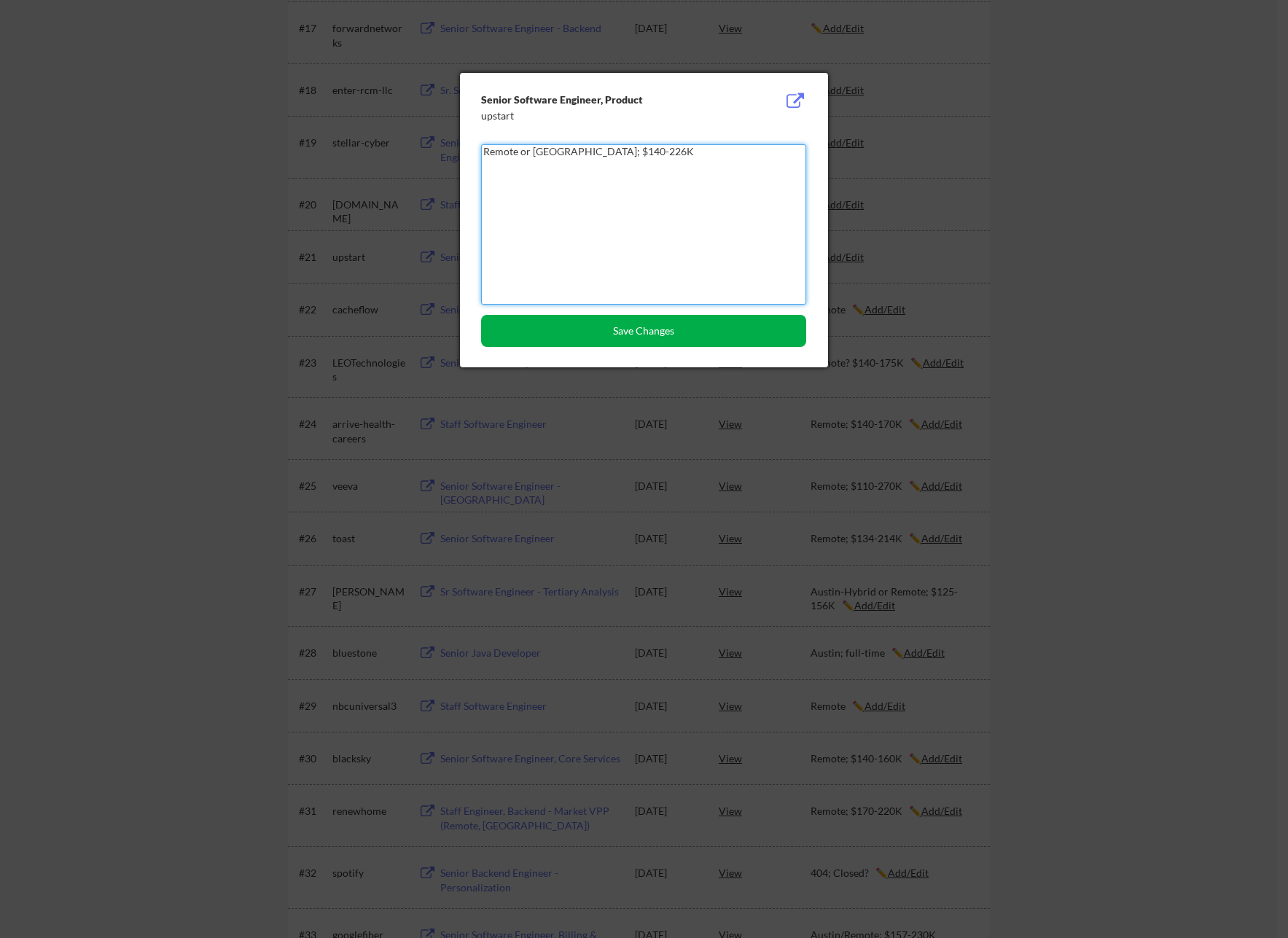
click at [693, 323] on button "Save Changes" at bounding box center [643, 331] width 325 height 32
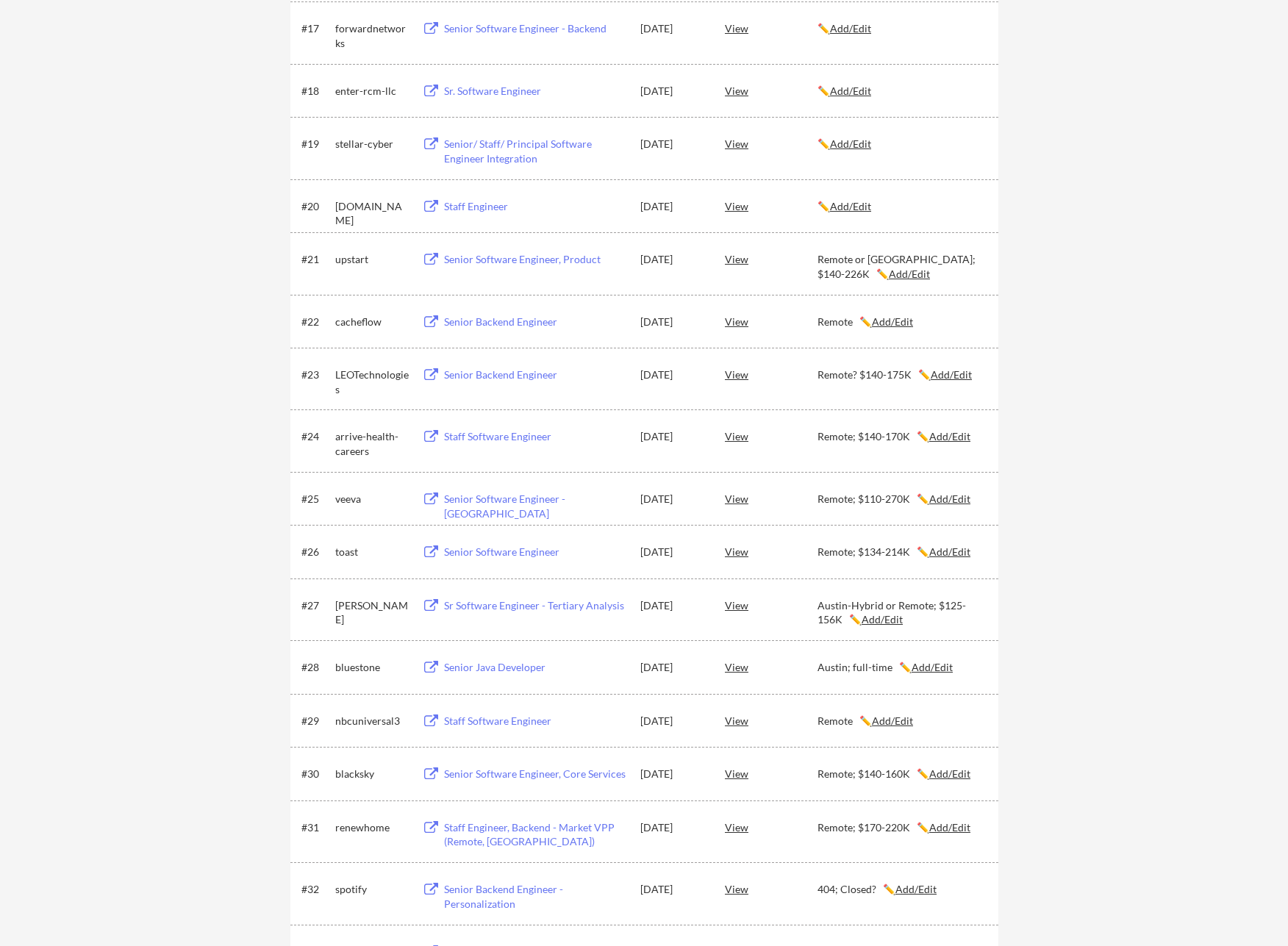
click at [860, 273] on div "Remote or [GEOGRAPHIC_DATA]; $140-226K ✏️ Add/Edit" at bounding box center [901, 267] width 168 height 29
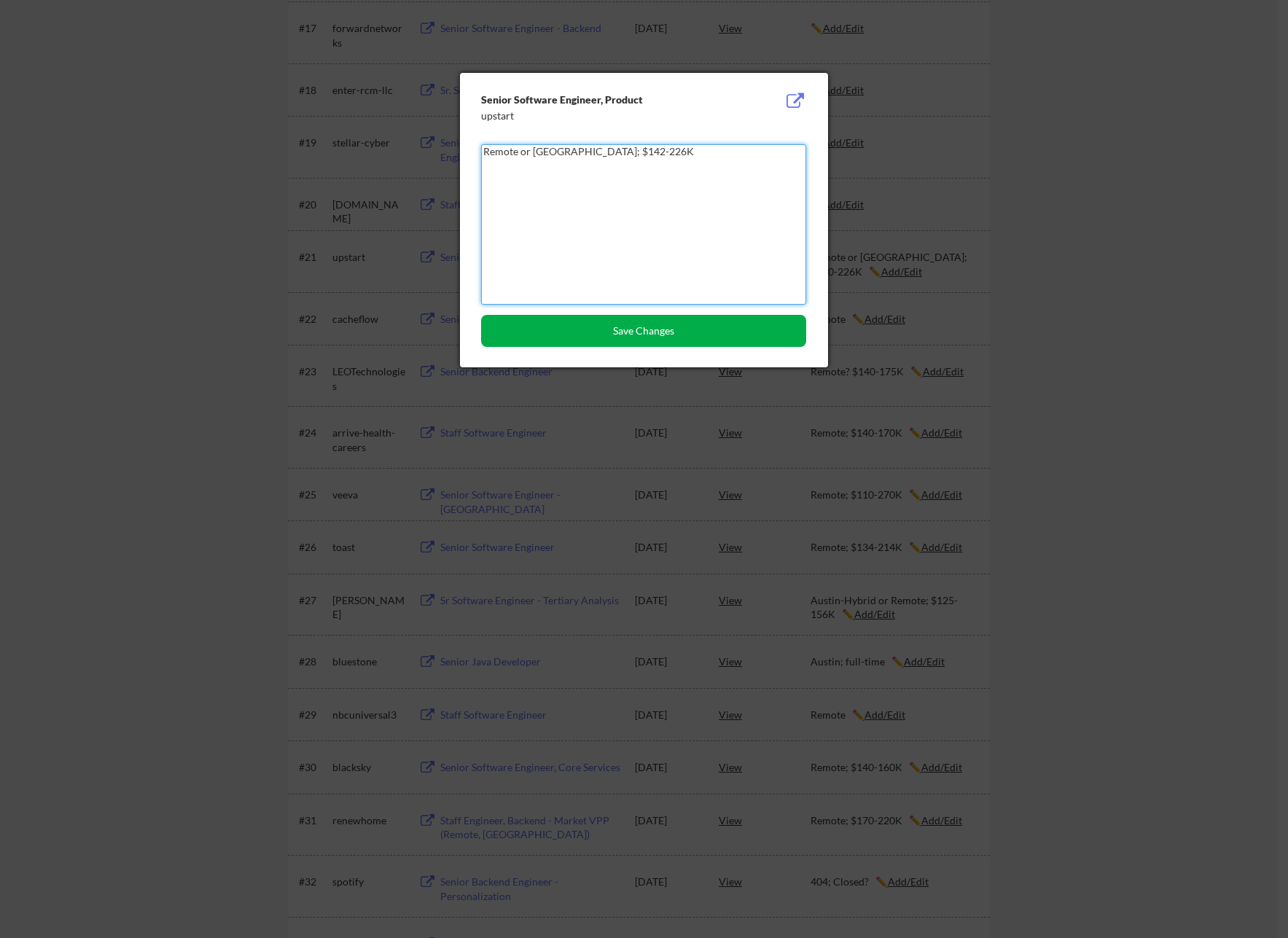
type textarea "Remote or [GEOGRAPHIC_DATA]; $142-226K"
click at [625, 323] on button "Save Changes" at bounding box center [643, 331] width 325 height 32
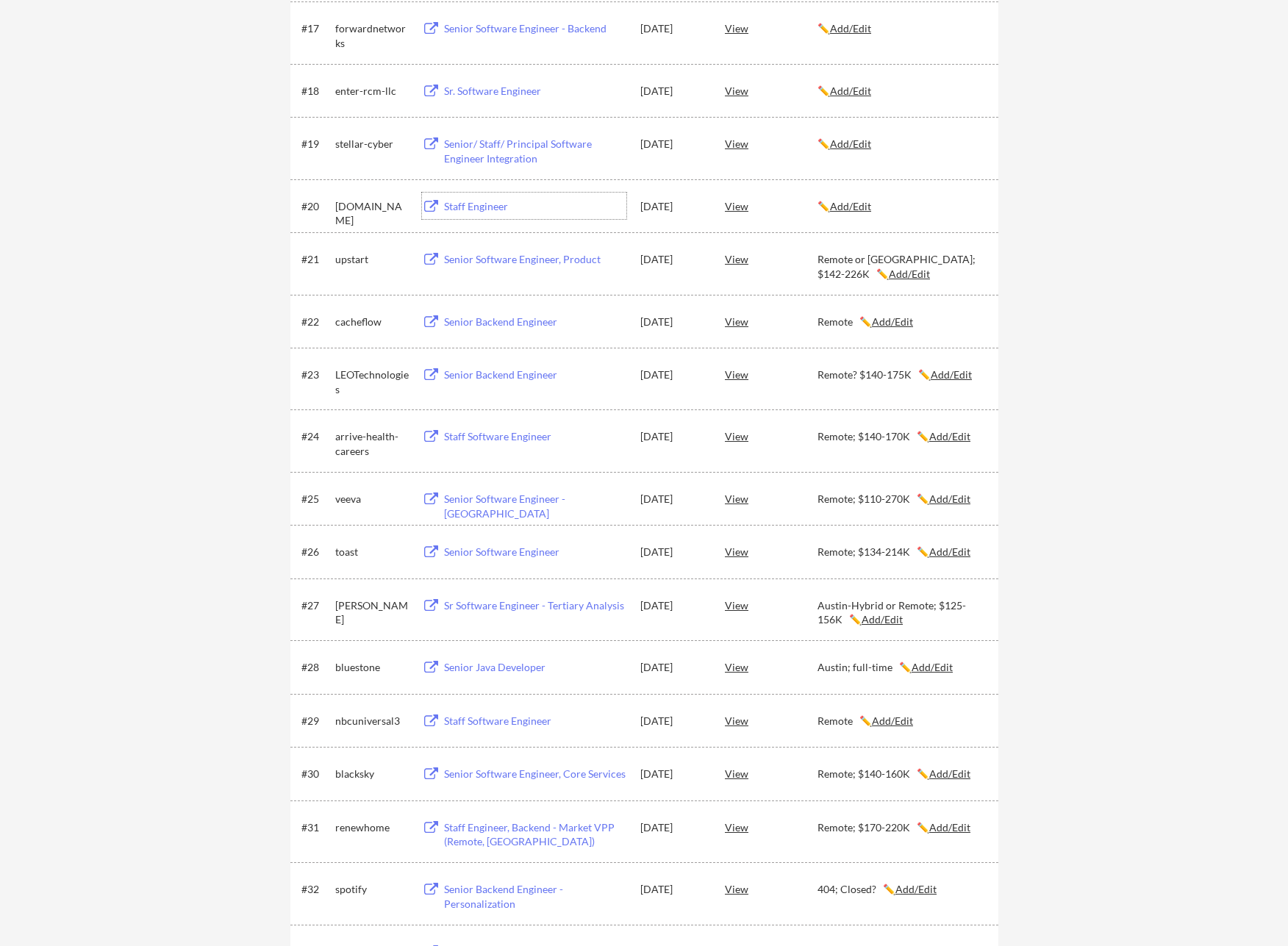
click at [465, 204] on div "Staff Engineer" at bounding box center [534, 207] width 182 height 15
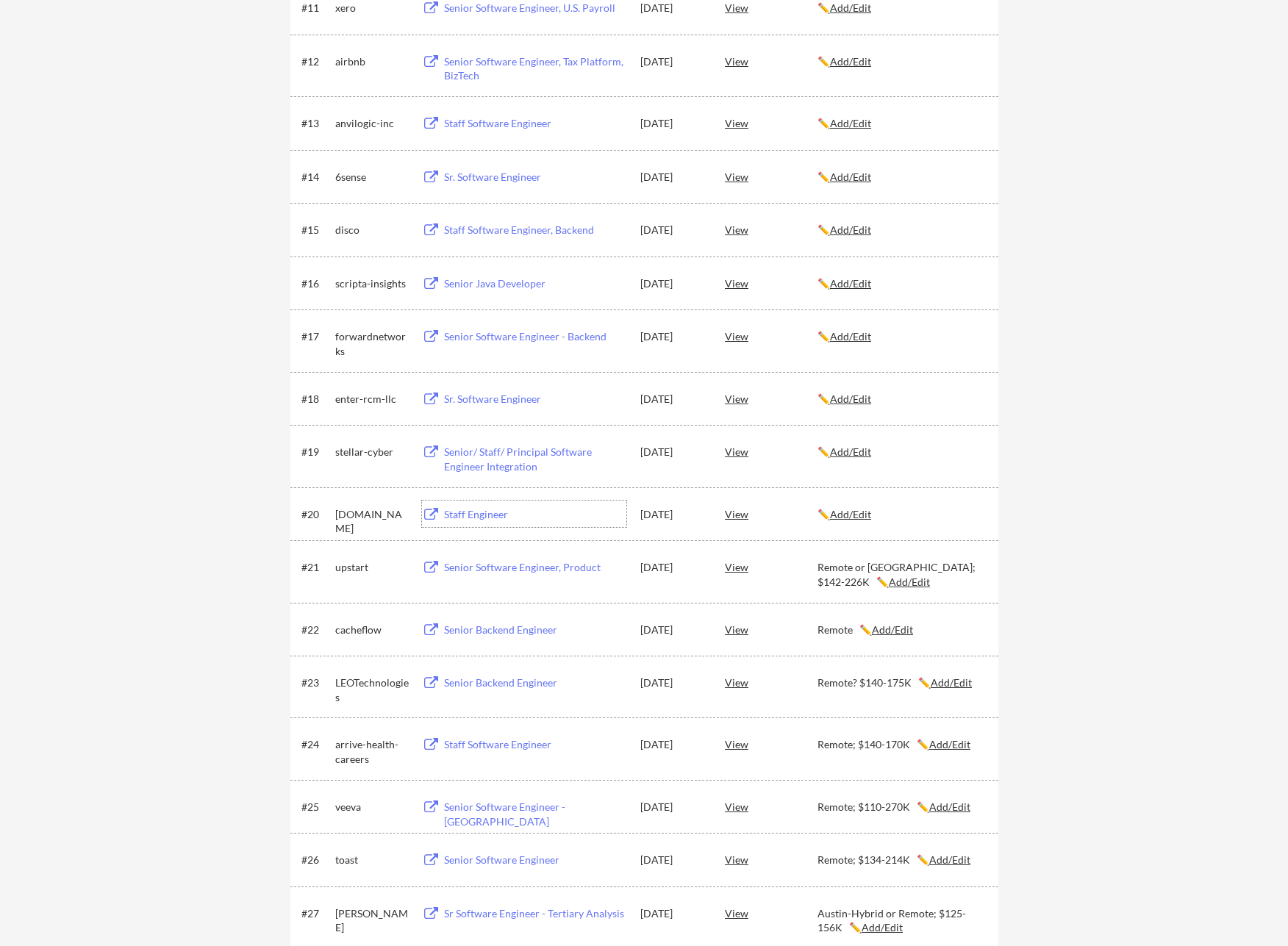
scroll to position [874, 0]
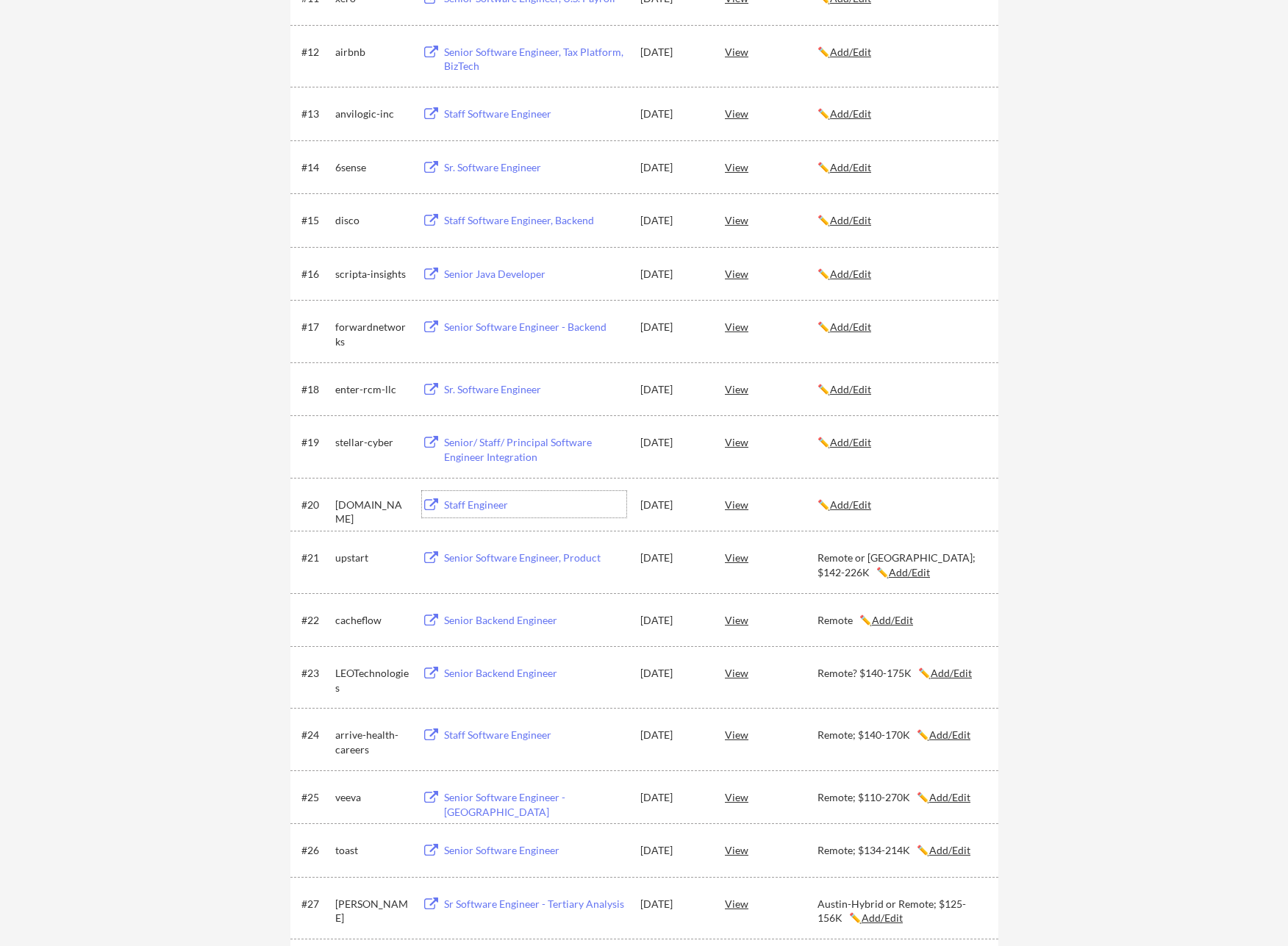
click at [851, 508] on u "Add/Edit" at bounding box center [850, 504] width 41 height 13
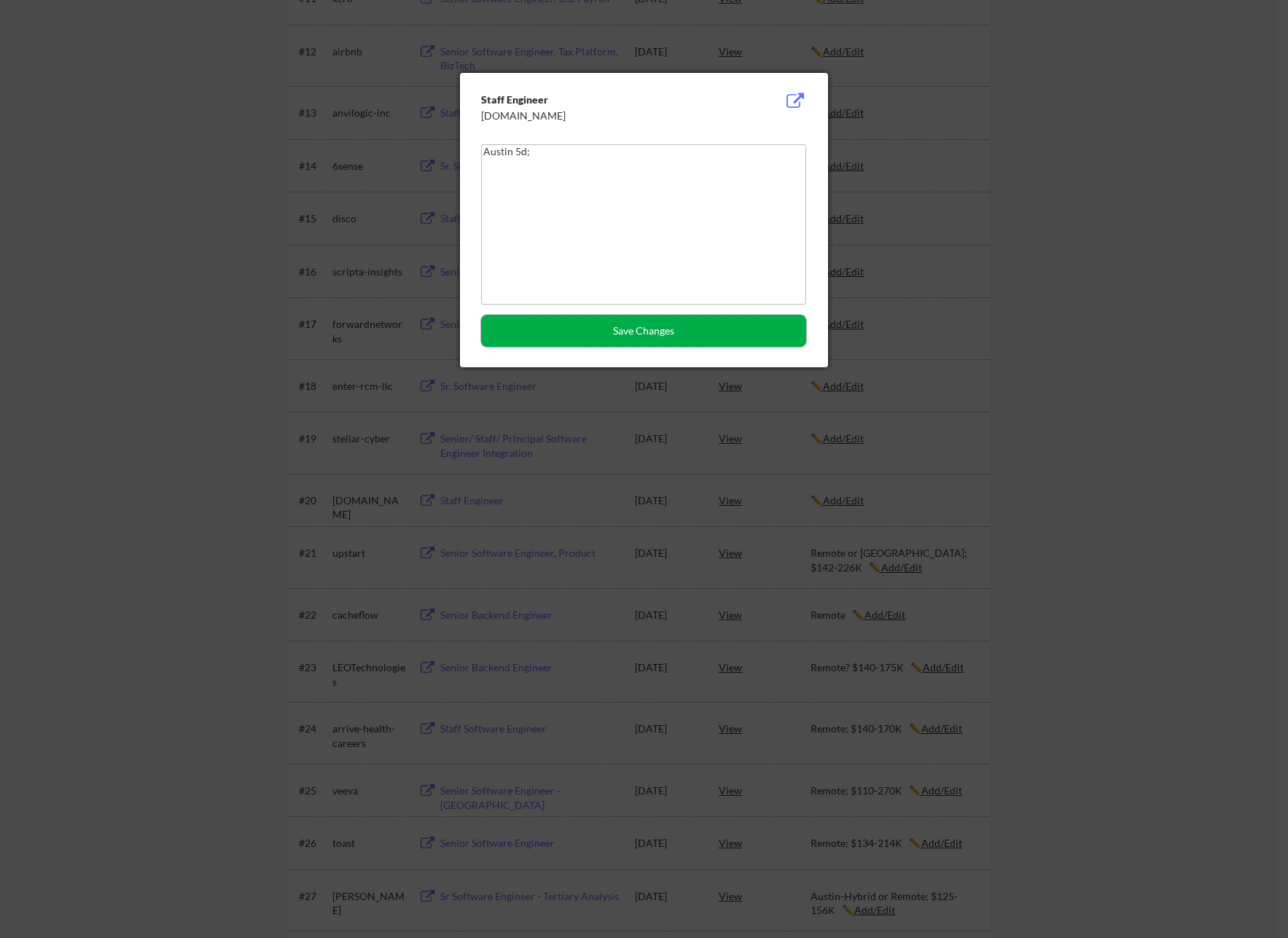
click at [683, 343] on button "Save Changes" at bounding box center [643, 331] width 325 height 32
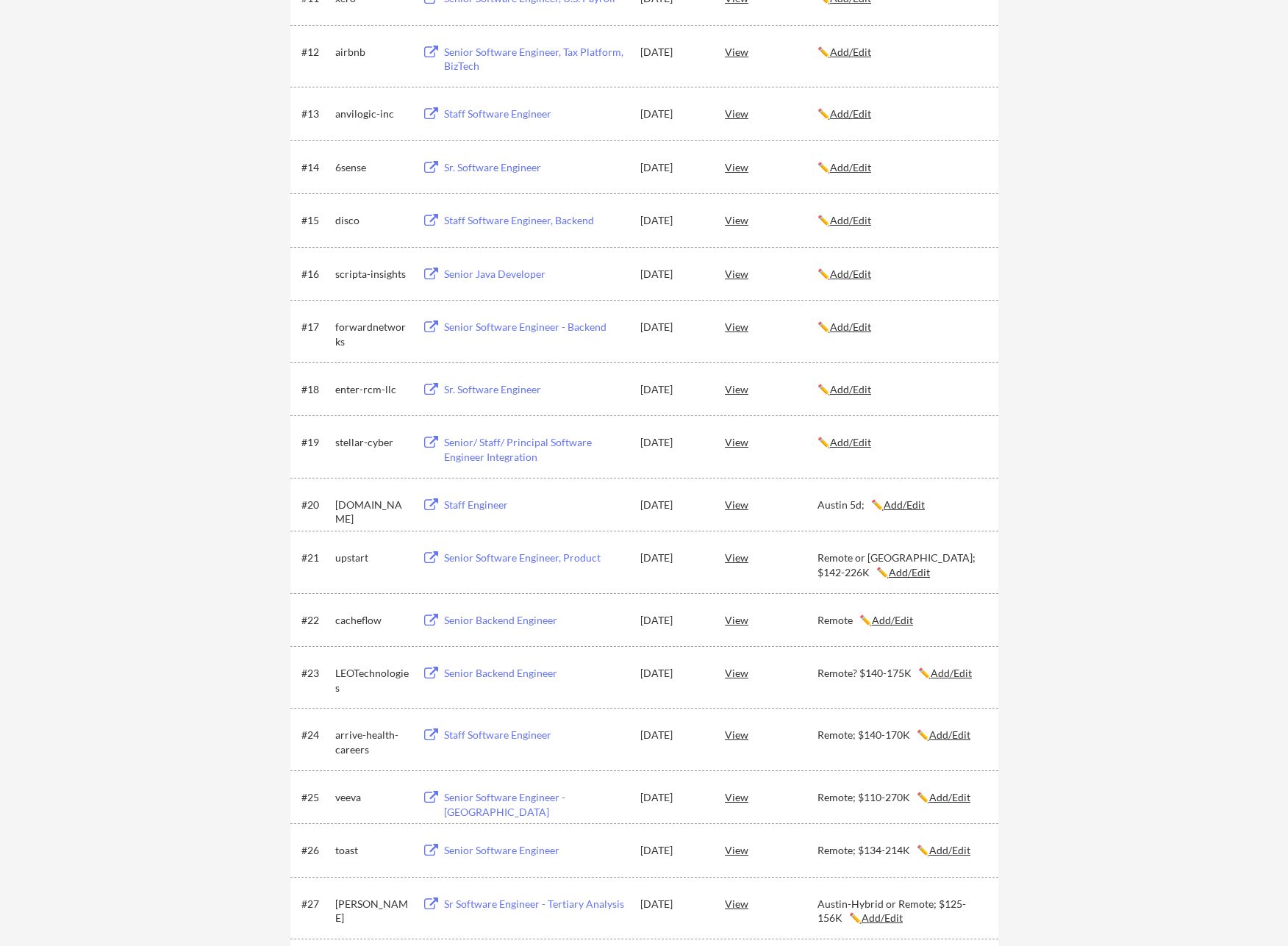
click at [893, 504] on u "Add/Edit" at bounding box center [904, 504] width 41 height 13
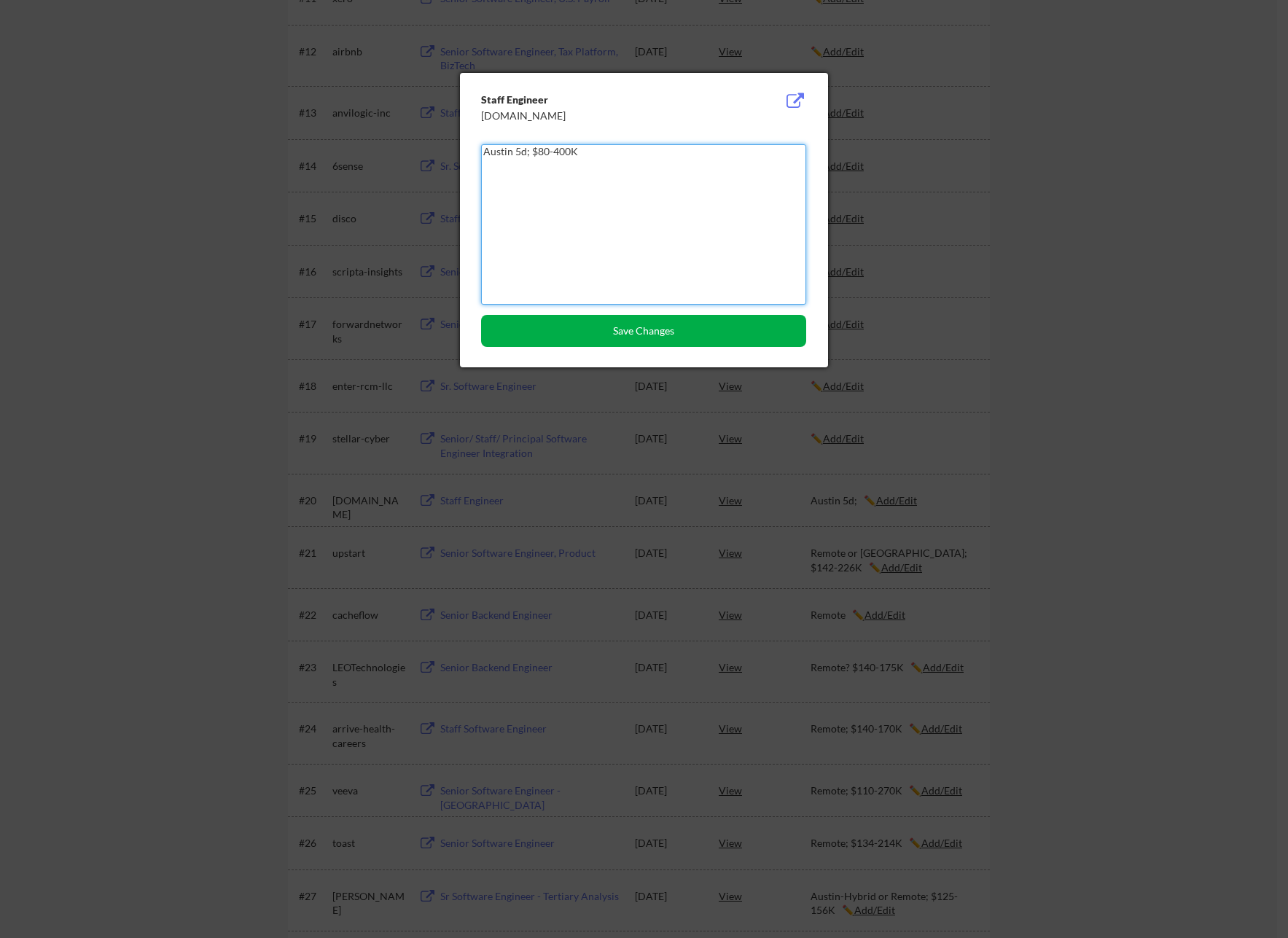
type textarea "Austin 5d; $80-400K"
click at [629, 324] on button "Save Changes" at bounding box center [643, 331] width 325 height 32
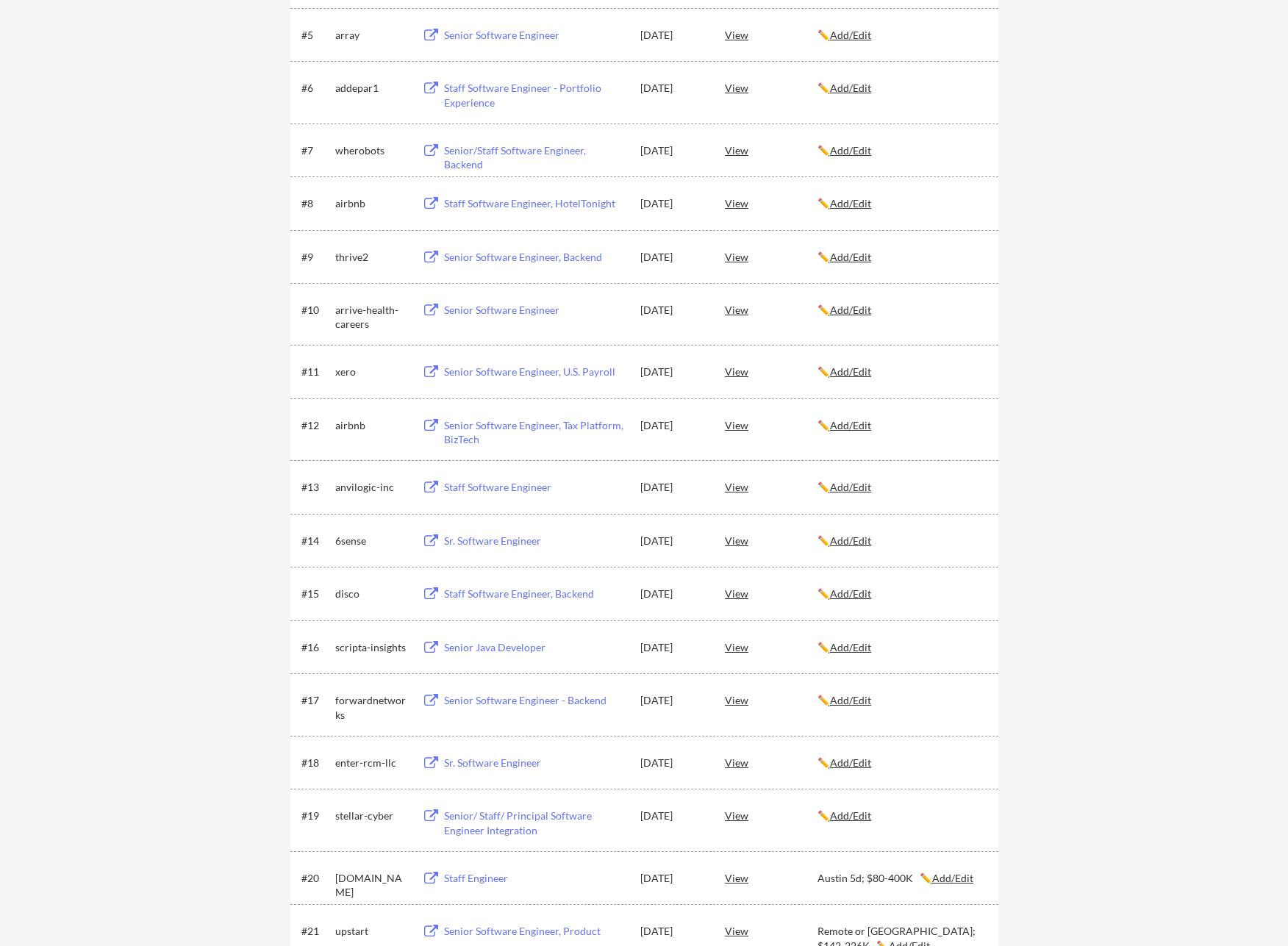
scroll to position [510, 0]
